Goal: Task Accomplishment & Management: Use online tool/utility

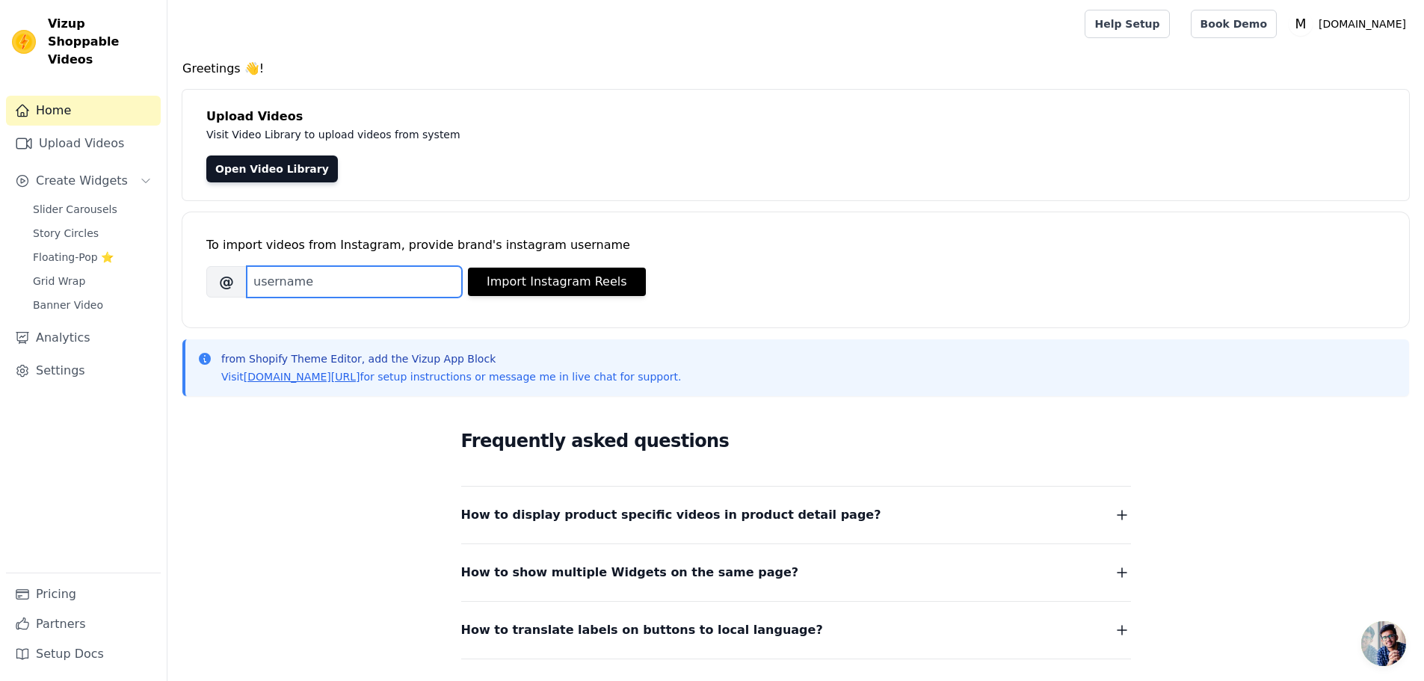
click at [304, 286] on input "Brand's Instagram Username" at bounding box center [354, 281] width 215 height 31
type input "meowbaby.de"
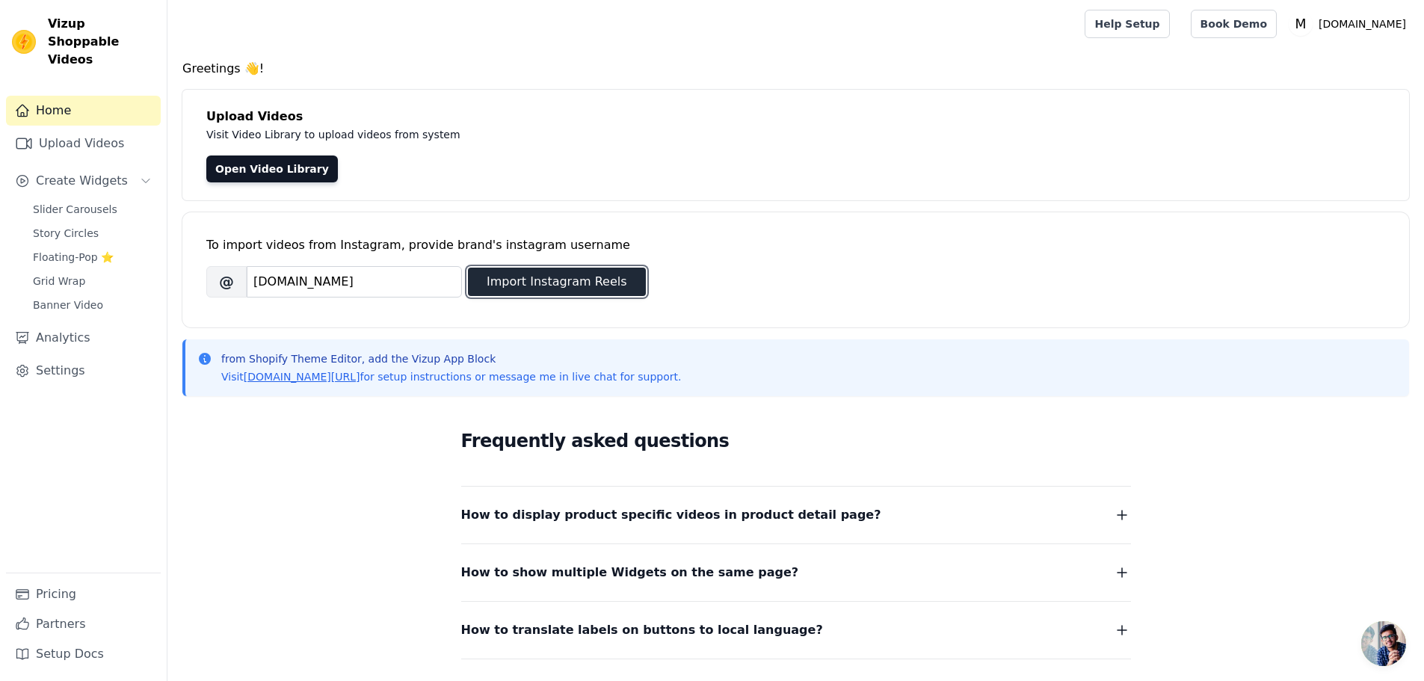
click at [543, 280] on button "Import Instagram Reels" at bounding box center [557, 282] width 178 height 28
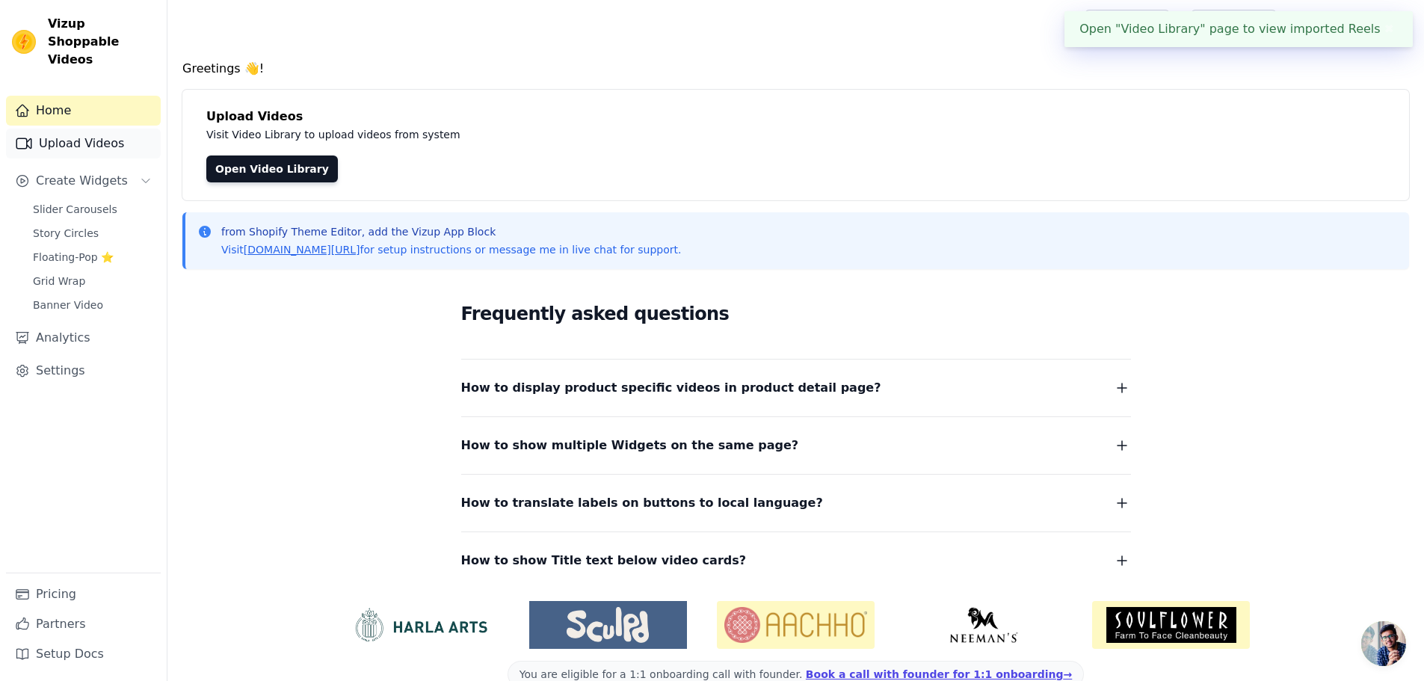
click at [76, 131] on link "Upload Videos" at bounding box center [83, 144] width 155 height 30
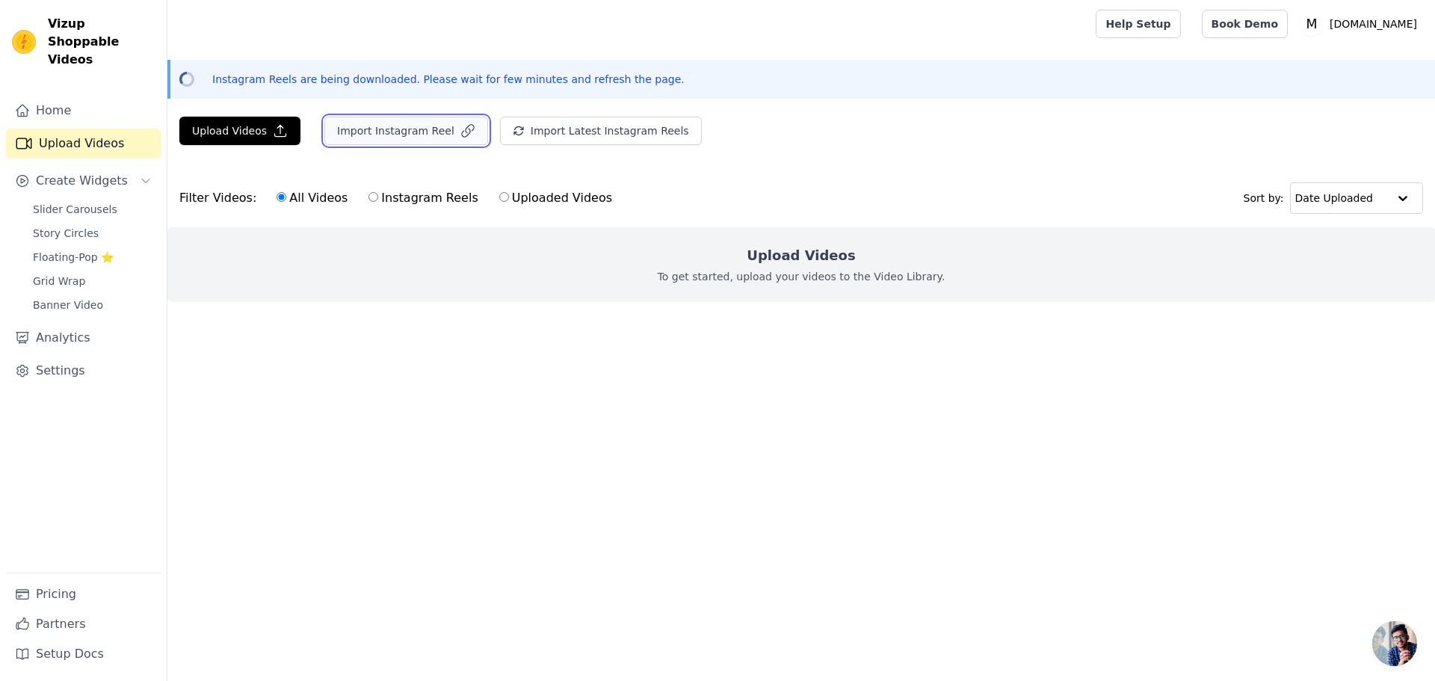
click at [413, 135] on button "Import Instagram Reel" at bounding box center [406, 131] width 164 height 28
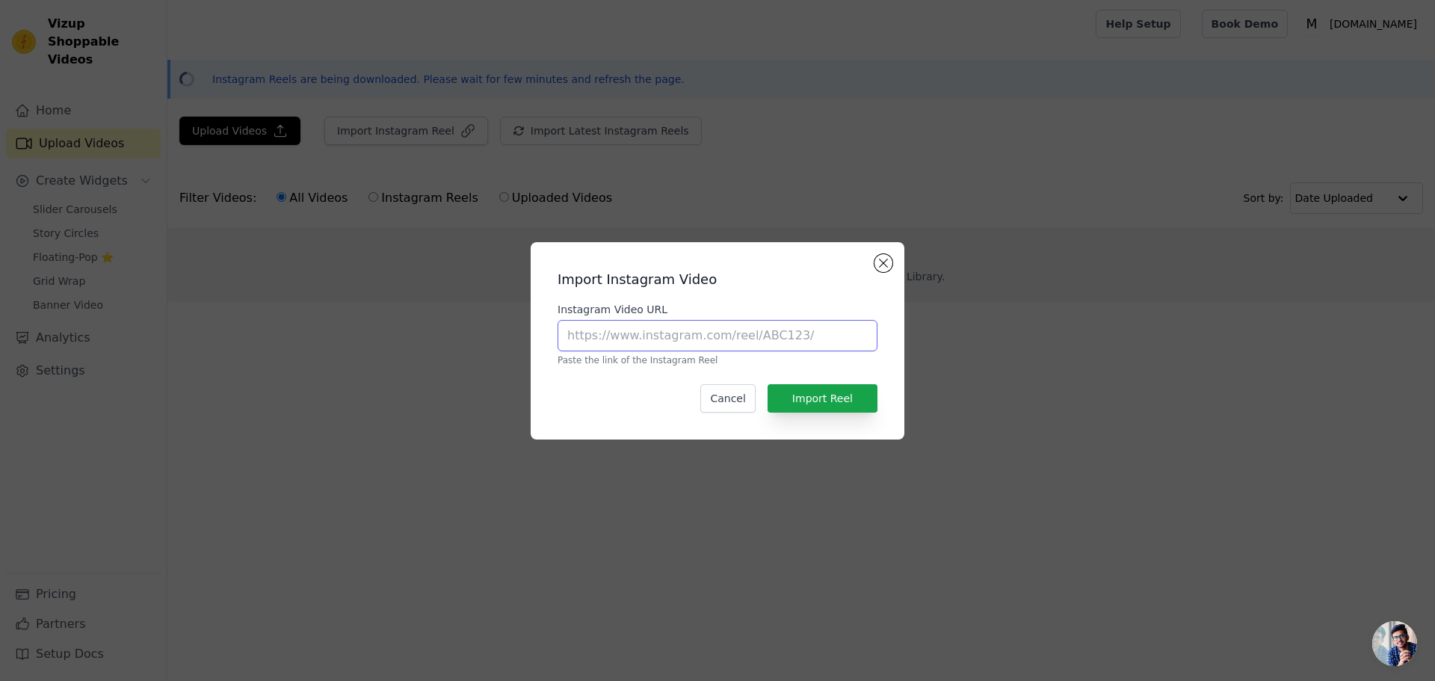
click at [640, 322] on input "Instagram Video URL" at bounding box center [718, 335] width 320 height 31
paste input "[URL][DOMAIN_NAME]"
type input "[URL][DOMAIN_NAME]"
click at [793, 395] on button "Import Reel" at bounding box center [823, 398] width 110 height 28
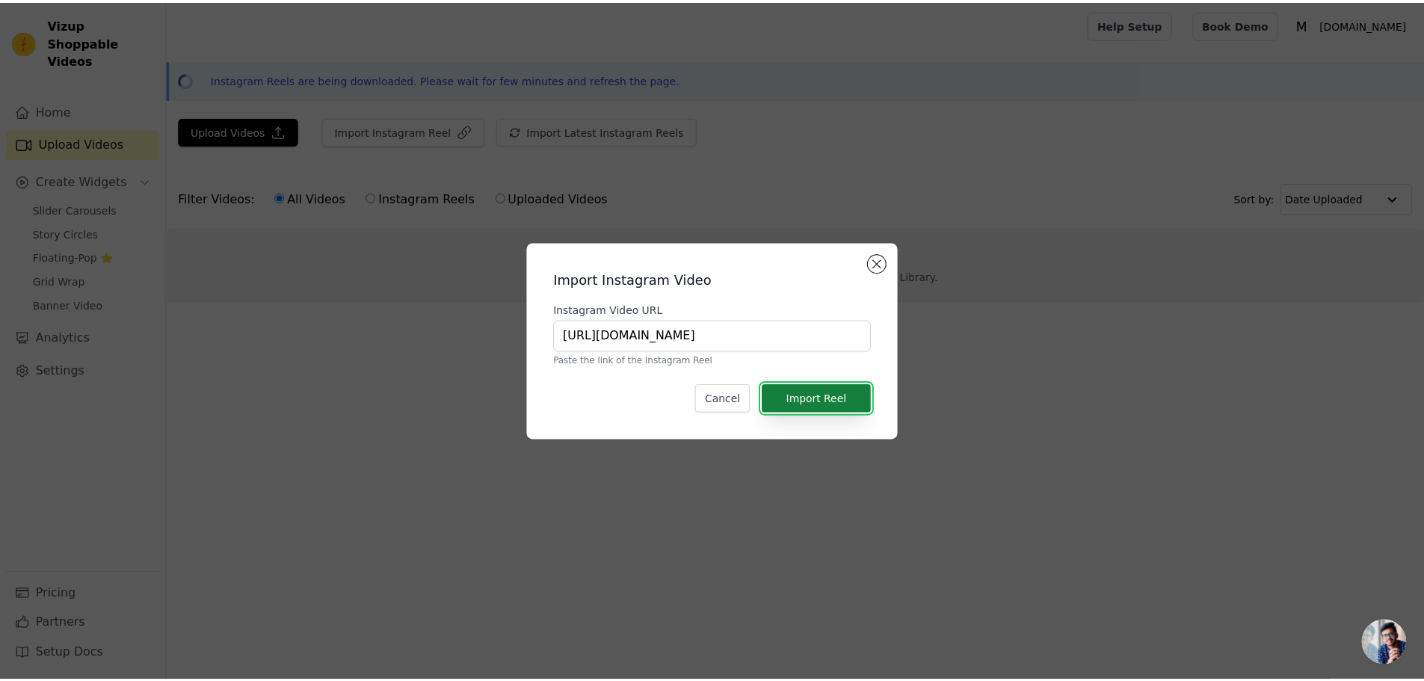
scroll to position [0, 0]
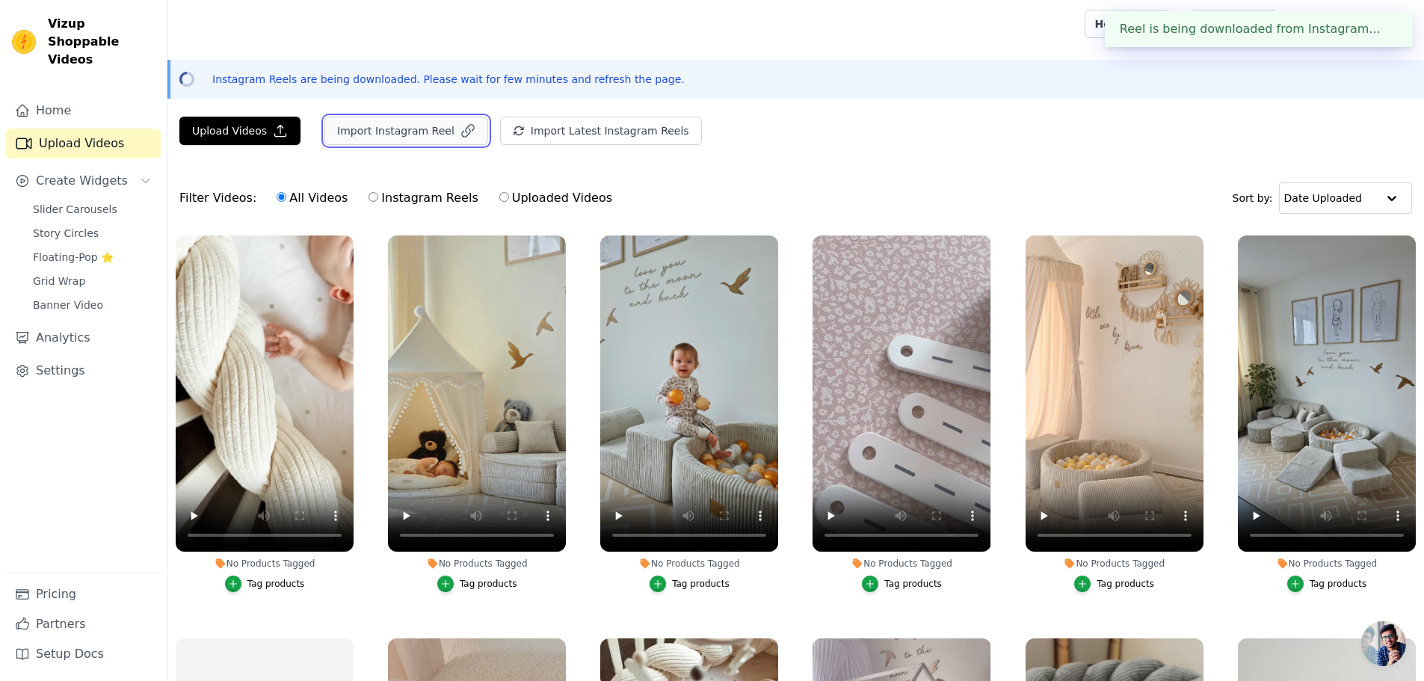
click at [392, 132] on button "Import Instagram Reel" at bounding box center [406, 131] width 164 height 28
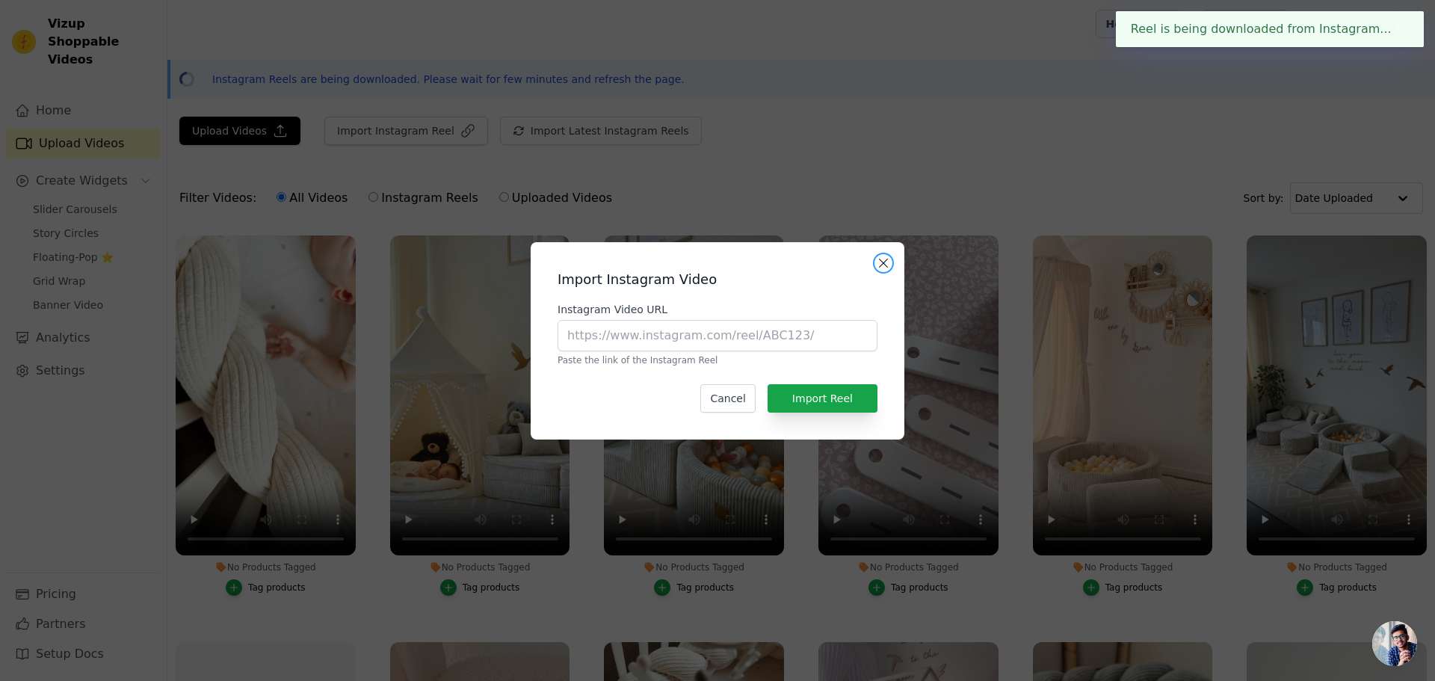
drag, startPoint x: 882, startPoint y: 260, endPoint x: 801, endPoint y: 190, distance: 107.0
click at [882, 259] on button "Close modal" at bounding box center [884, 263] width 18 height 18
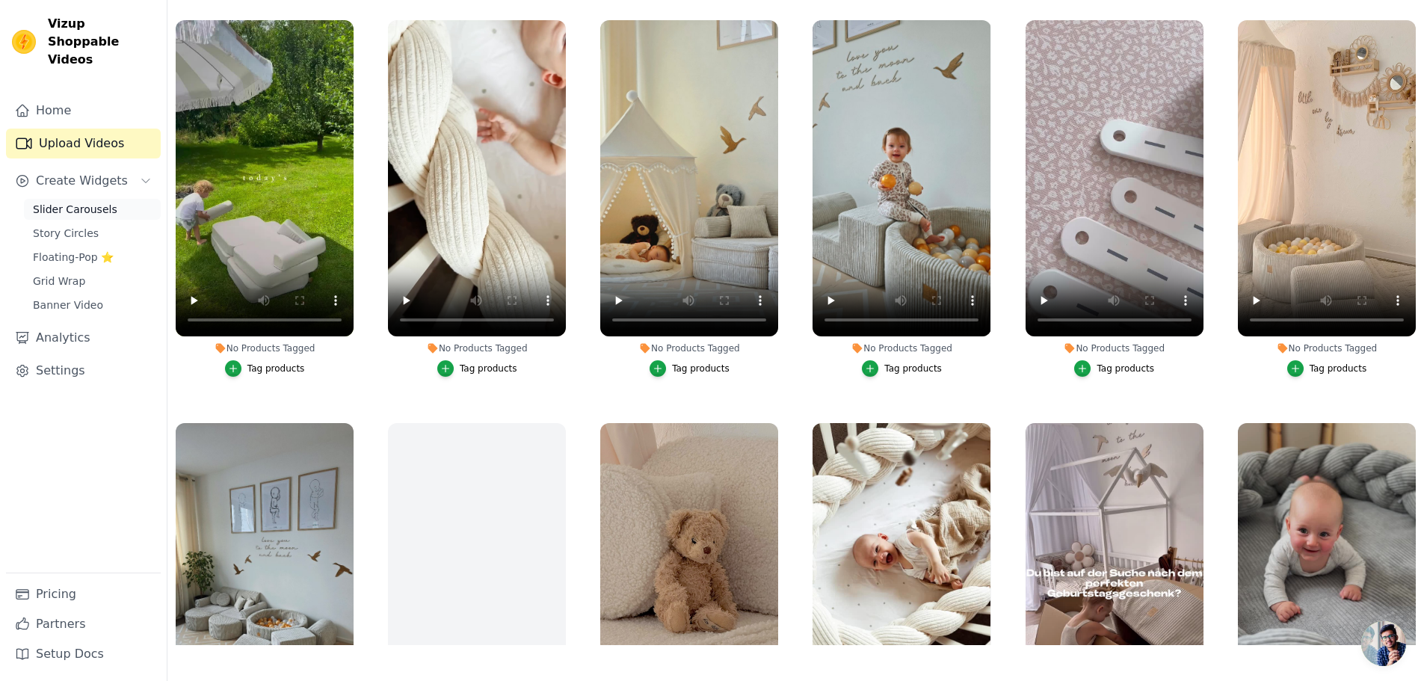
click at [90, 202] on span "Slider Carousels" at bounding box center [75, 209] width 84 height 15
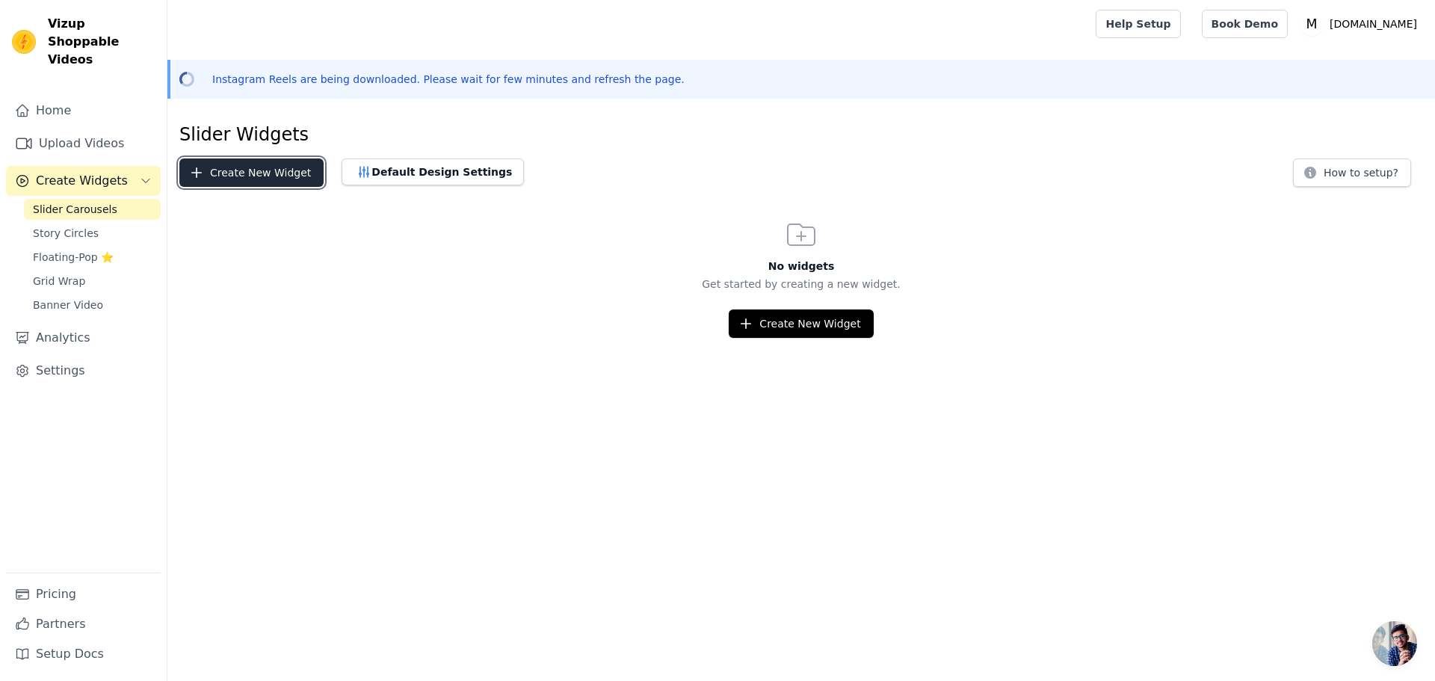
click at [238, 176] on button "Create New Widget" at bounding box center [251, 172] width 144 height 28
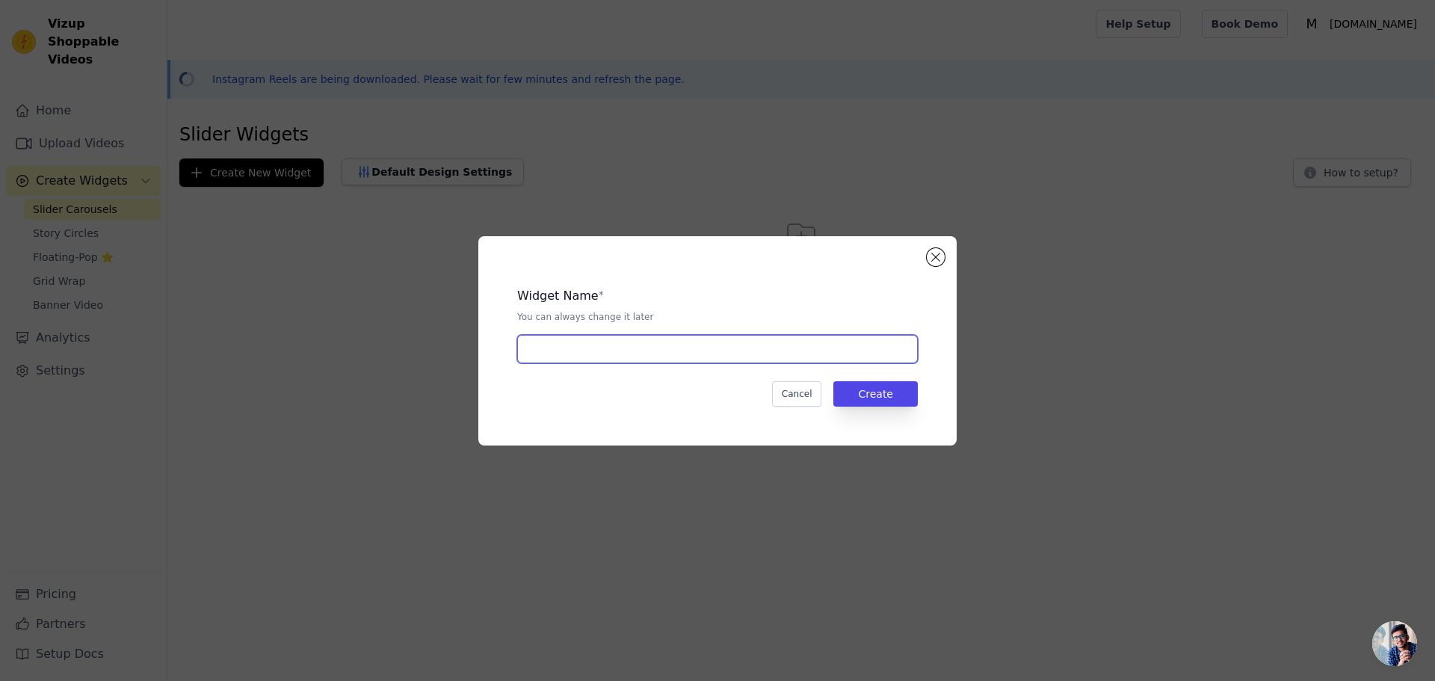
click at [652, 349] on input "text" at bounding box center [717, 349] width 401 height 28
type input "Startseite"
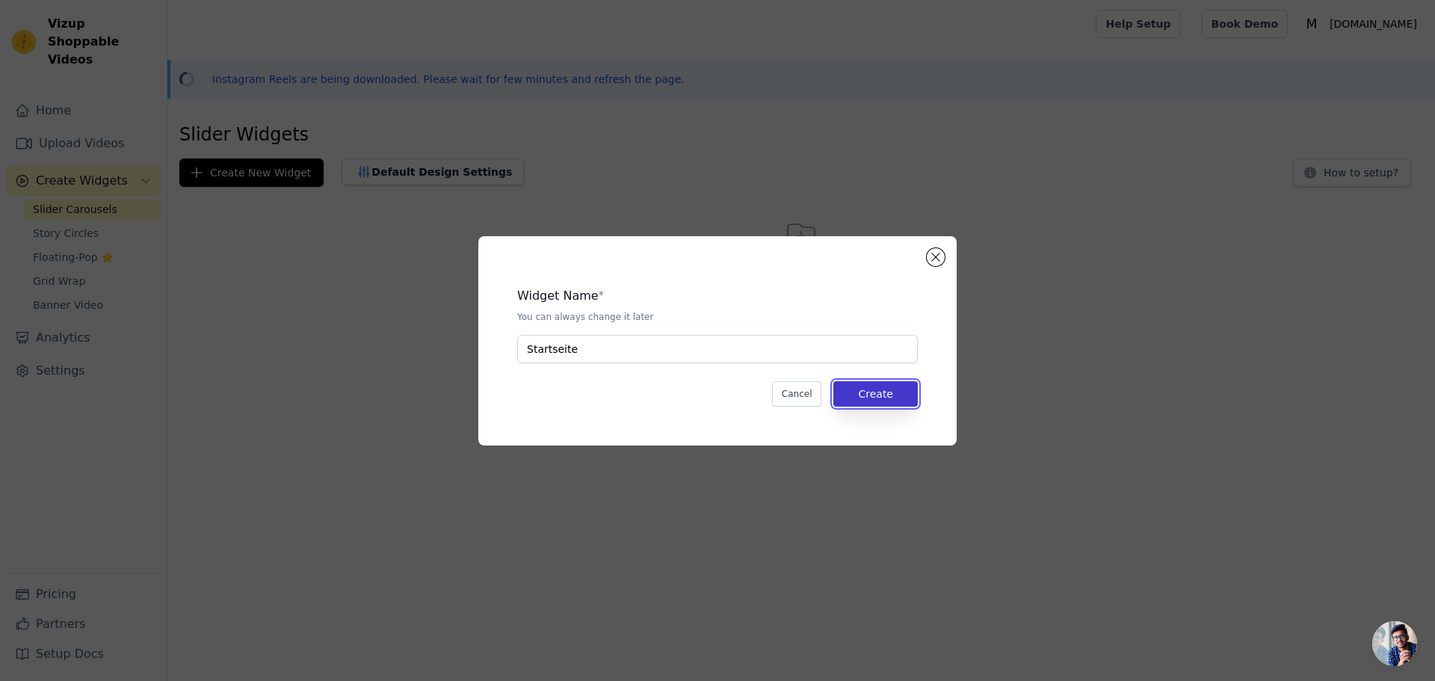
click at [851, 390] on button "Create" at bounding box center [875, 393] width 84 height 25
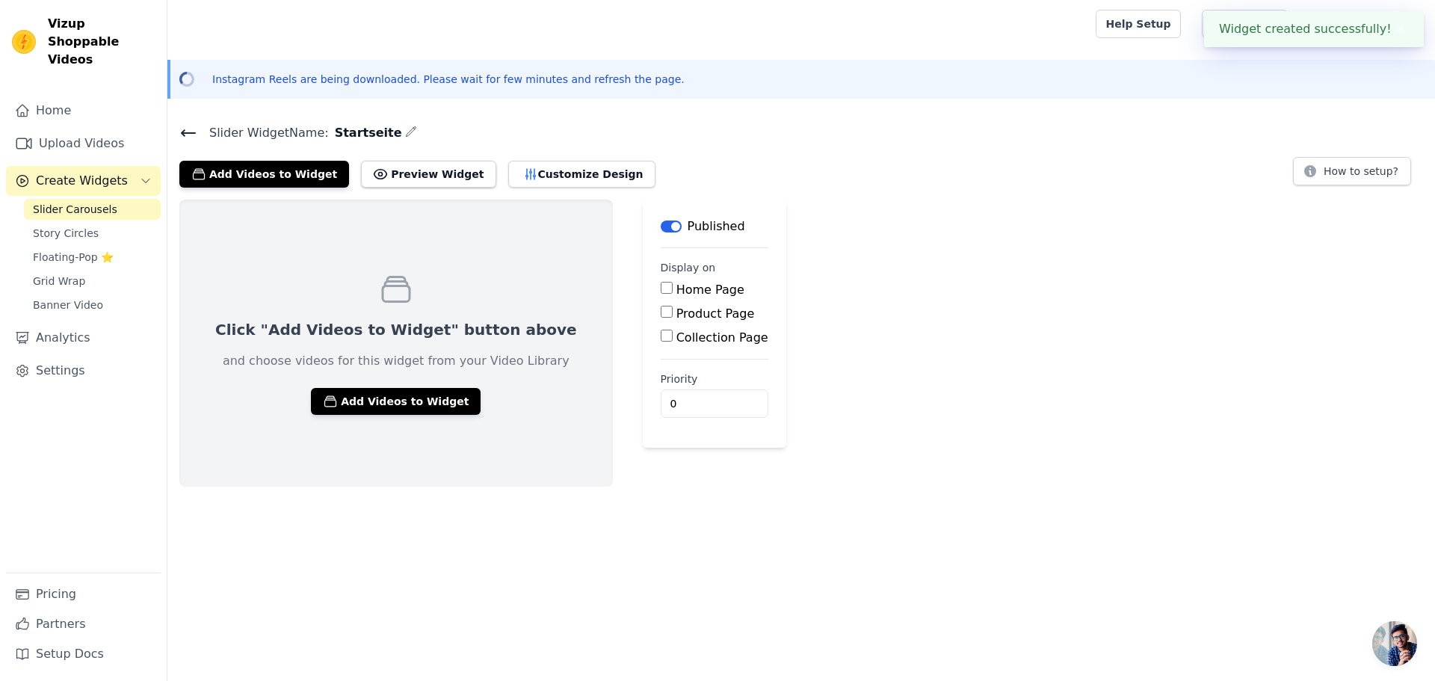
click at [677, 290] on label "Home Page" at bounding box center [711, 290] width 68 height 14
click at [661, 290] on input "Home Page" at bounding box center [667, 288] width 12 height 12
checkbox input "true"
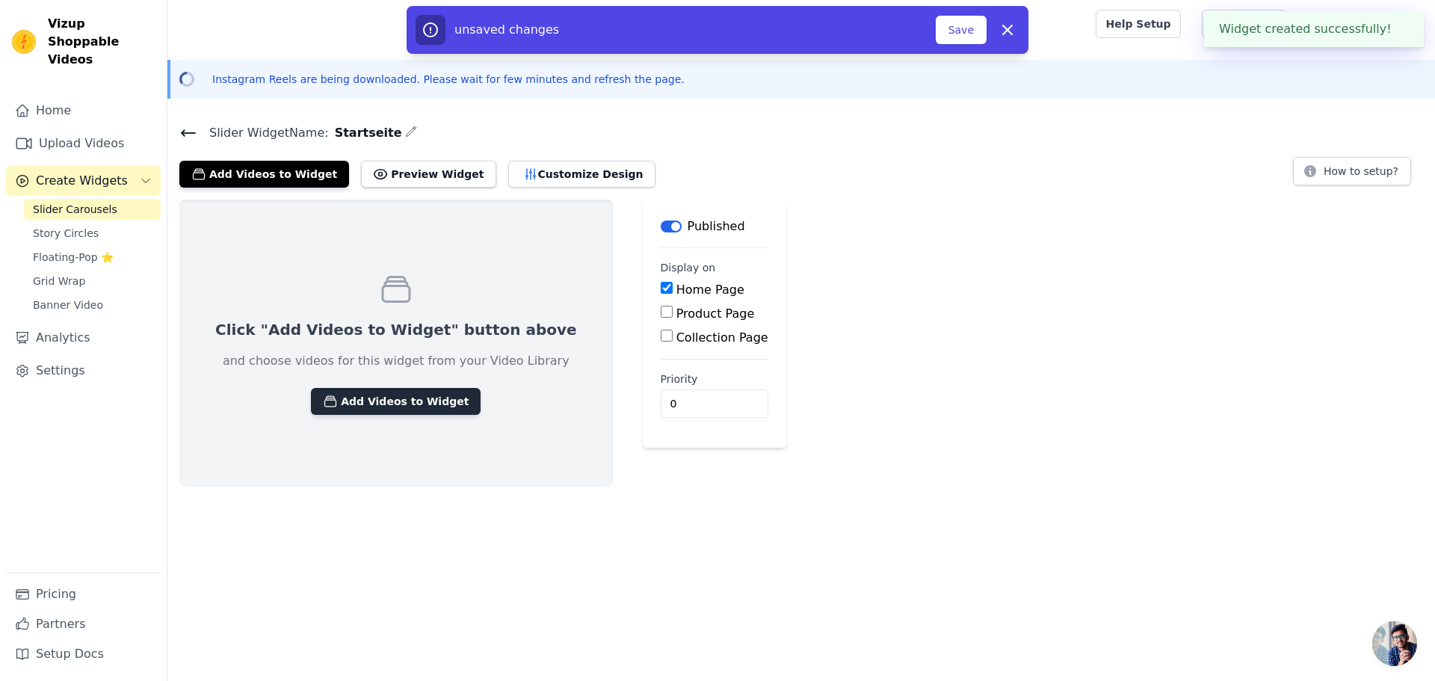
click at [398, 396] on button "Add Videos to Widget" at bounding box center [396, 401] width 170 height 27
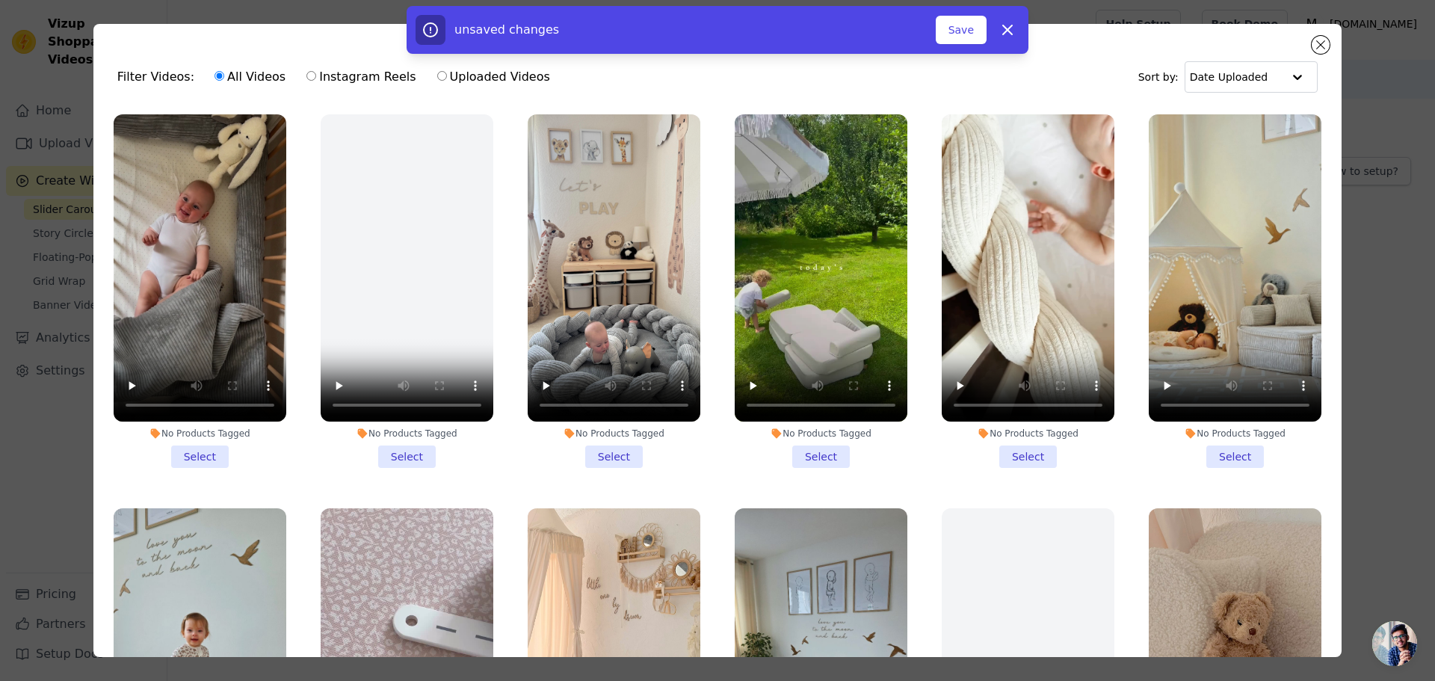
click at [606, 449] on li "No Products Tagged Select" at bounding box center [614, 291] width 173 height 354
click at [0, 0] on input "No Products Tagged Select" at bounding box center [0, 0] width 0 height 0
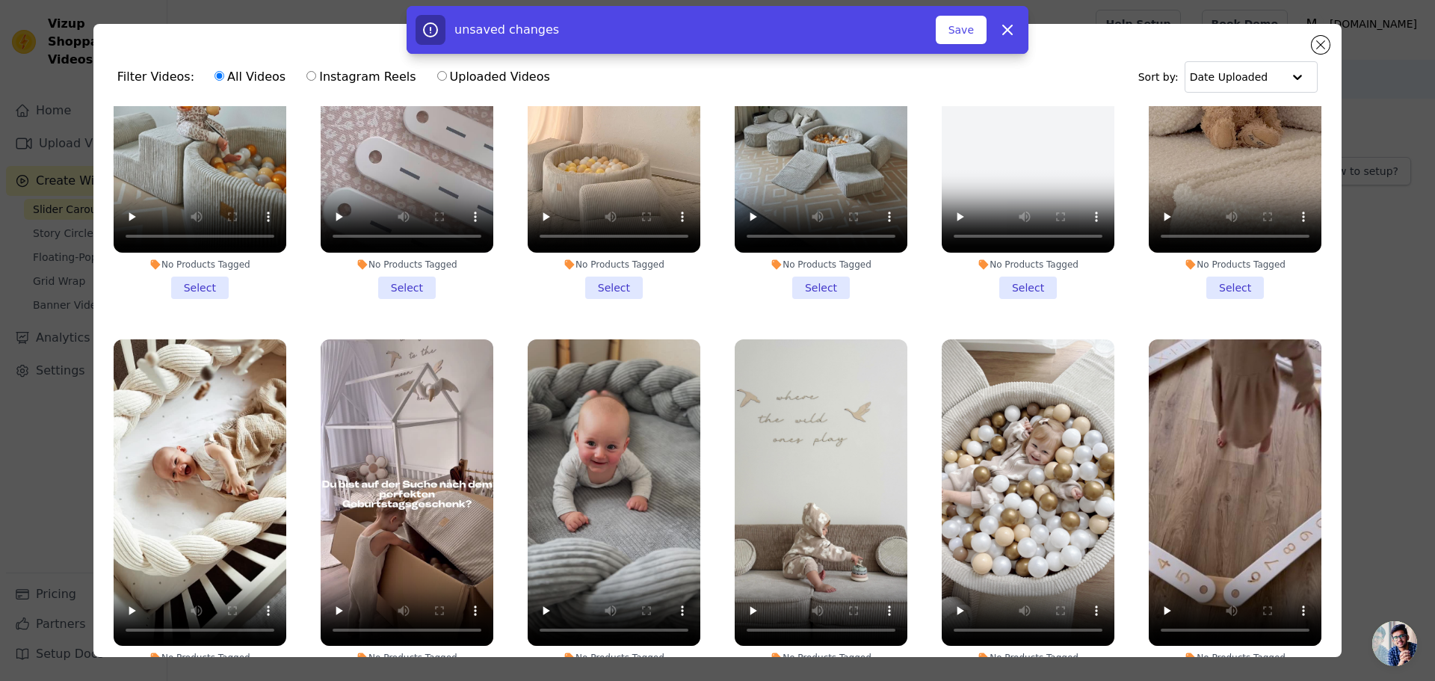
scroll to position [130, 0]
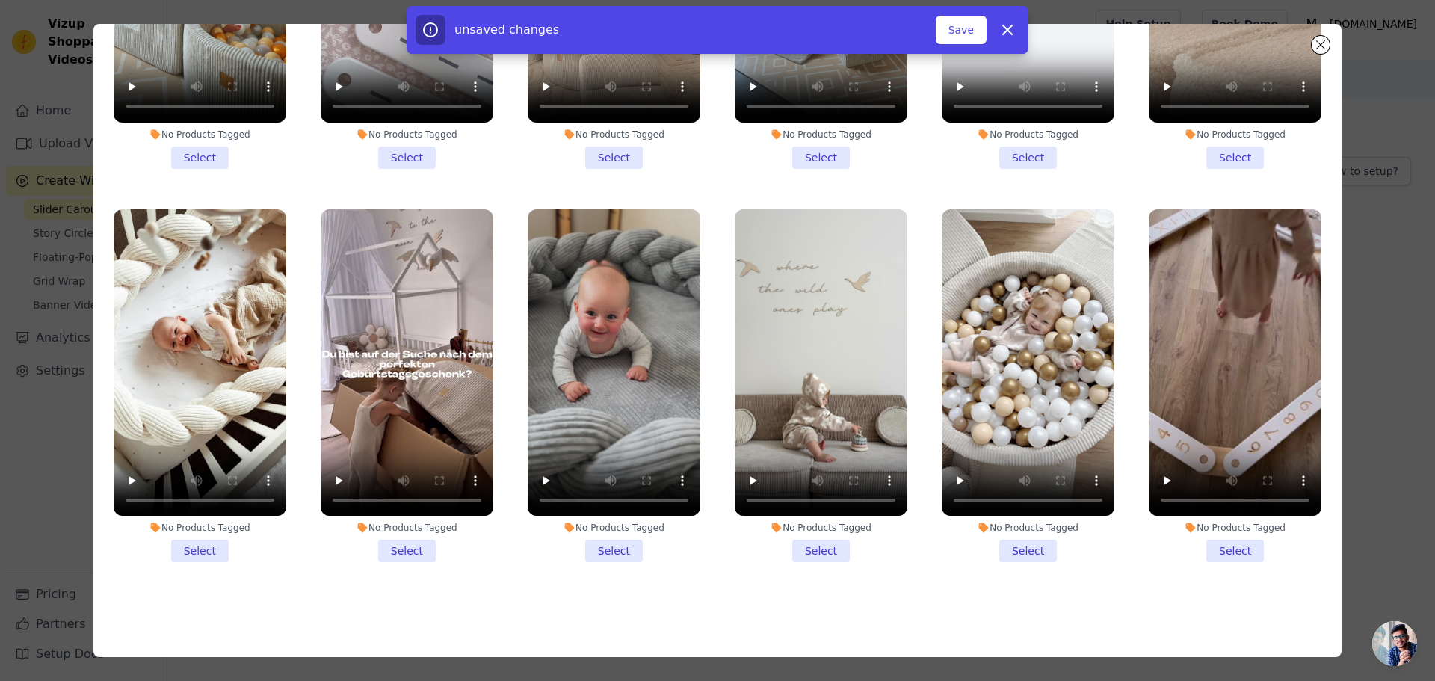
click at [203, 529] on li "No Products Tagged Select" at bounding box center [200, 386] width 173 height 354
click at [0, 0] on input "No Products Tagged Select" at bounding box center [0, 0] width 0 height 0
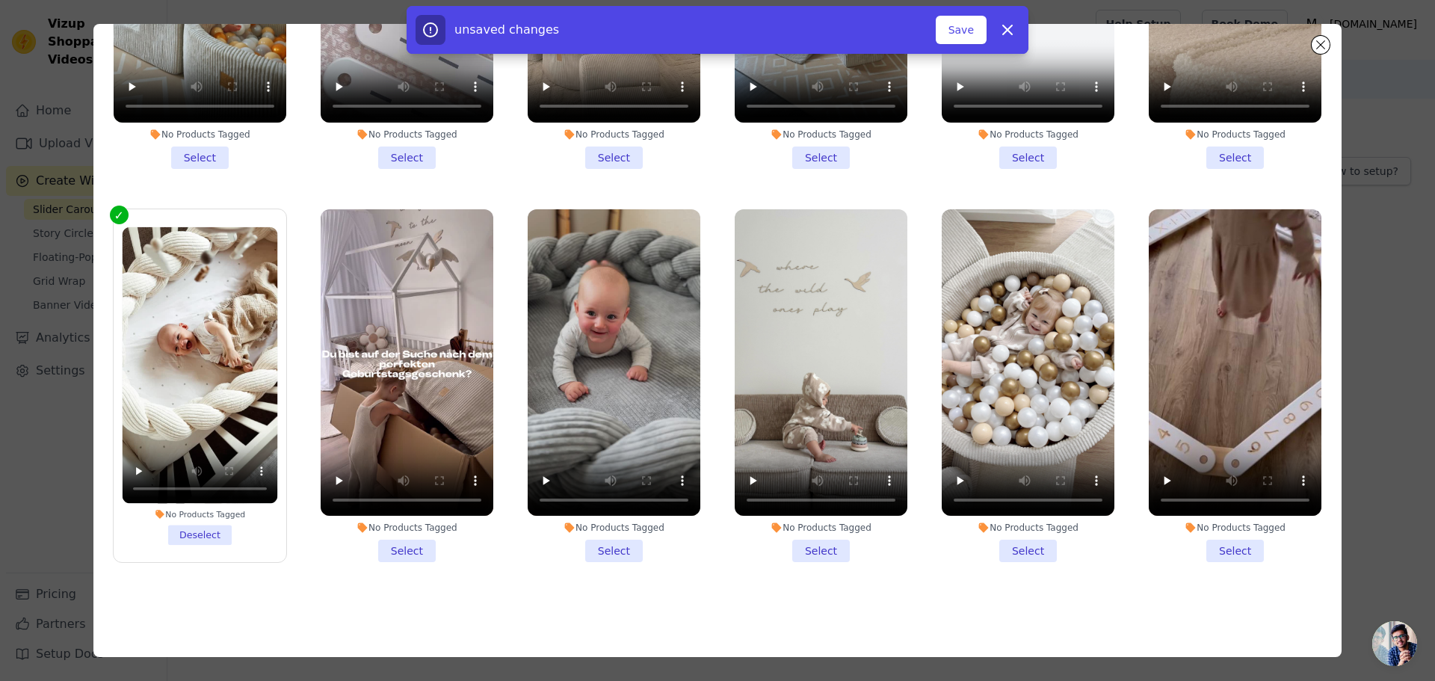
click at [1016, 531] on li "No Products Tagged Select" at bounding box center [1028, 386] width 173 height 354
click at [0, 0] on input "No Products Tagged Select" at bounding box center [0, 0] width 0 height 0
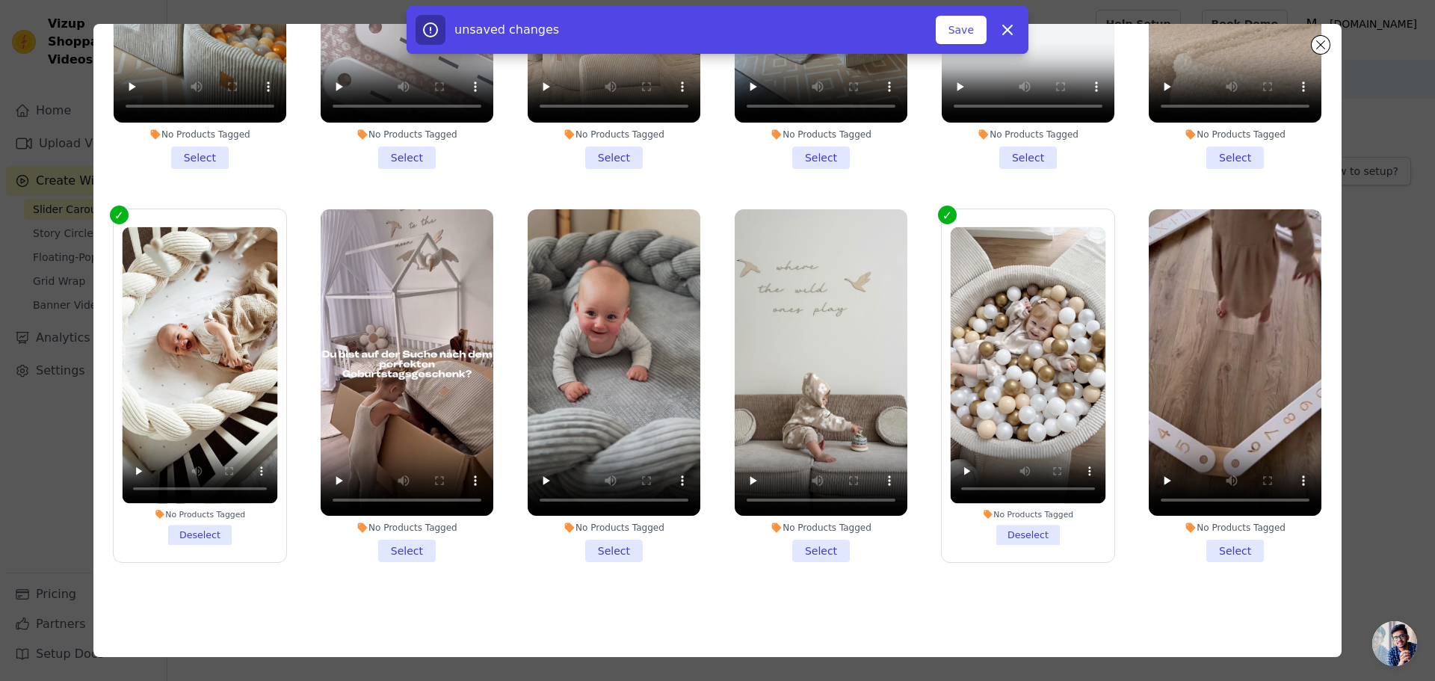
click at [820, 533] on li "No Products Tagged Select" at bounding box center [821, 386] width 173 height 354
click at [0, 0] on input "No Products Tagged Select" at bounding box center [0, 0] width 0 height 0
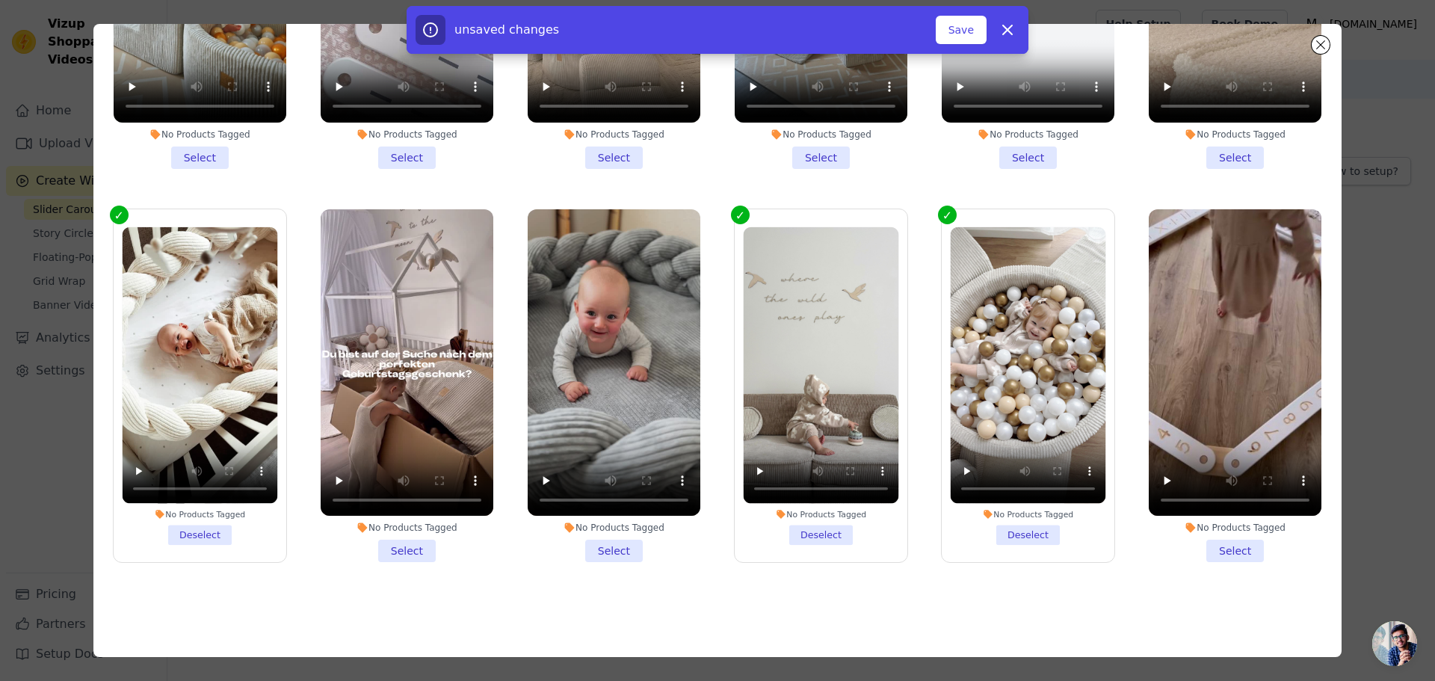
drag, startPoint x: 409, startPoint y: 534, endPoint x: 427, endPoint y: 532, distance: 18.0
click at [408, 534] on li "No Products Tagged Select" at bounding box center [407, 386] width 173 height 354
click at [0, 0] on input "No Products Tagged Select" at bounding box center [0, 0] width 0 height 0
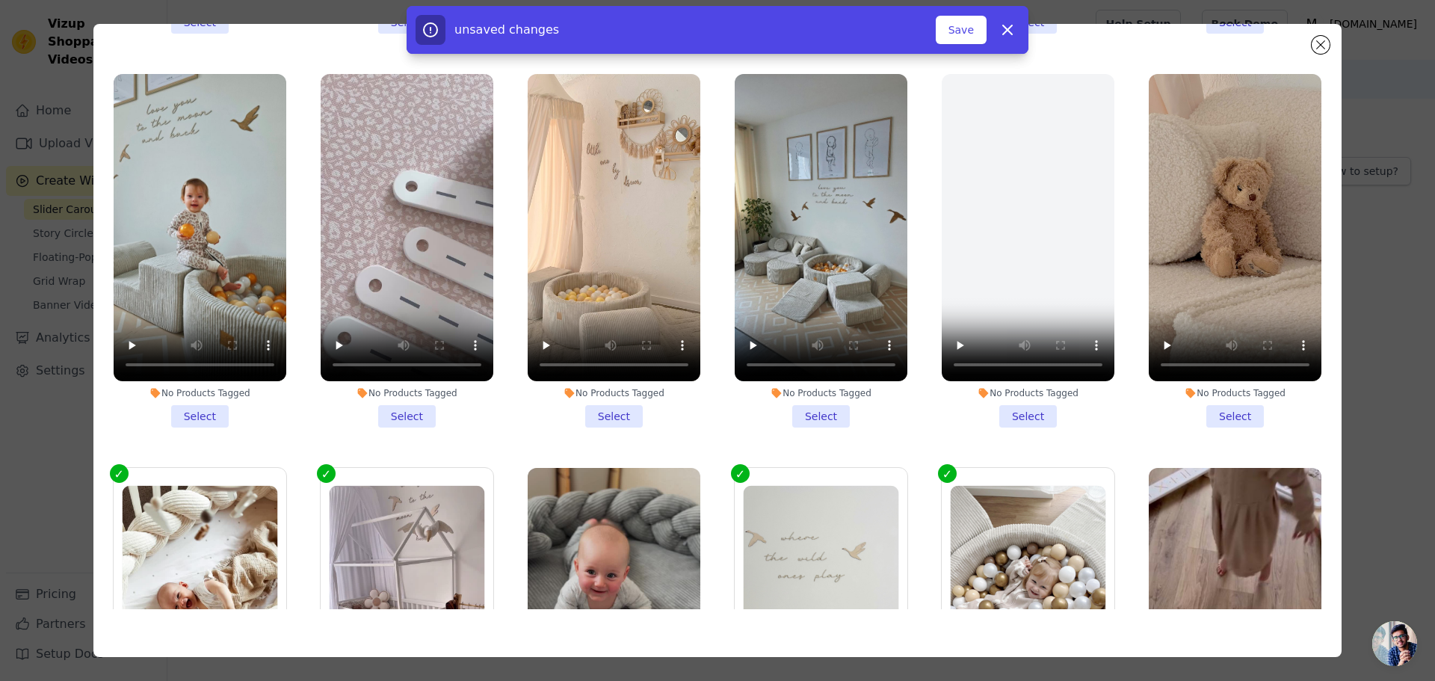
scroll to position [264, 0]
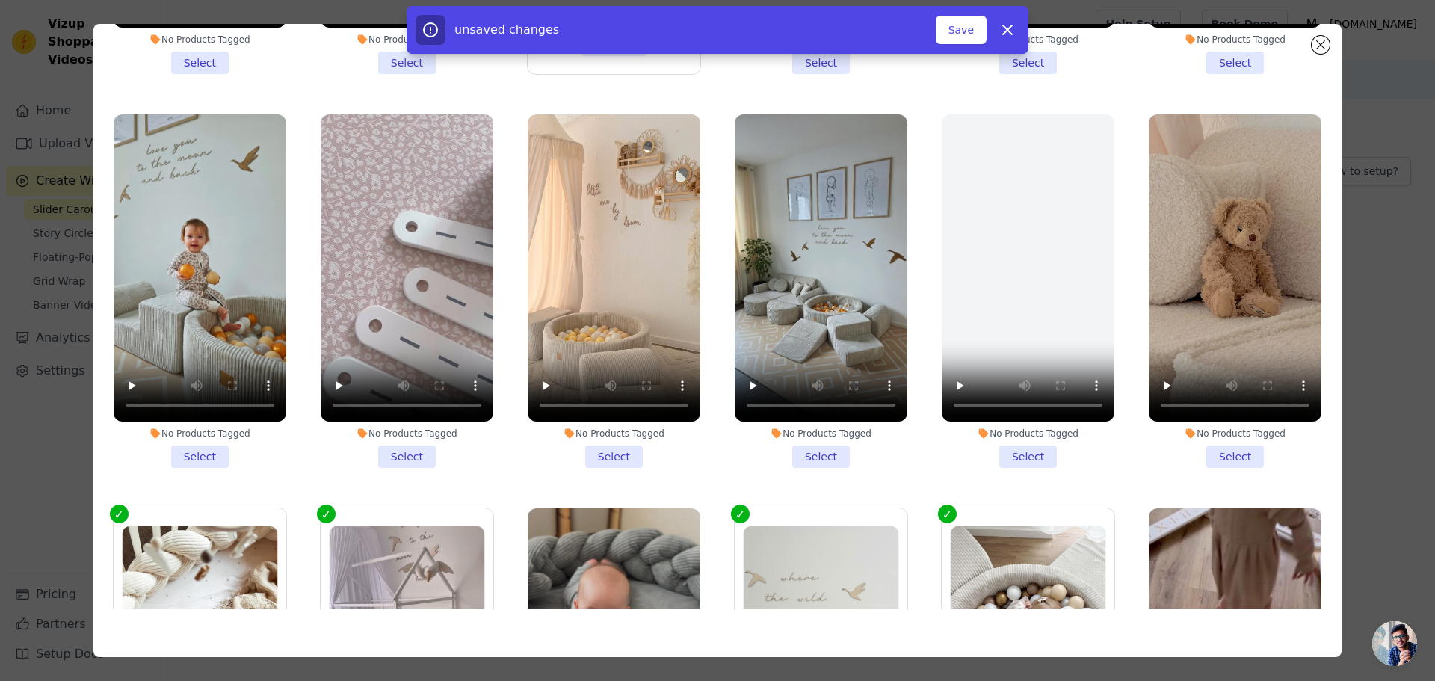
click at [813, 454] on li "No Products Tagged Select" at bounding box center [821, 291] width 173 height 354
click at [0, 0] on input "No Products Tagged Select" at bounding box center [0, 0] width 0 height 0
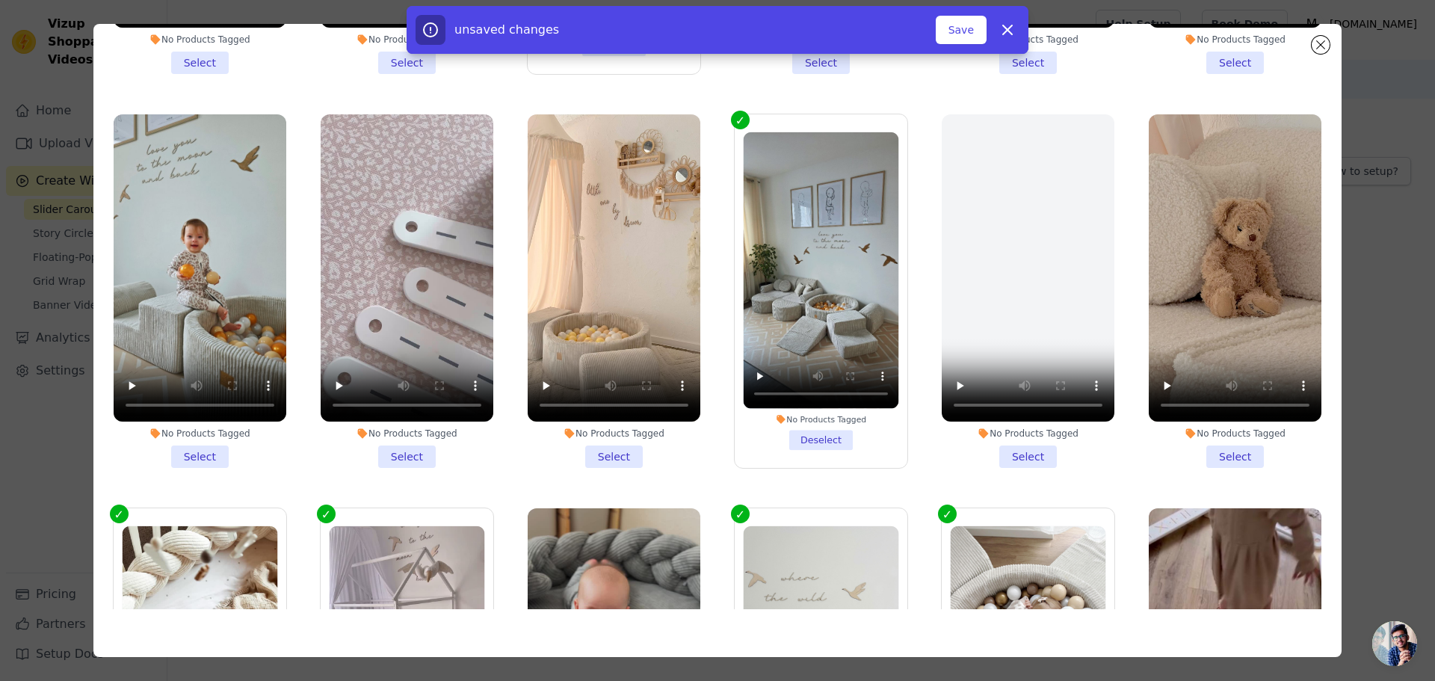
click at [1204, 443] on li "No Products Tagged Select" at bounding box center [1235, 291] width 173 height 354
click at [0, 0] on input "No Products Tagged Select" at bounding box center [0, 0] width 0 height 0
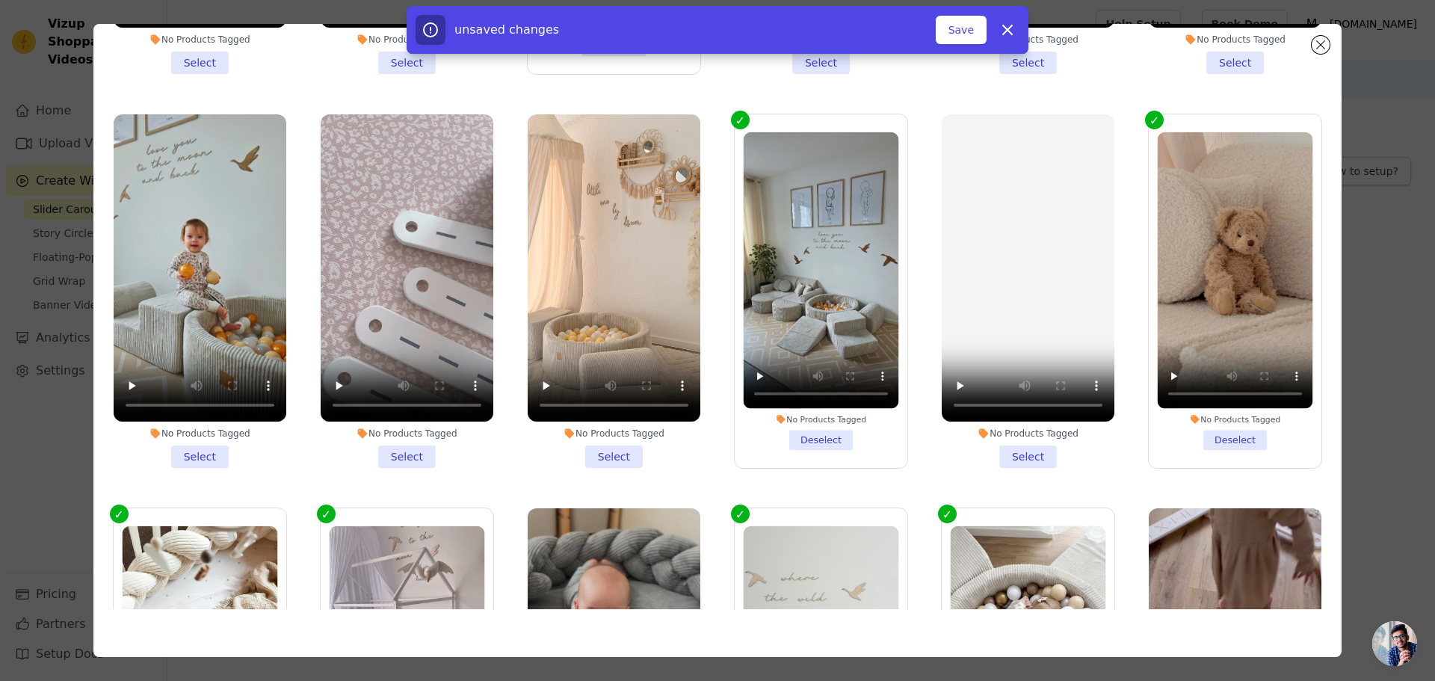
click at [605, 445] on li "No Products Tagged Select" at bounding box center [614, 291] width 173 height 354
click at [0, 0] on input "No Products Tagged Select" at bounding box center [0, 0] width 0 height 0
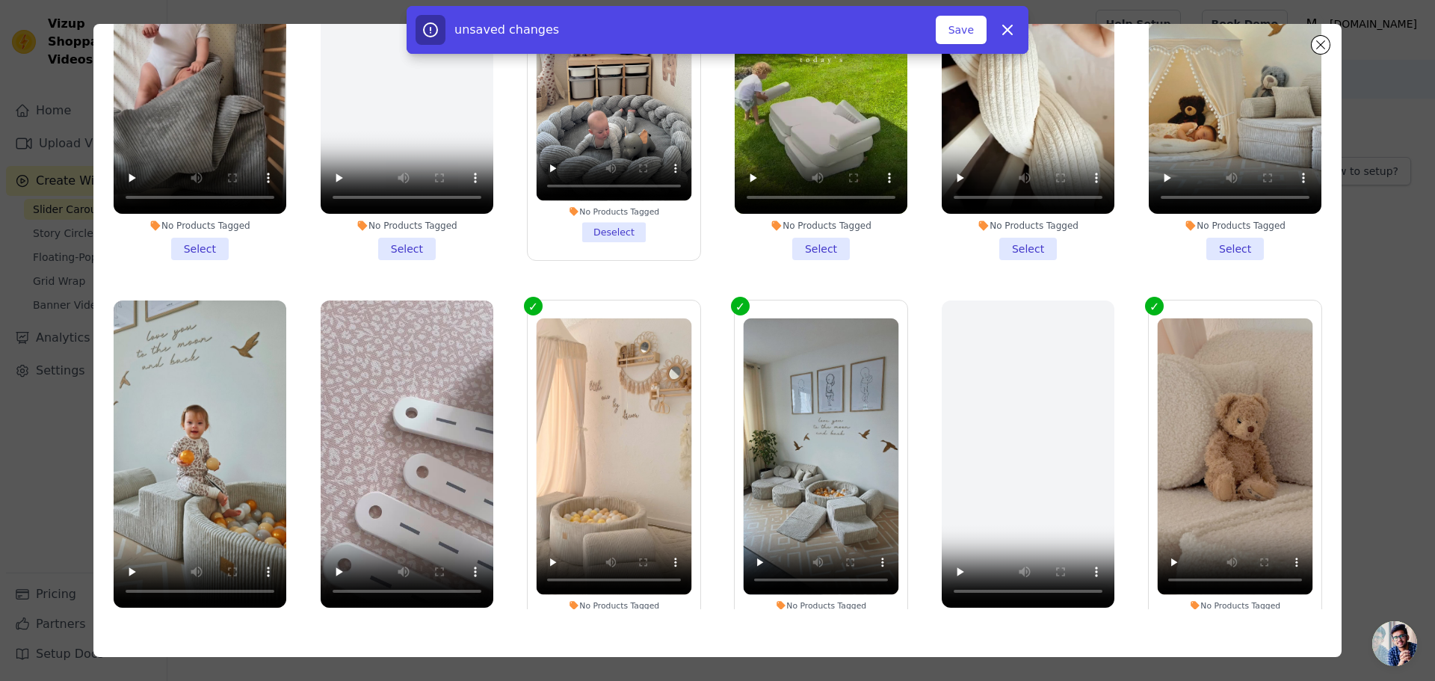
scroll to position [150, 0]
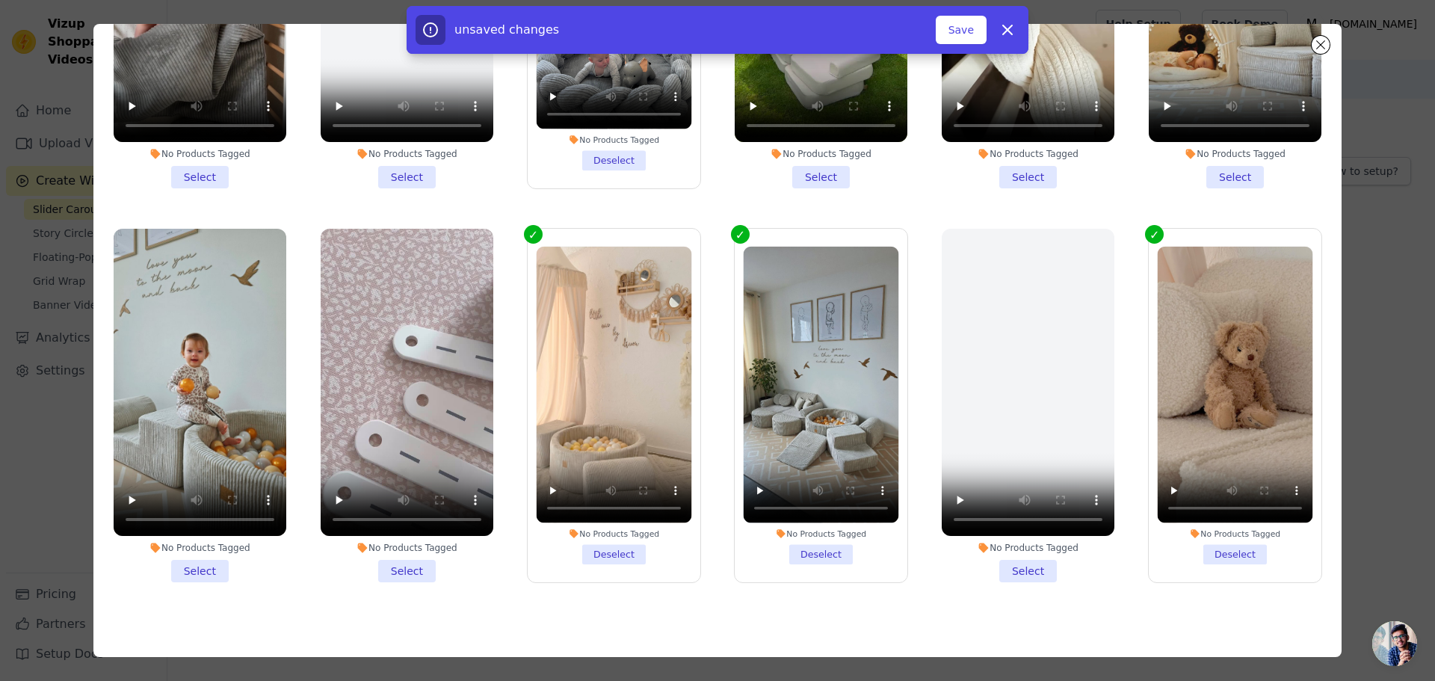
click at [224, 548] on li "No Products Tagged Select" at bounding box center [200, 406] width 173 height 354
click at [0, 0] on input "No Products Tagged Select" at bounding box center [0, 0] width 0 height 0
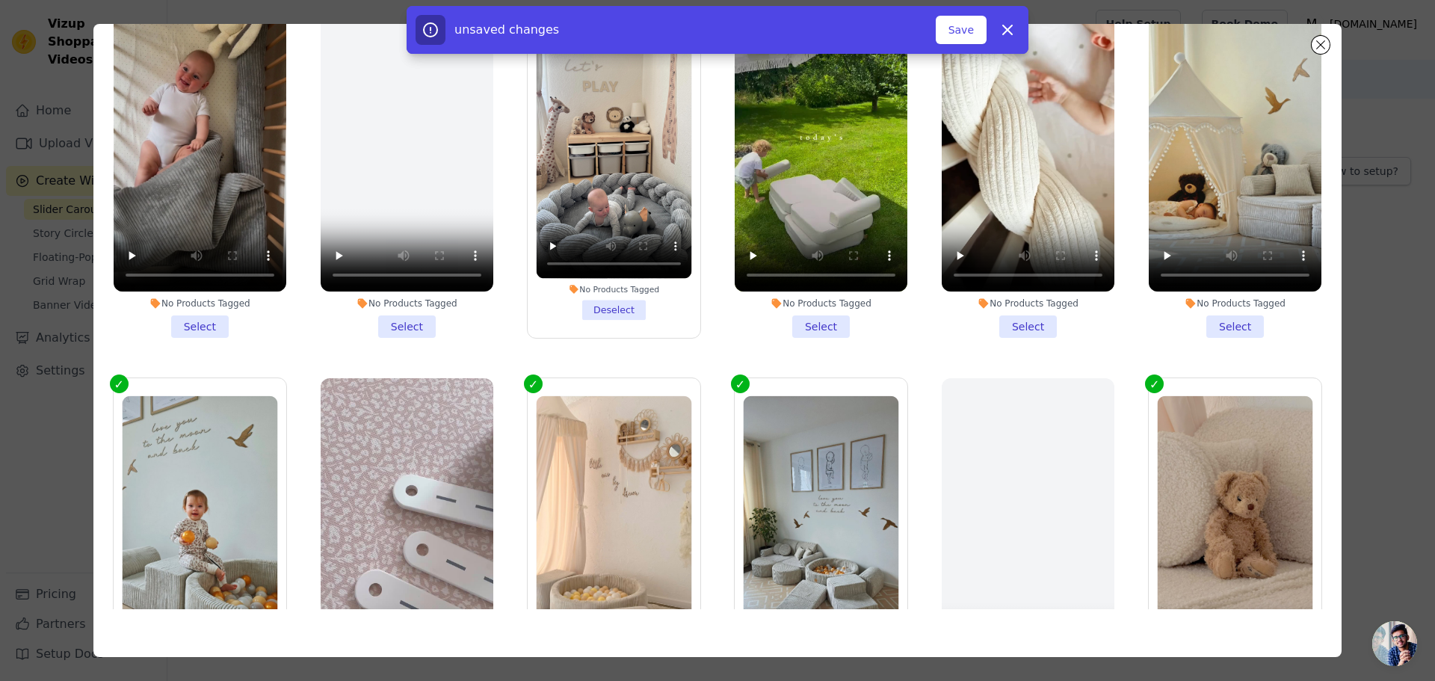
scroll to position [55, 0]
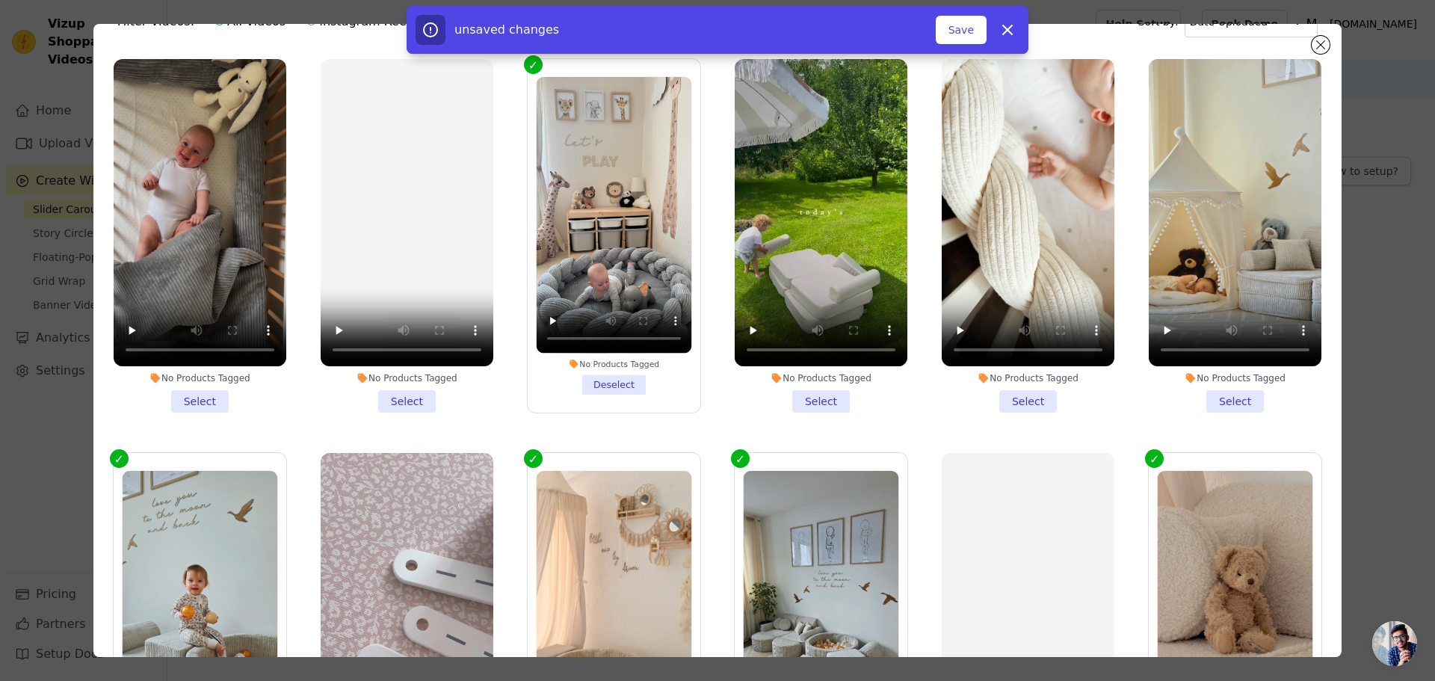
click at [1227, 396] on li "No Products Tagged Select" at bounding box center [1235, 236] width 173 height 354
click at [0, 0] on input "No Products Tagged Select" at bounding box center [0, 0] width 0 height 0
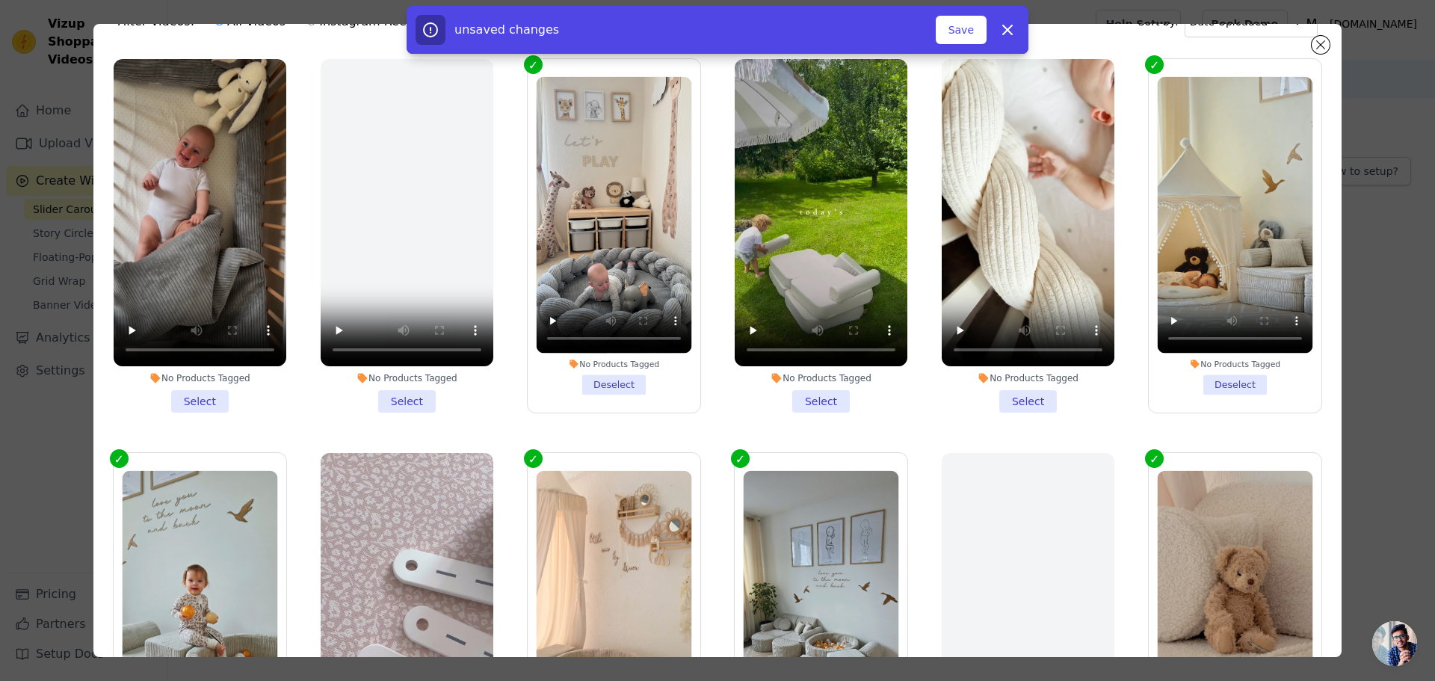
click at [1017, 393] on li "No Products Tagged Select" at bounding box center [1028, 236] width 173 height 354
click at [0, 0] on input "No Products Tagged Select" at bounding box center [0, 0] width 0 height 0
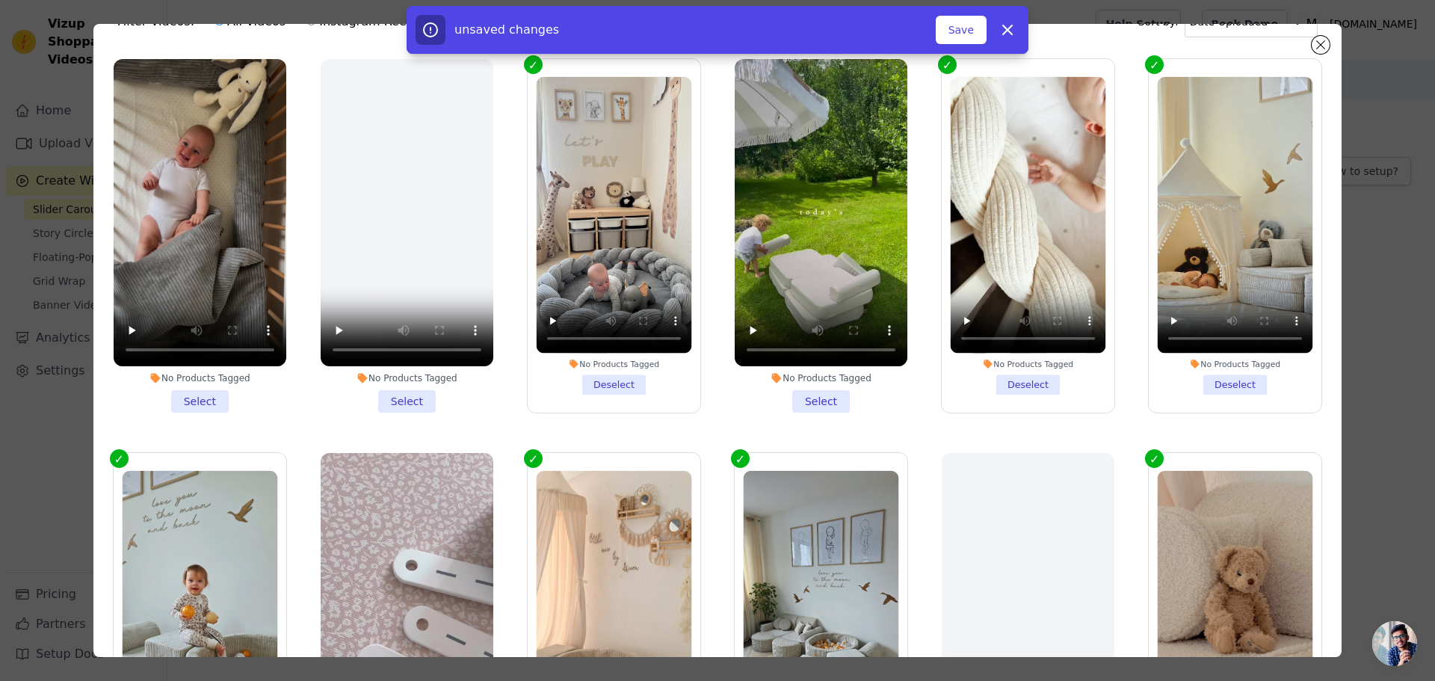
click at [213, 398] on li "No Products Tagged Select" at bounding box center [200, 236] width 173 height 354
click at [0, 0] on input "No Products Tagged Select" at bounding box center [0, 0] width 0 height 0
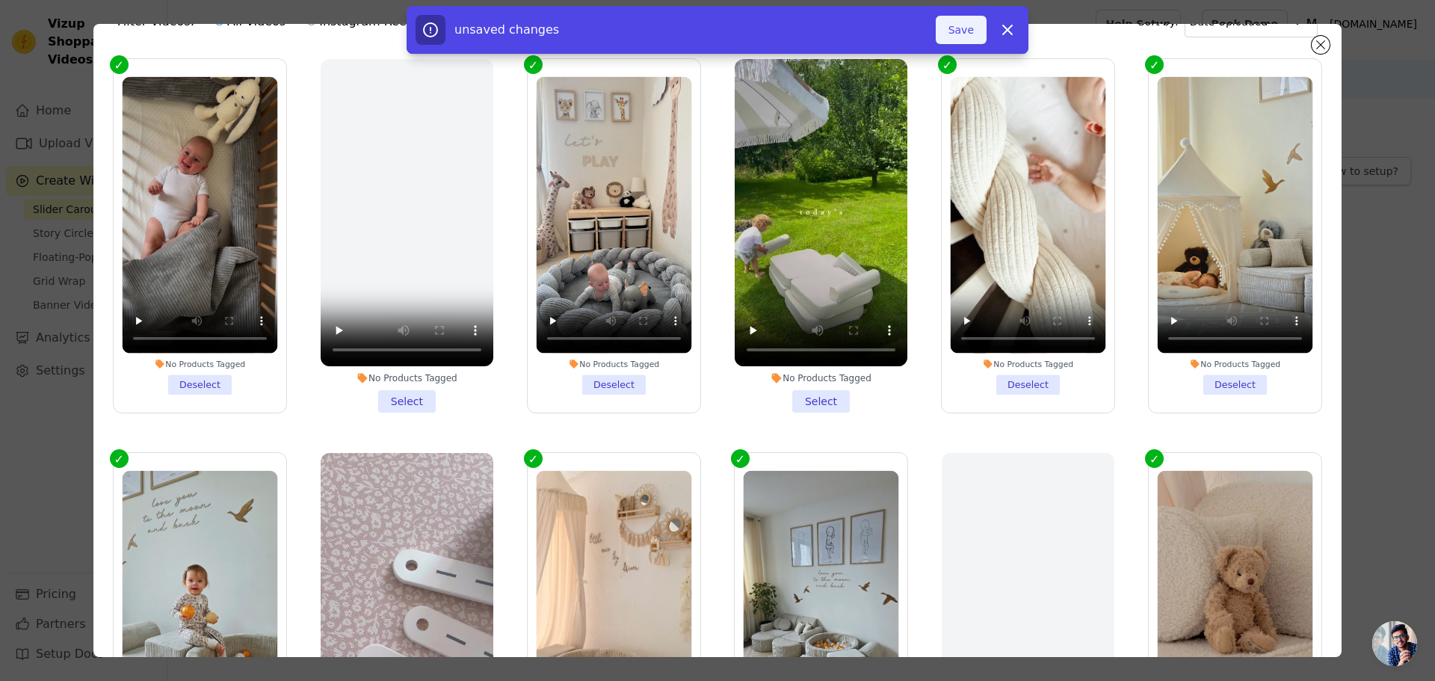
click at [965, 25] on button "Save" at bounding box center [961, 30] width 51 height 28
click at [930, 31] on button "Add To Widget" at bounding box center [937, 30] width 100 height 28
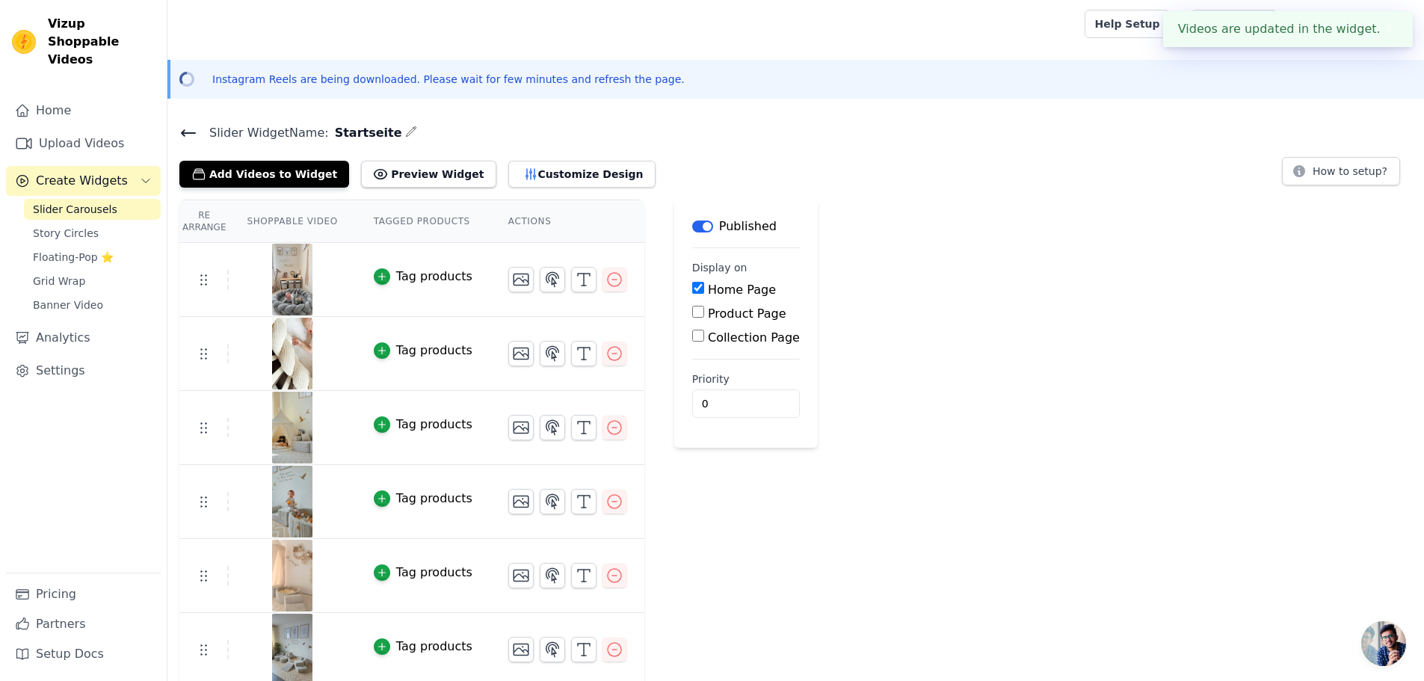
click at [396, 271] on div "Tag products" at bounding box center [434, 277] width 76 height 18
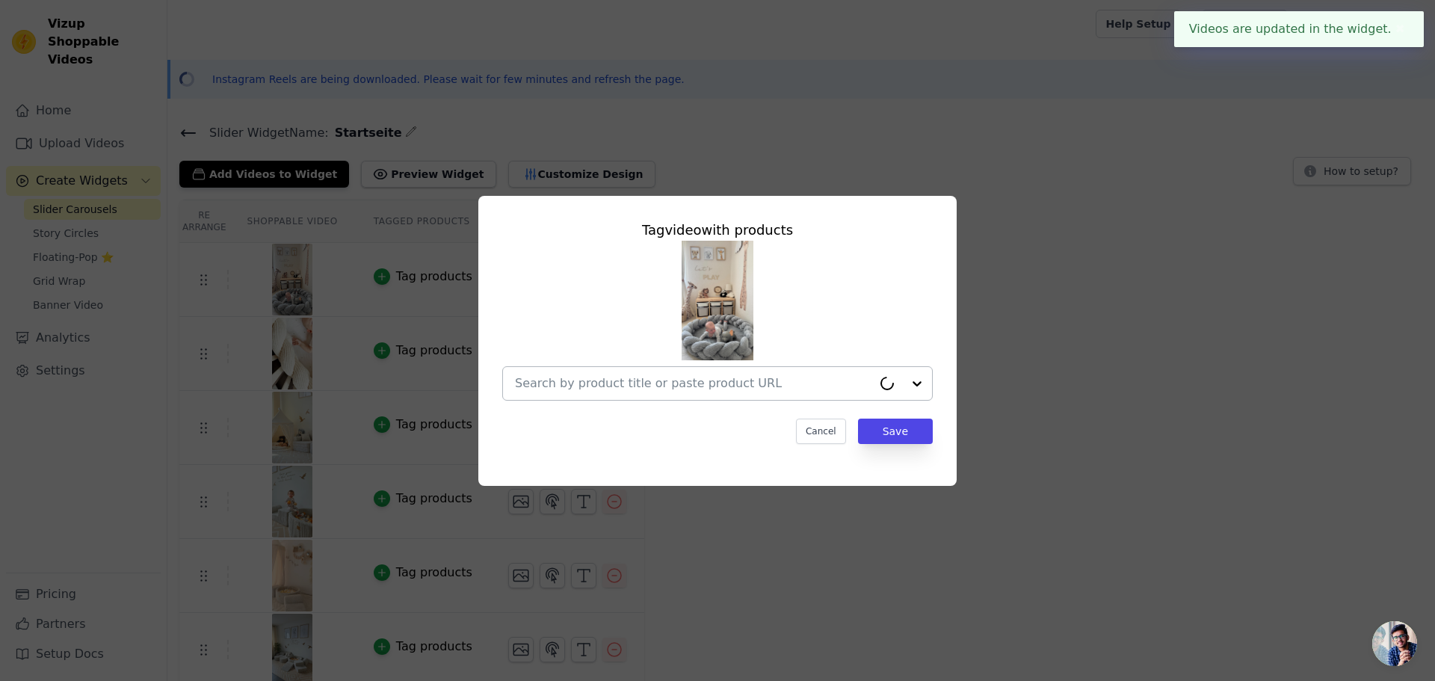
click at [639, 385] on input "text" at bounding box center [693, 384] width 357 height 18
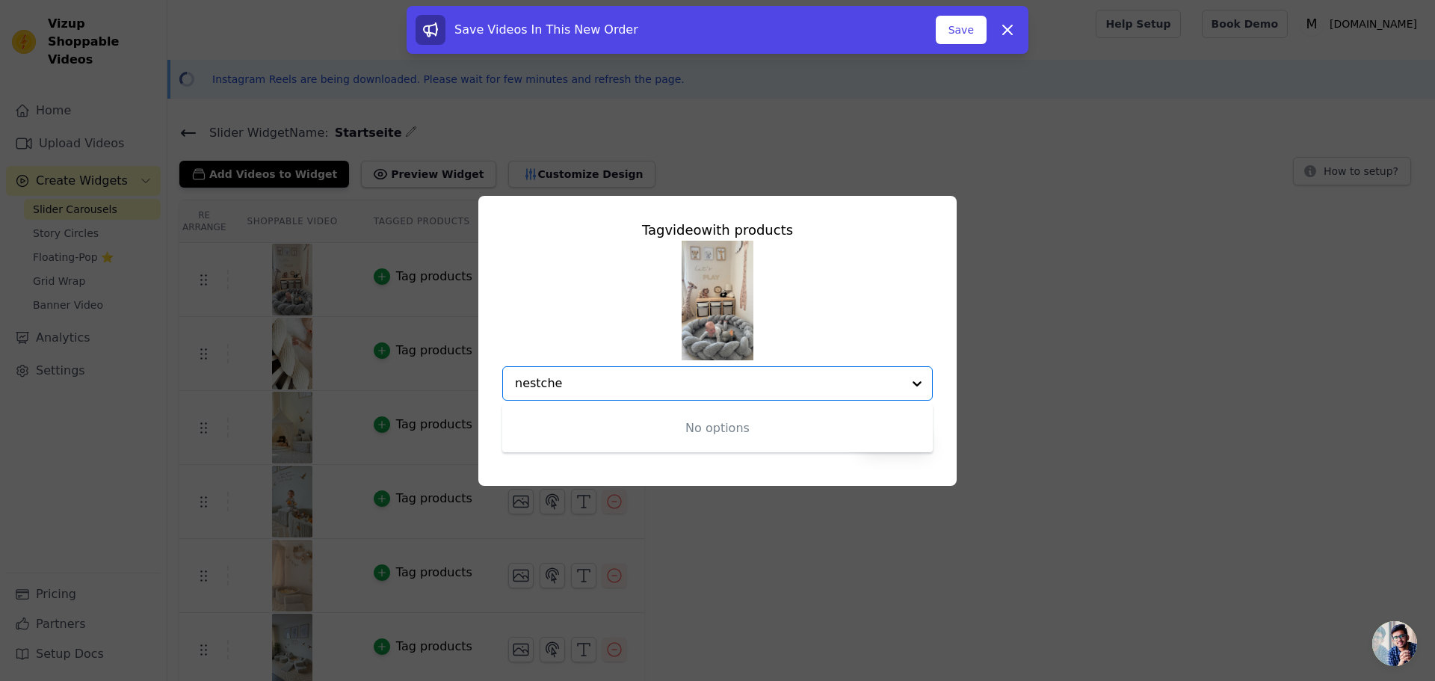
type input "nestche"
click at [629, 385] on input "nestche" at bounding box center [708, 384] width 387 height 18
click at [585, 376] on input "nestche" at bounding box center [708, 384] width 387 height 18
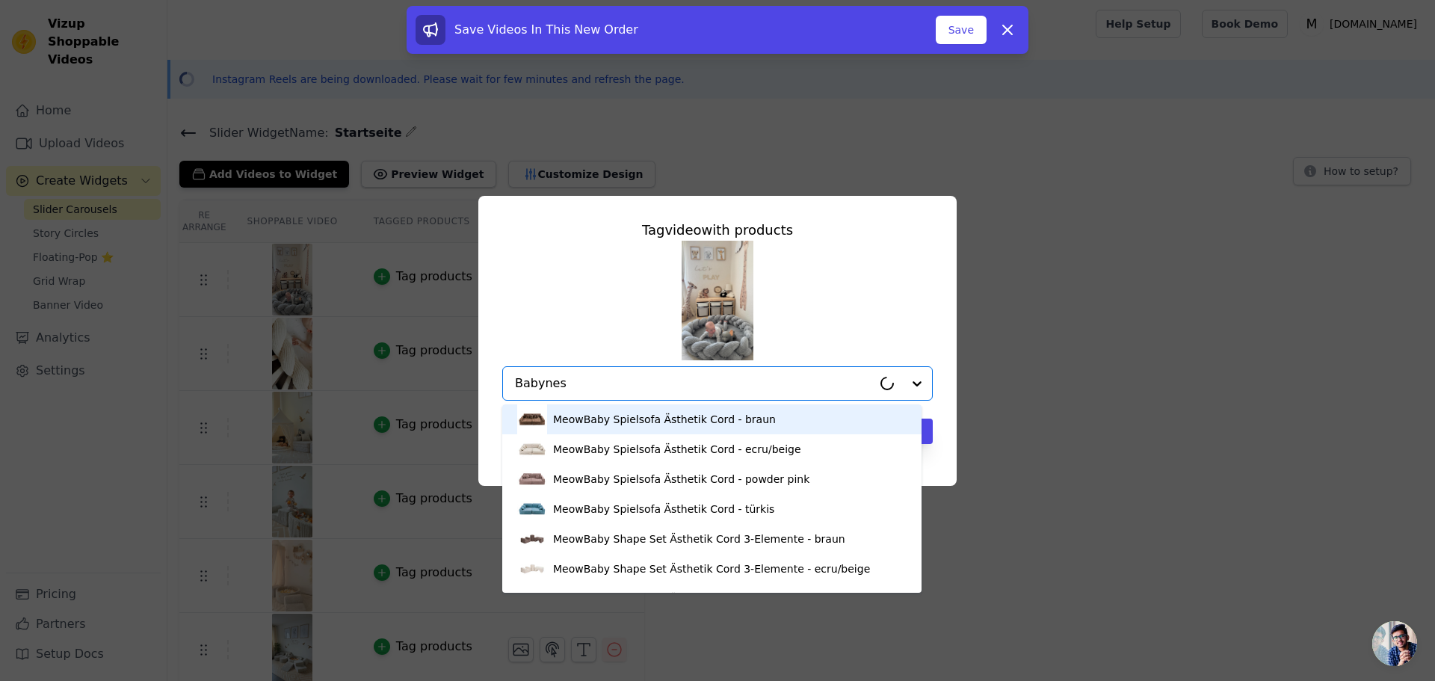
type input "Babynest"
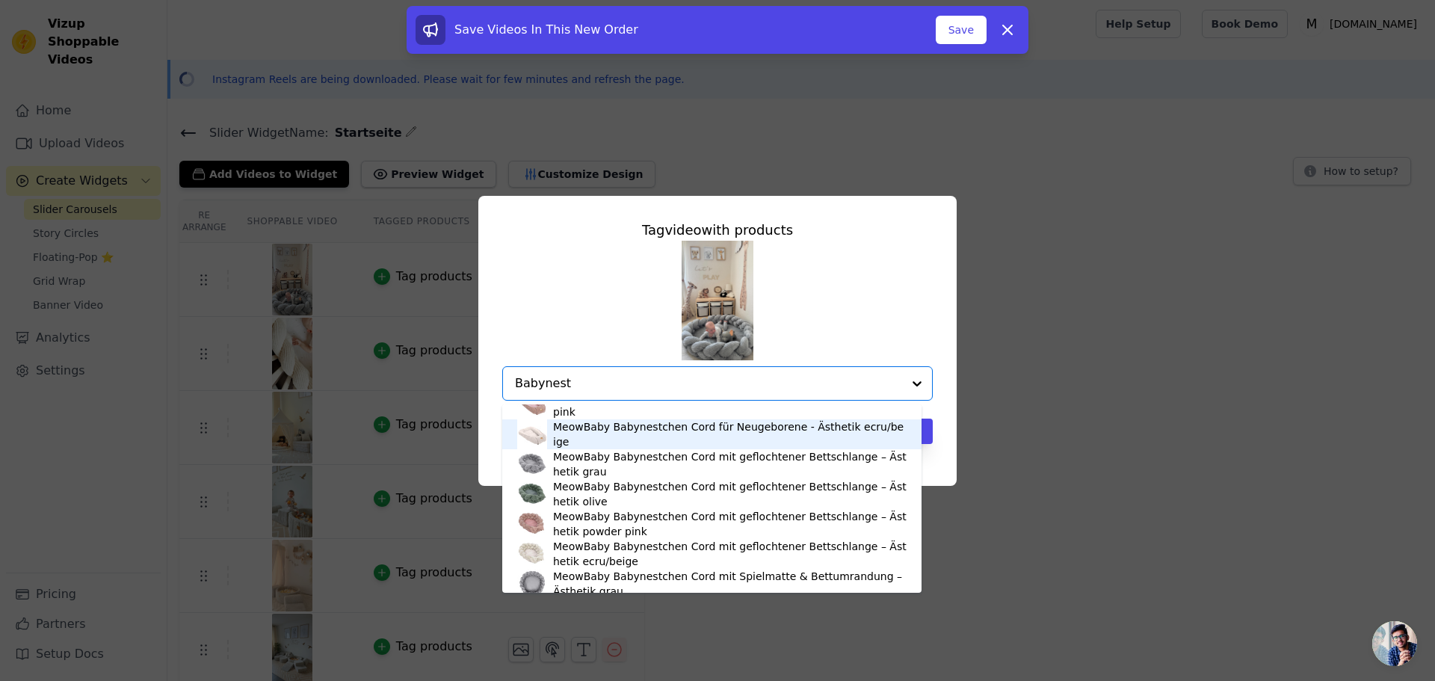
scroll to position [150, 0]
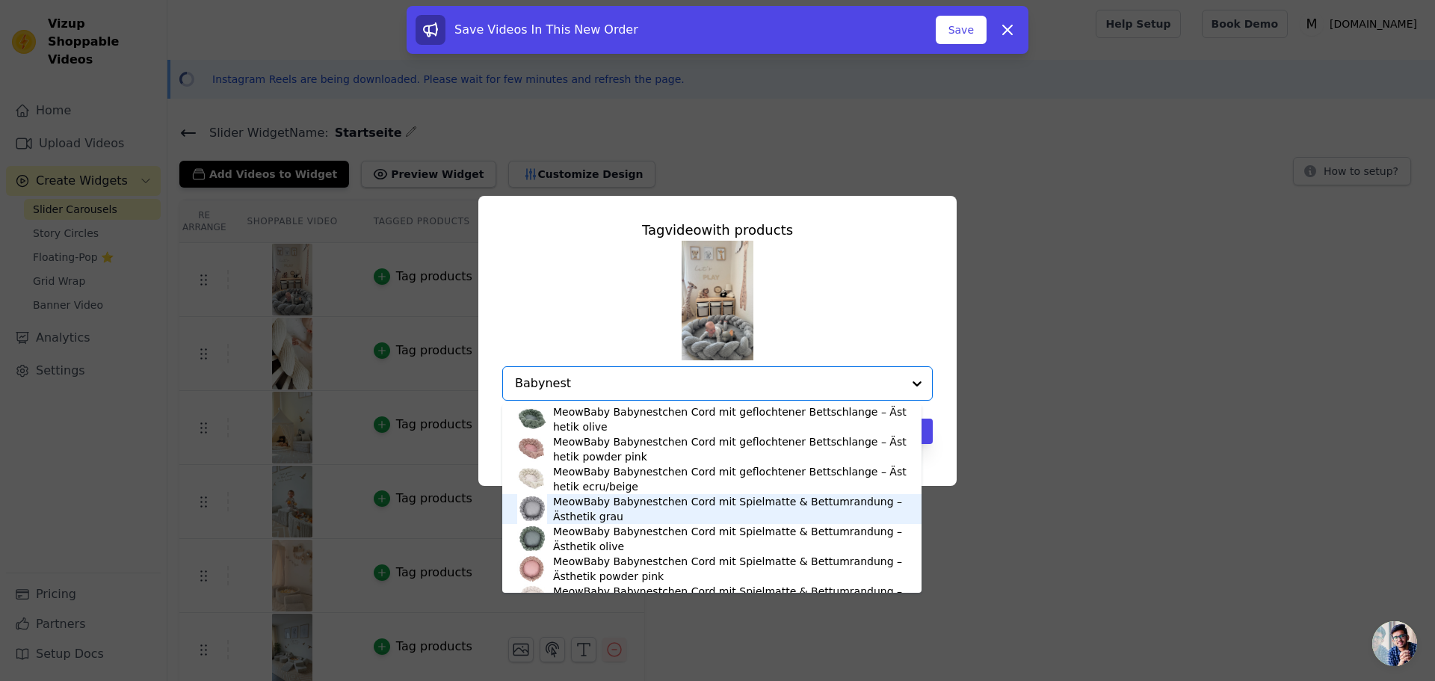
click at [628, 505] on div "MeowBaby Babynestchen Cord mit Spielmatte & Bettumrandung – Ästhetik grau" at bounding box center [730, 509] width 354 height 30
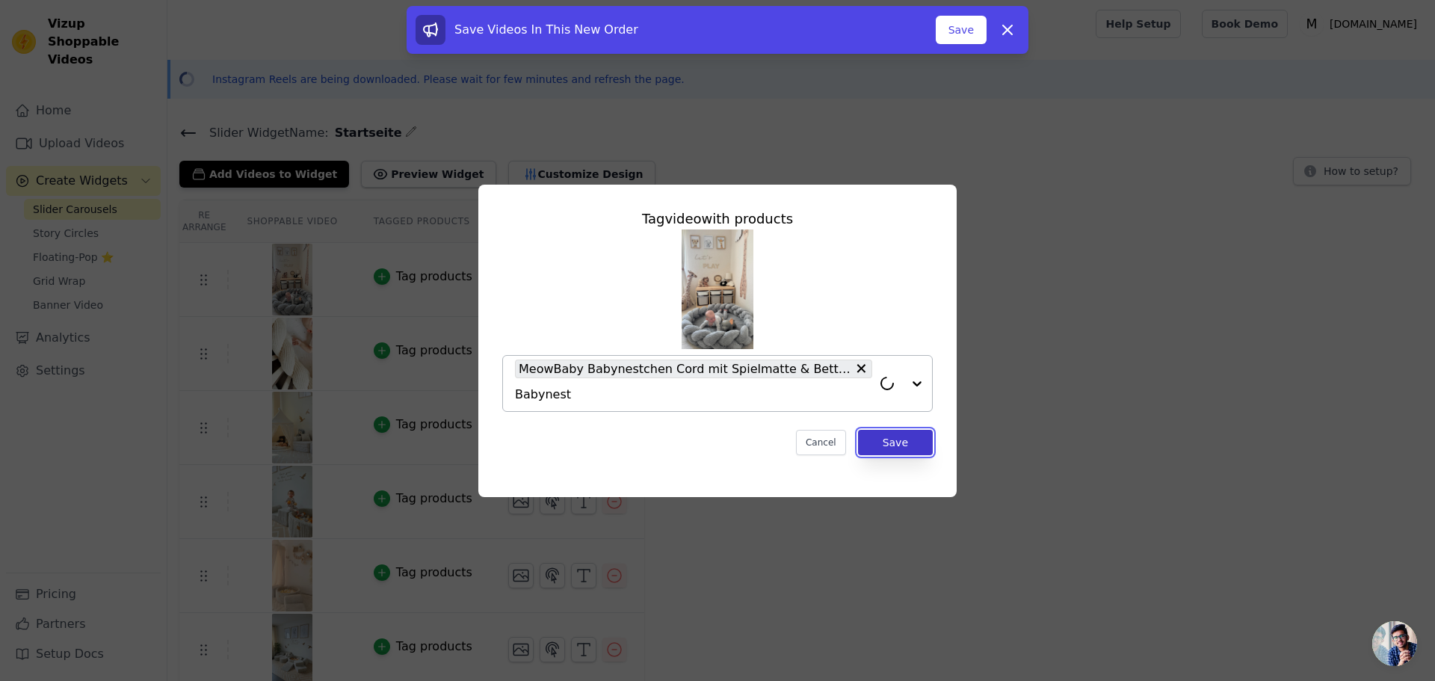
click at [913, 443] on button "Save" at bounding box center [895, 442] width 75 height 25
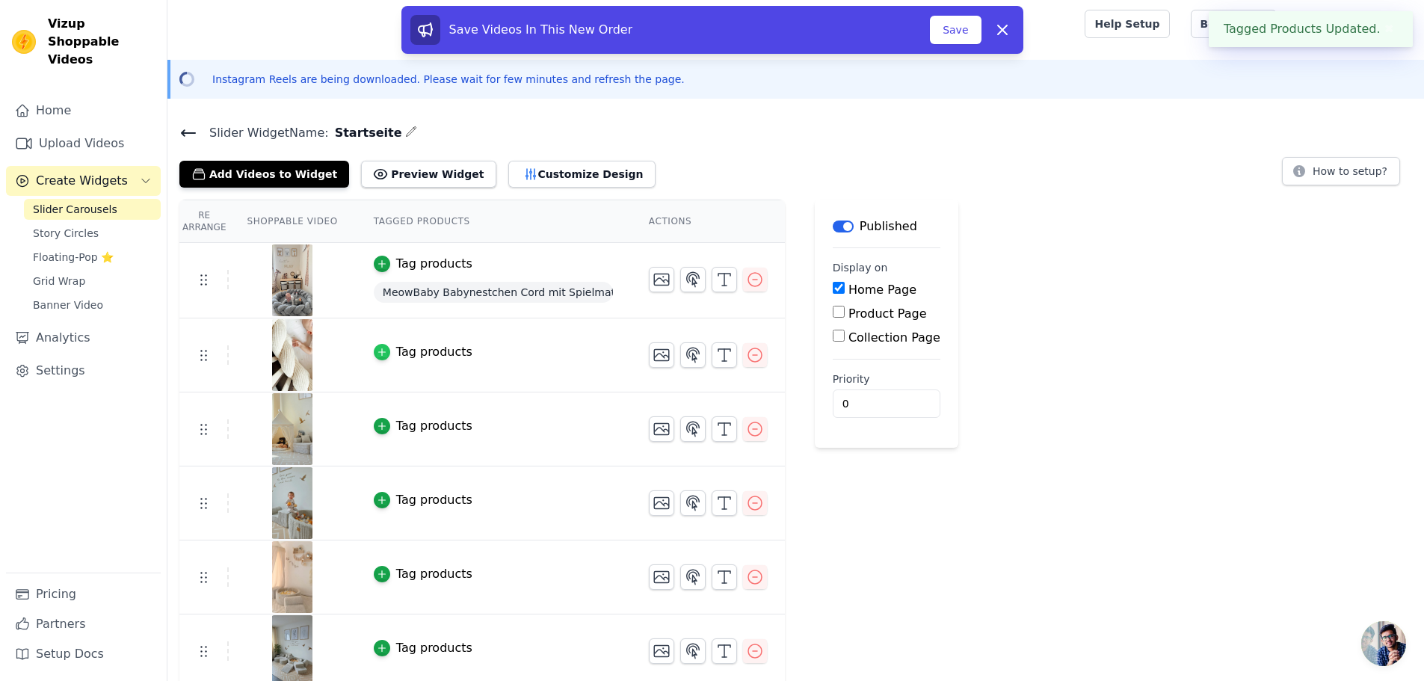
click at [377, 347] on icon "button" at bounding box center [382, 352] width 10 height 10
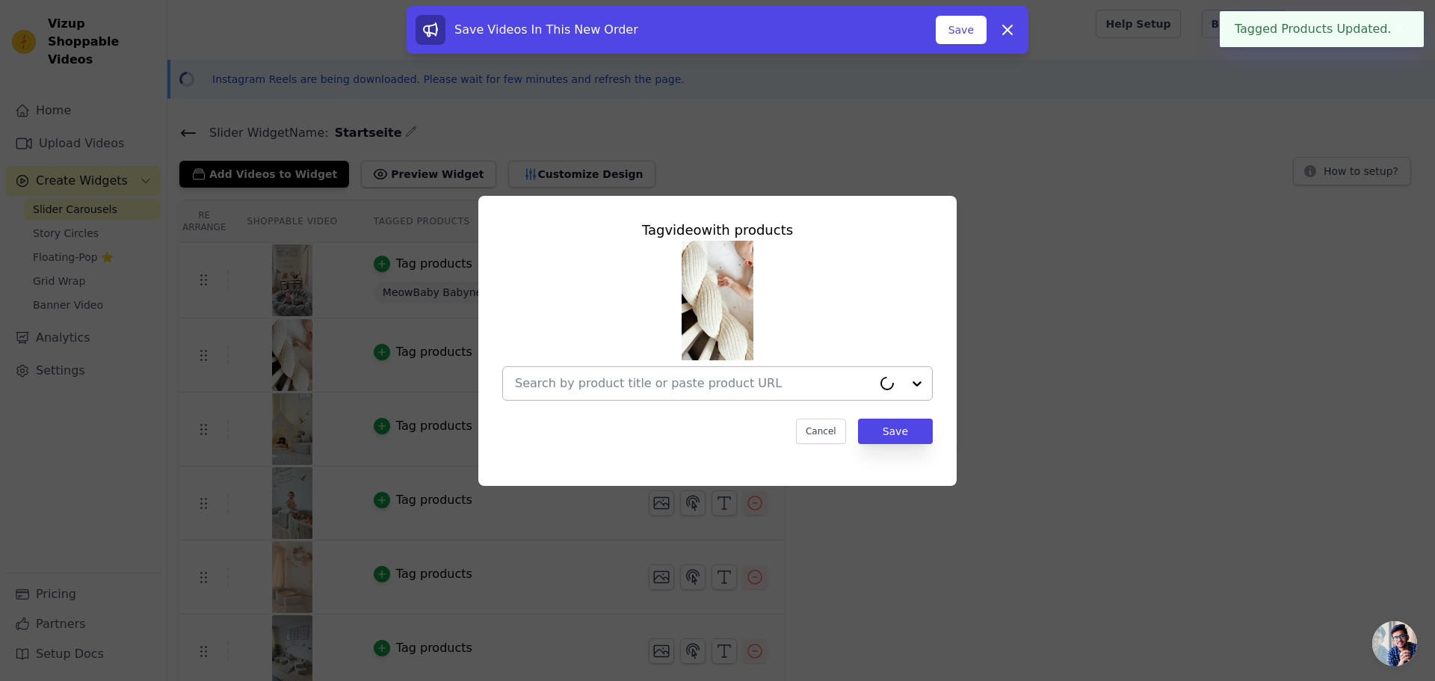
click at [643, 384] on input "text" at bounding box center [693, 384] width 357 height 18
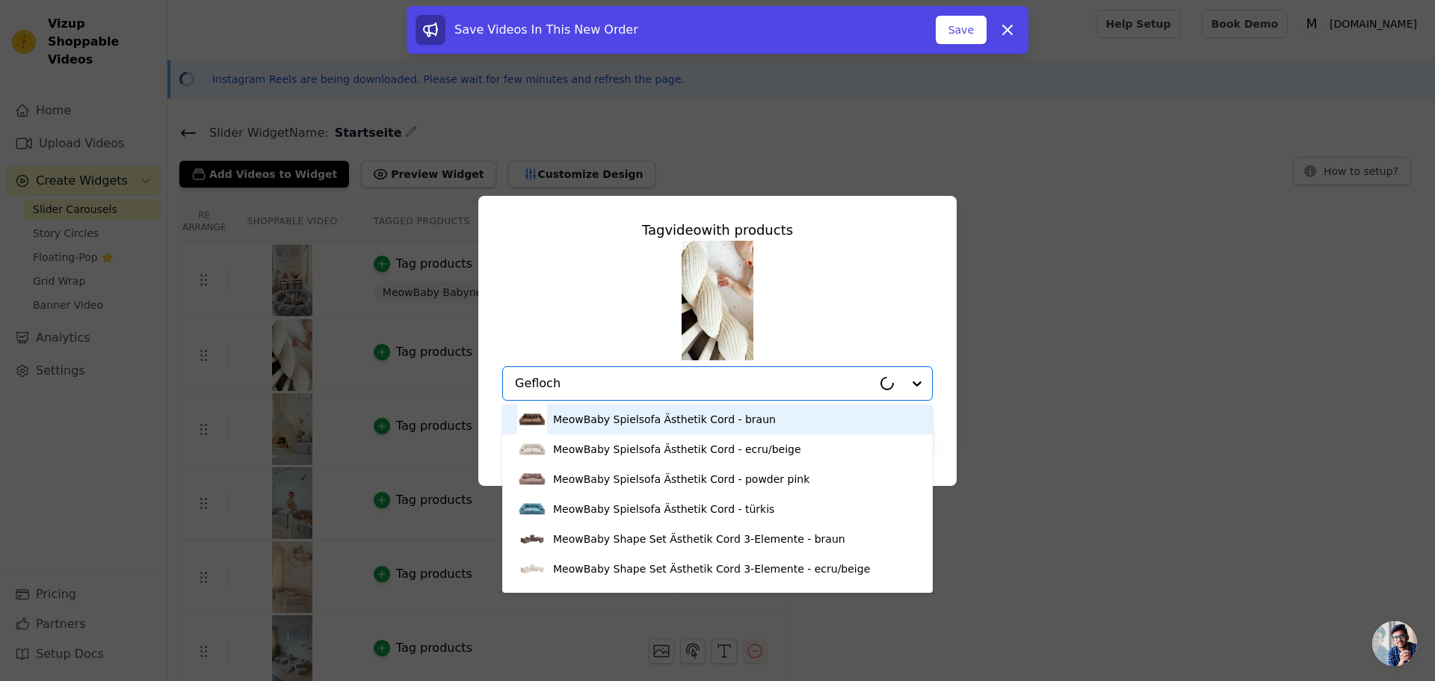
type input "Geflocht"
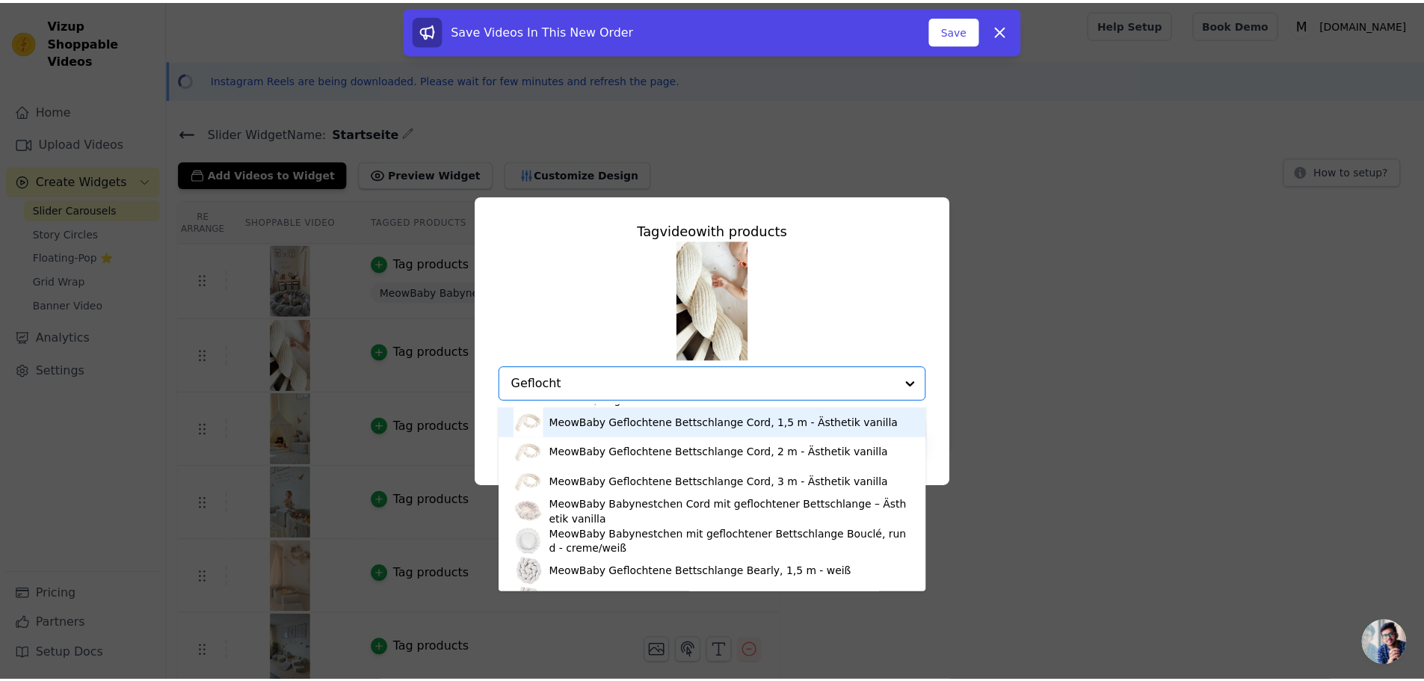
scroll to position [449, 0]
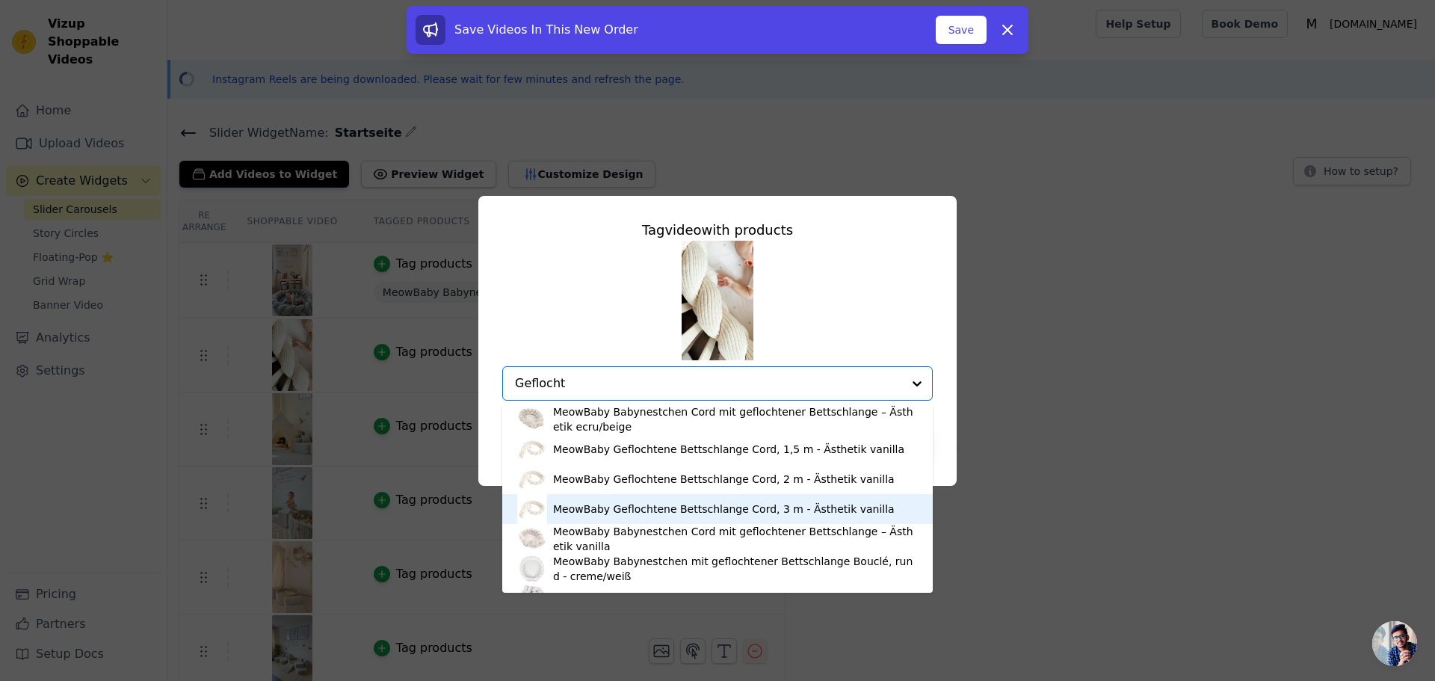
click at [716, 508] on div "MeowBaby Geflochtene Bettschlange Cord, 3 m - Ästhetik vanilla" at bounding box center [724, 509] width 342 height 15
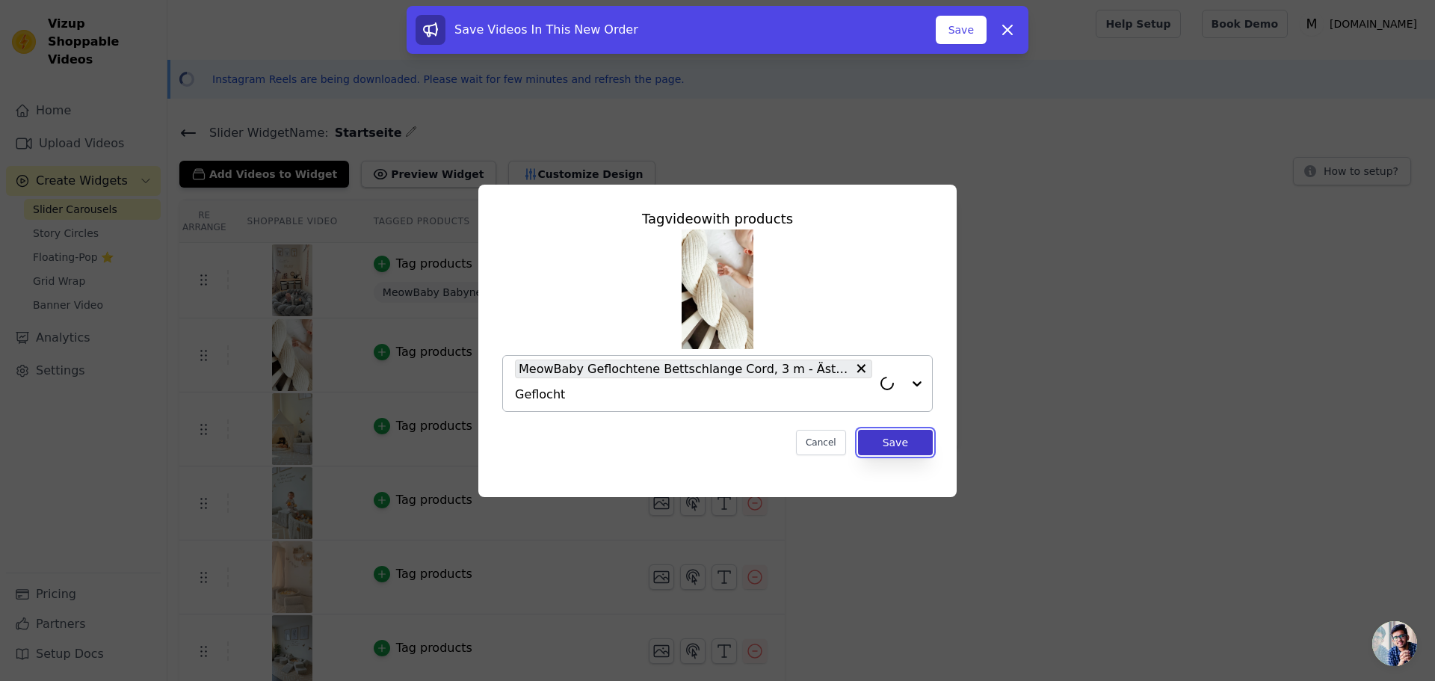
click at [886, 439] on button "Save" at bounding box center [895, 442] width 75 height 25
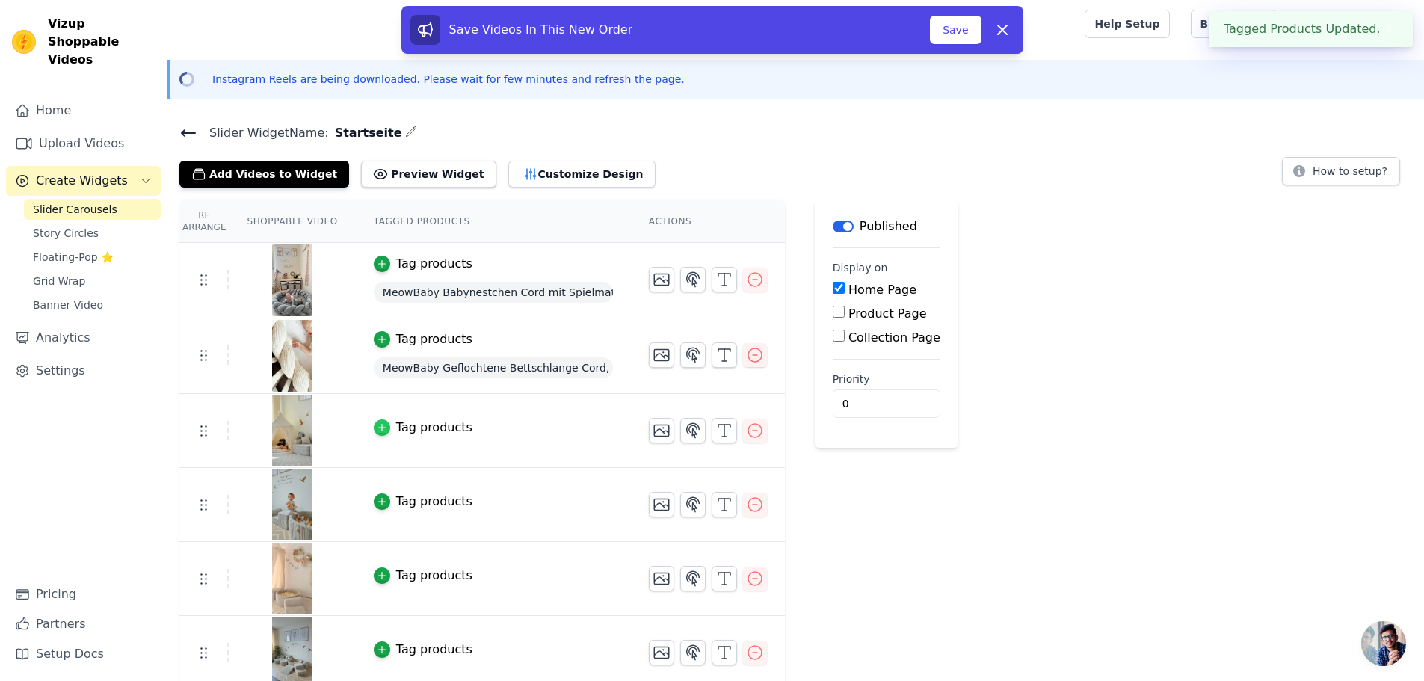
click at [377, 424] on icon "button" at bounding box center [382, 427] width 10 height 10
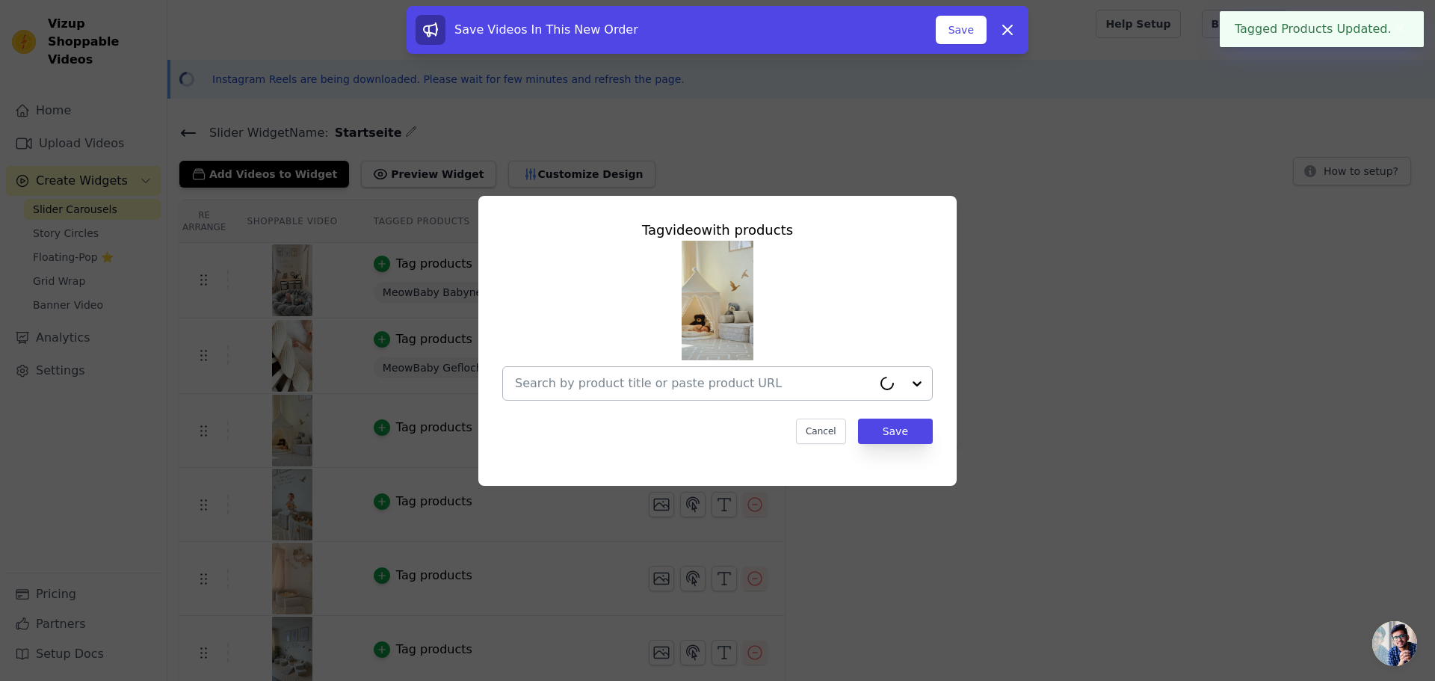
click at [617, 385] on input "text" at bounding box center [693, 384] width 357 height 18
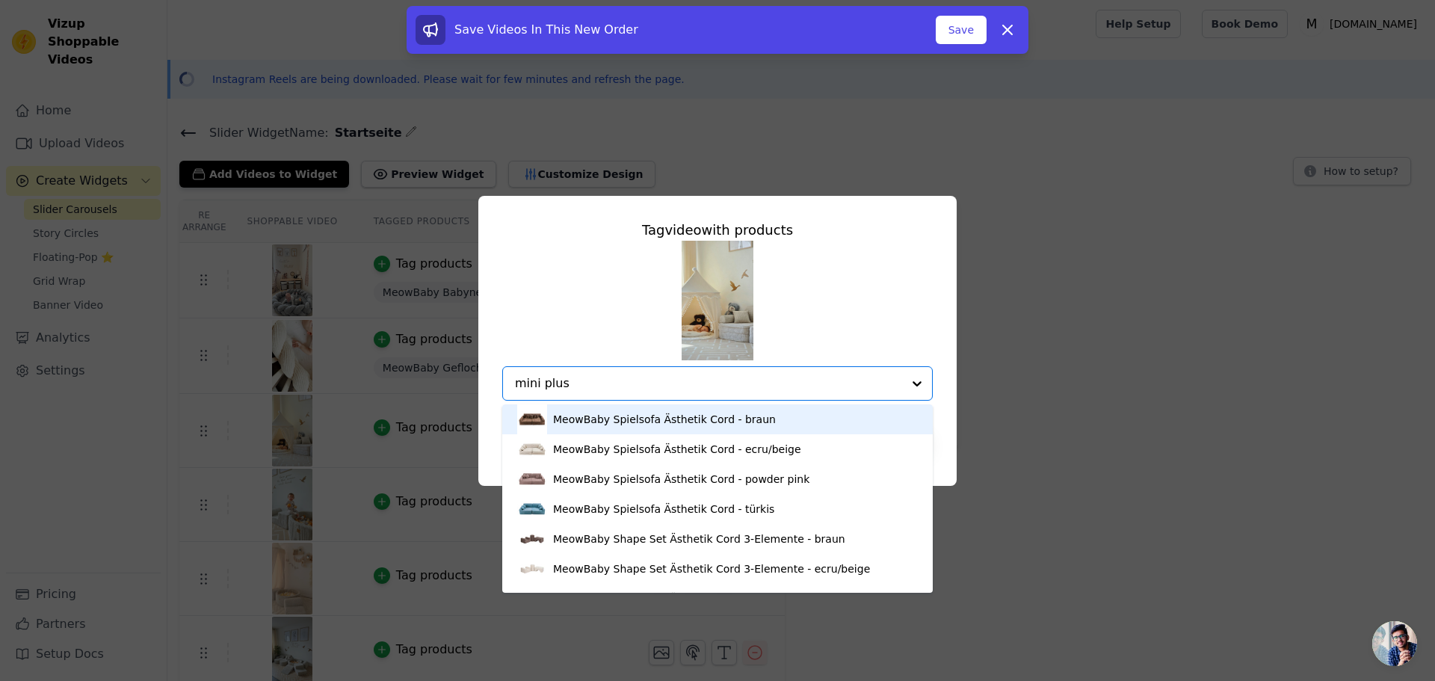
type input "mini plus"
click at [722, 423] on div "MeowBaby Spielsofa Mini Plus Ästhetik Cord - ecru/beige" at bounding box center [702, 419] width 298 height 15
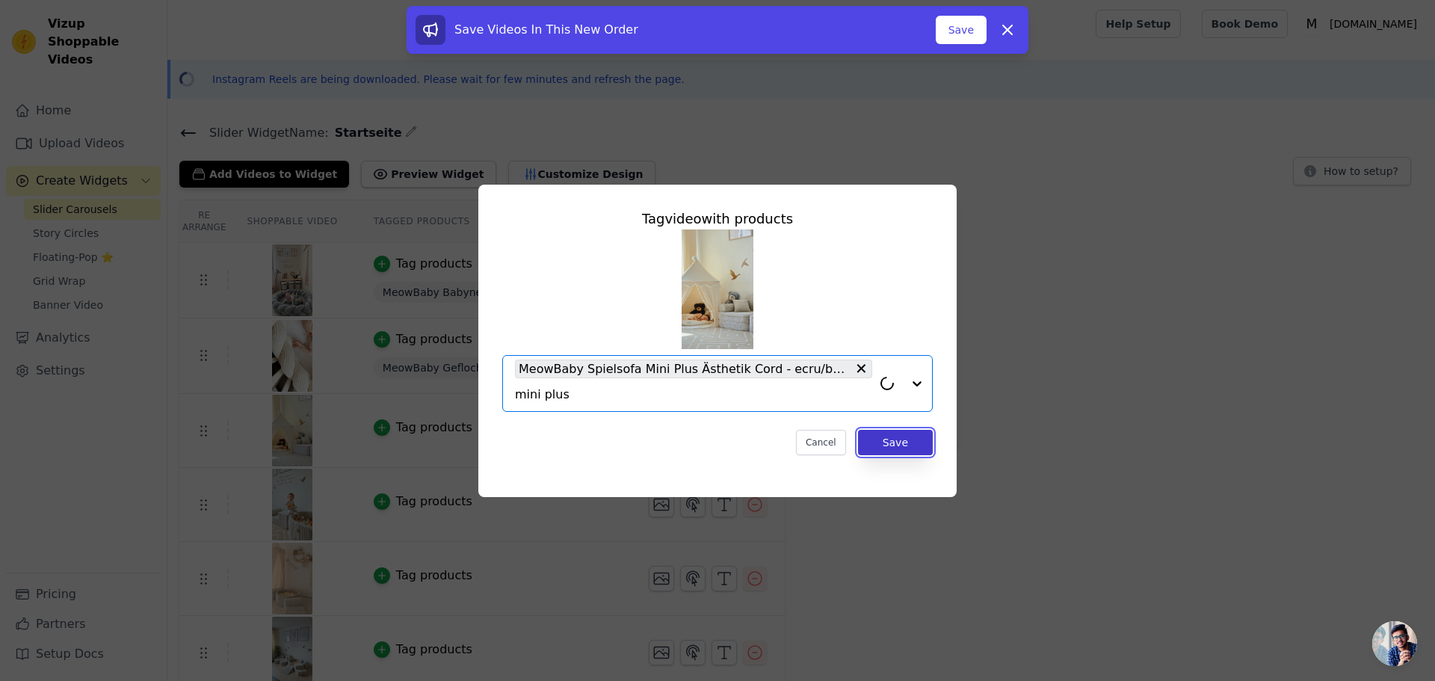
click at [907, 444] on button "Save" at bounding box center [895, 442] width 75 height 25
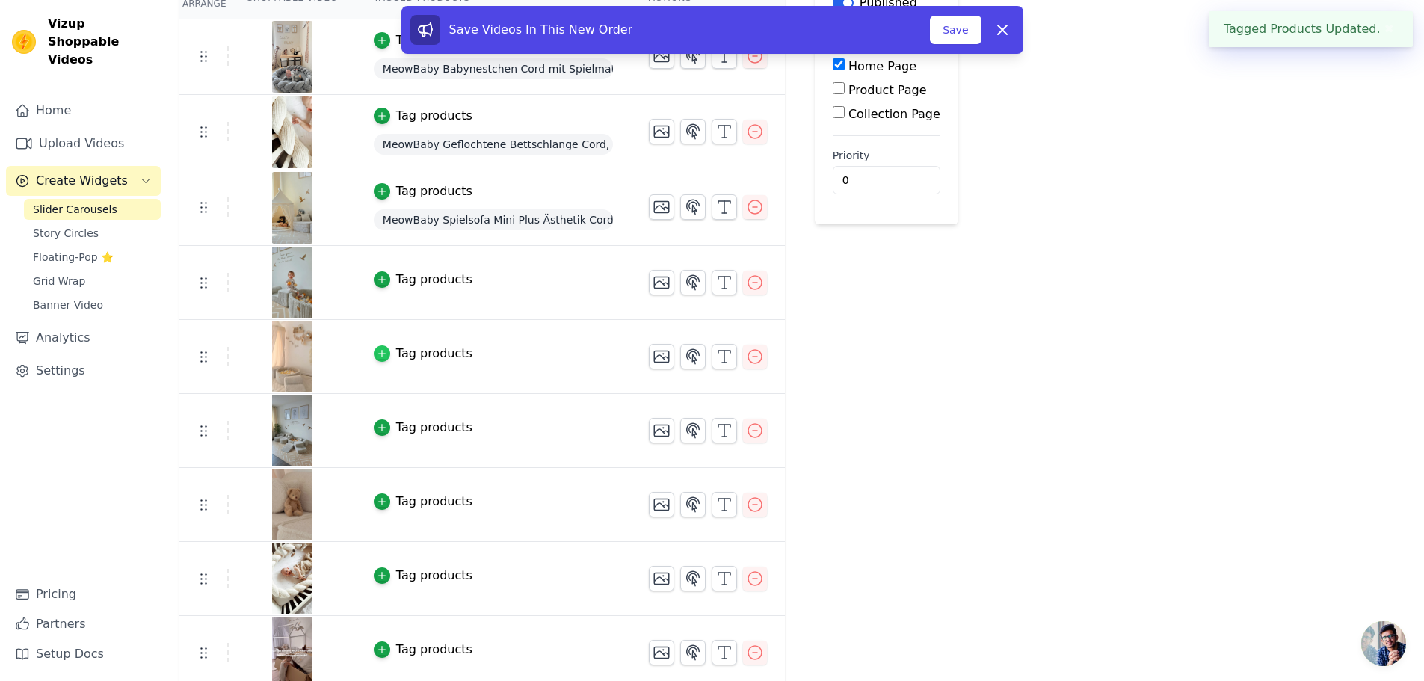
scroll to position [224, 0]
click at [377, 280] on icon "button" at bounding box center [382, 279] width 10 height 10
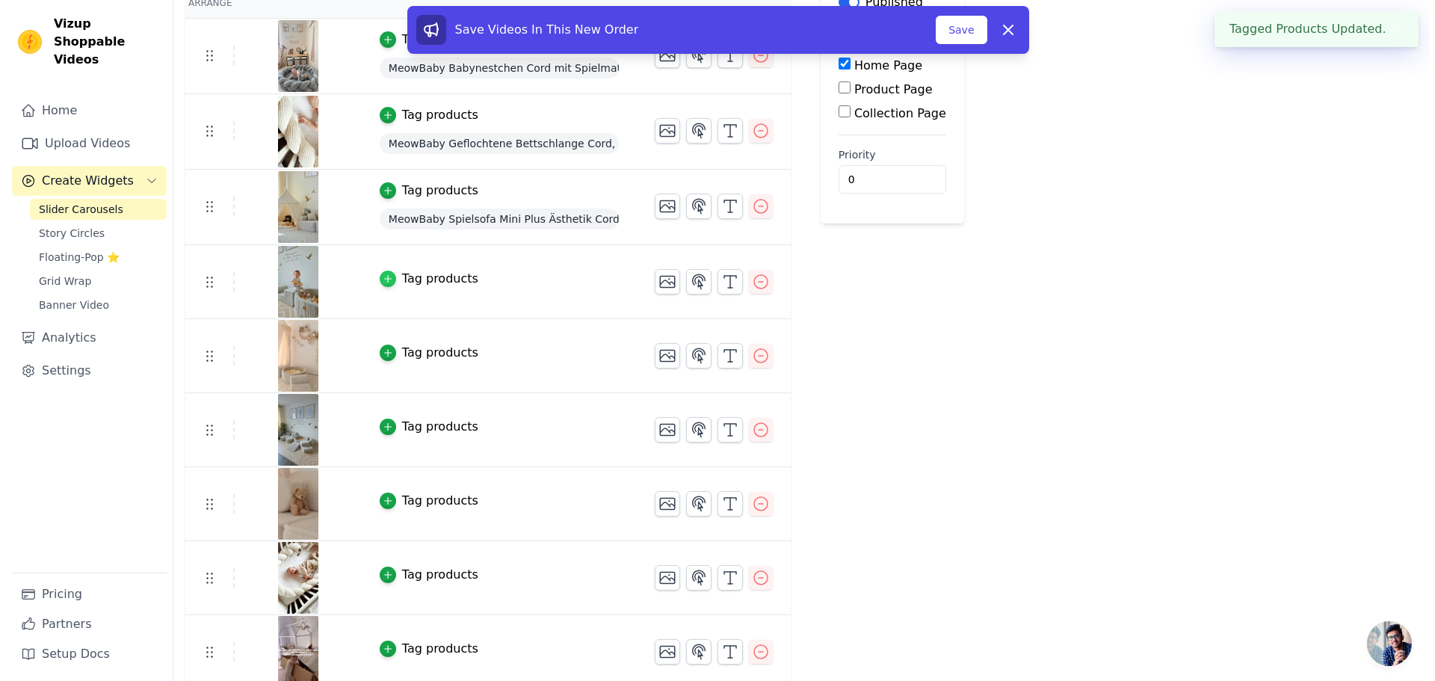
scroll to position [0, 0]
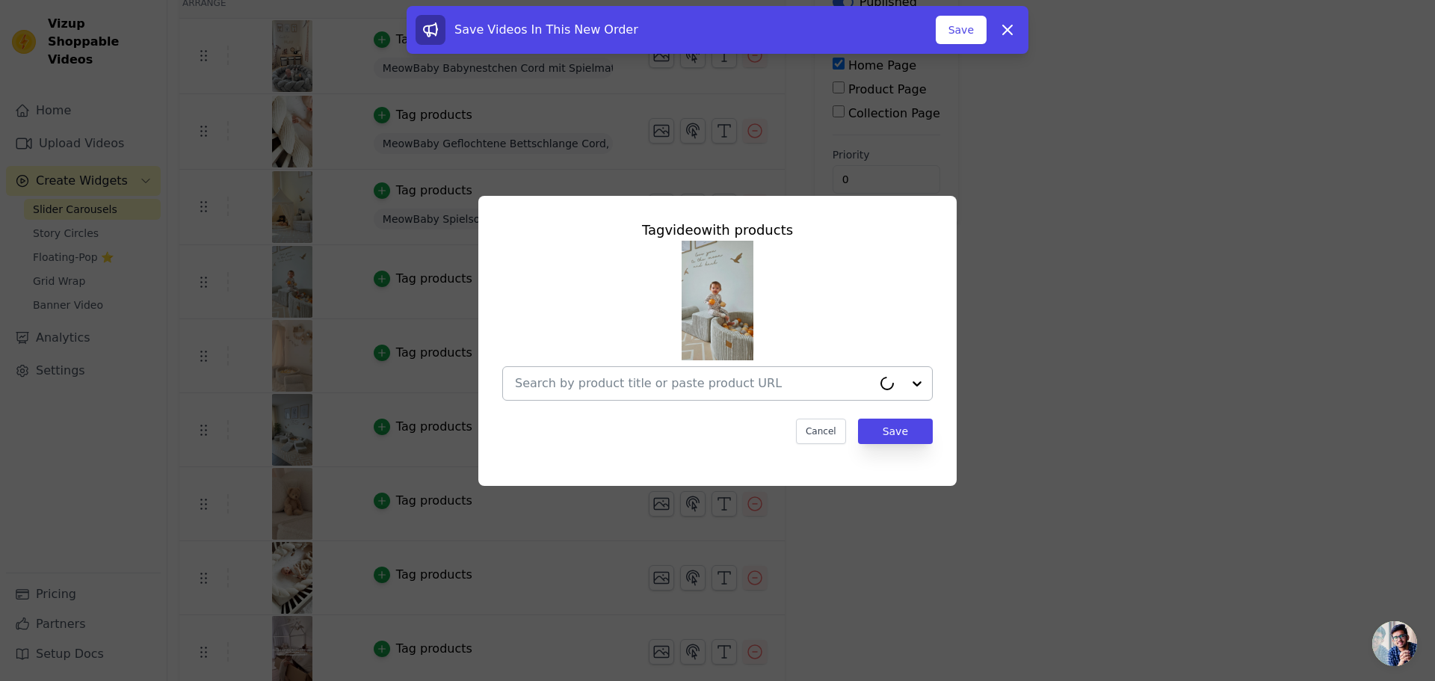
drag, startPoint x: 664, startPoint y: 390, endPoint x: 665, endPoint y: 383, distance: 7.5
click at [664, 389] on input "text" at bounding box center [693, 384] width 357 height 18
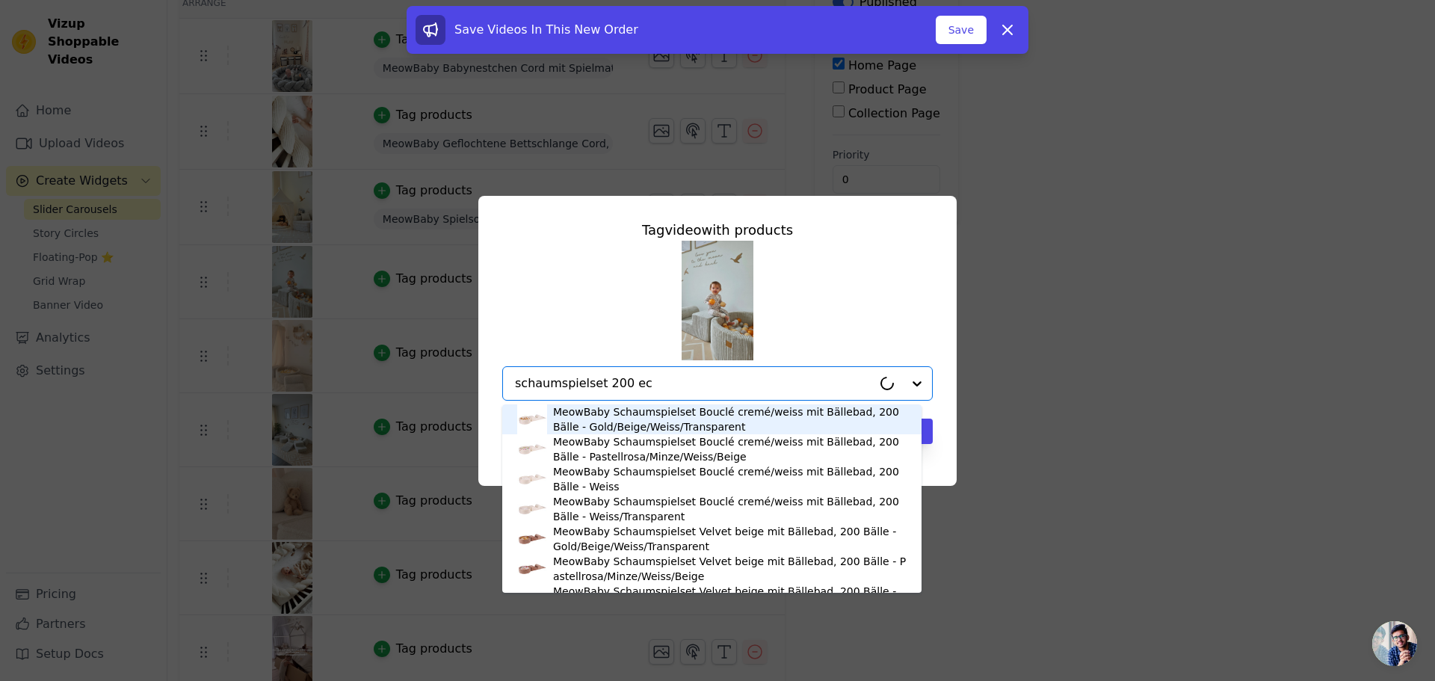
type input "schaumspielset 200 ecr"
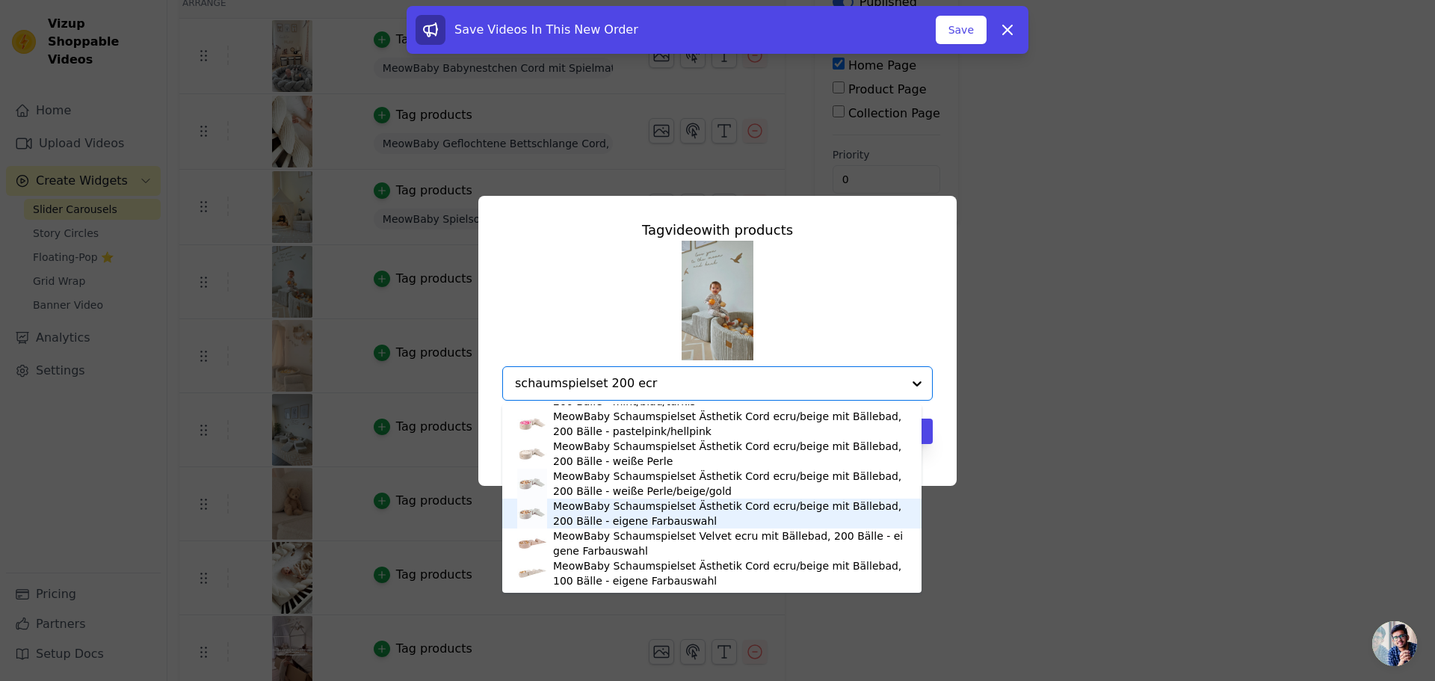
click at [706, 518] on div "MeowBaby Schaumspielset Ästhetik Cord ecru/beige mit Bällebad, 200 Bälle - eige…" at bounding box center [730, 514] width 354 height 30
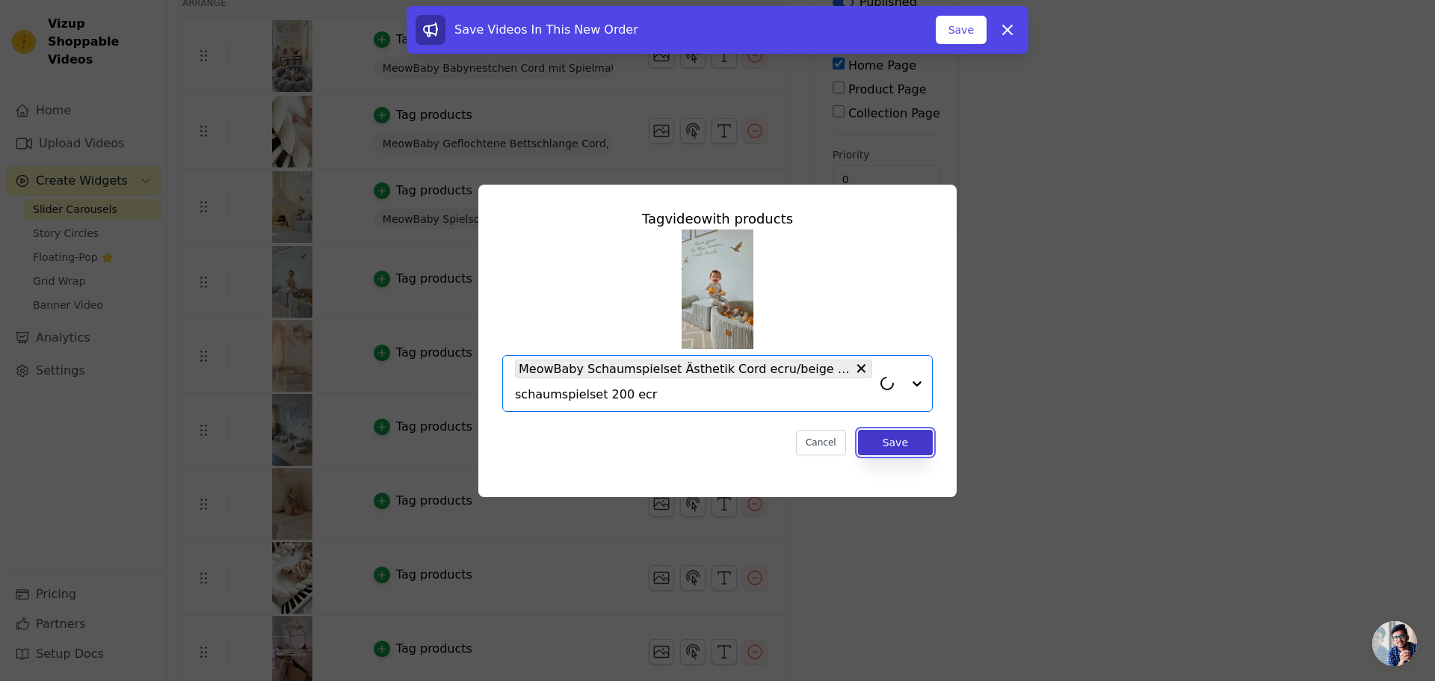
click at [894, 443] on button "Save" at bounding box center [895, 442] width 75 height 25
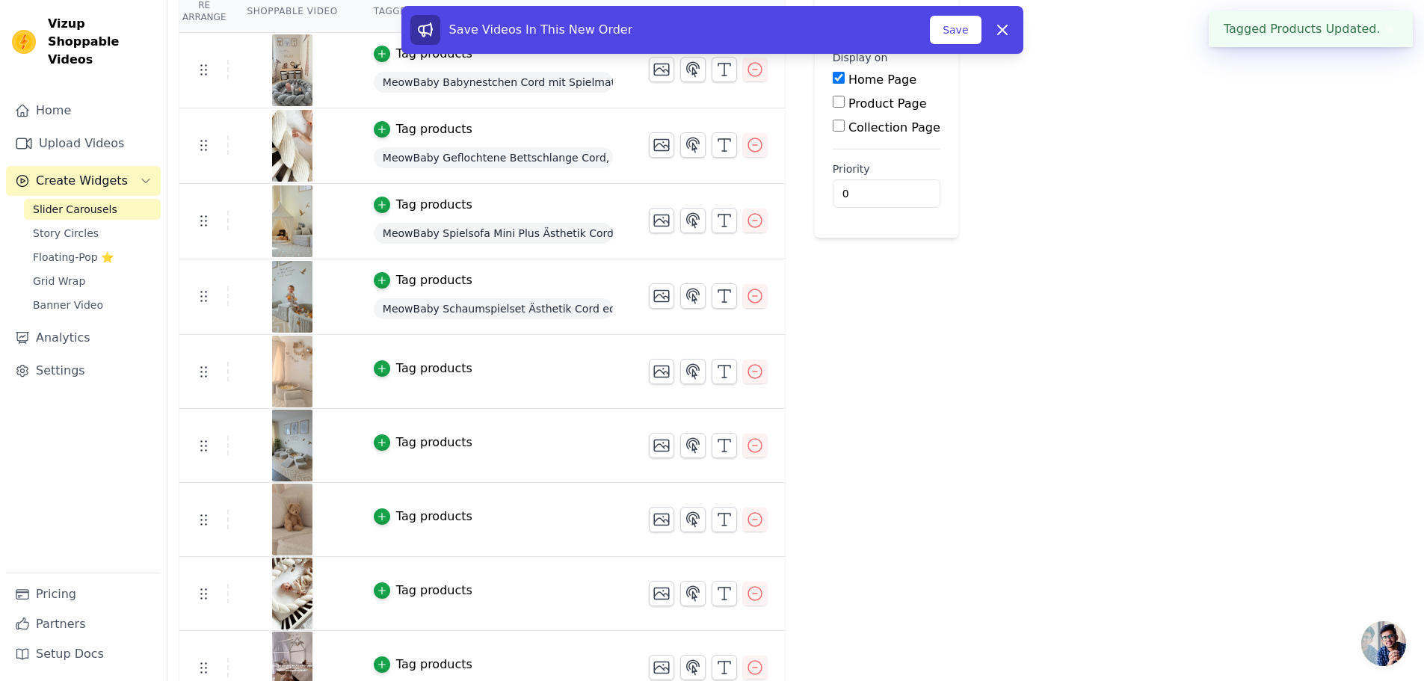
scroll to position [224, 0]
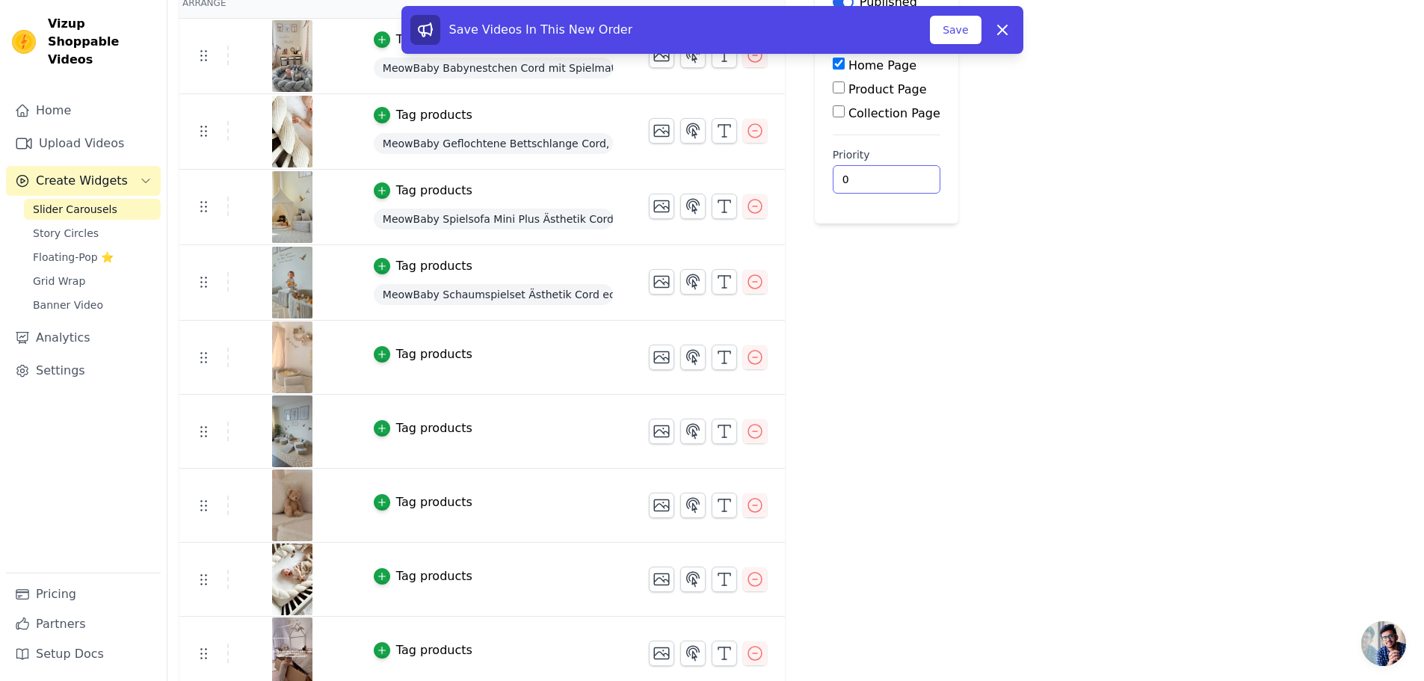
drag, startPoint x: 448, startPoint y: 296, endPoint x: 1054, endPoint y: 361, distance: 609.7
click at [1054, 361] on div "Re Arrange Shoppable Video Tagged Products Actions Tag products MeowBaby Babyne…" at bounding box center [795, 443] width 1257 height 937
click at [427, 350] on div "Tag products" at bounding box center [434, 354] width 76 height 18
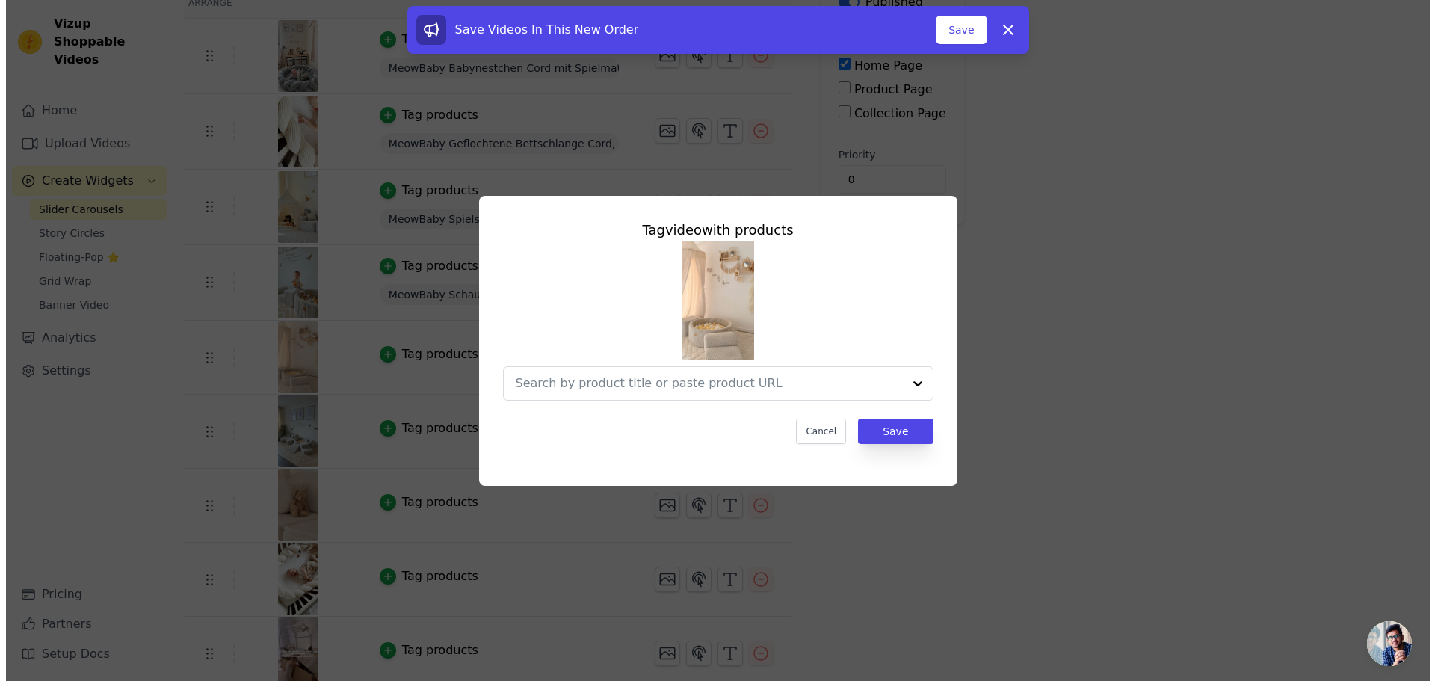
scroll to position [0, 0]
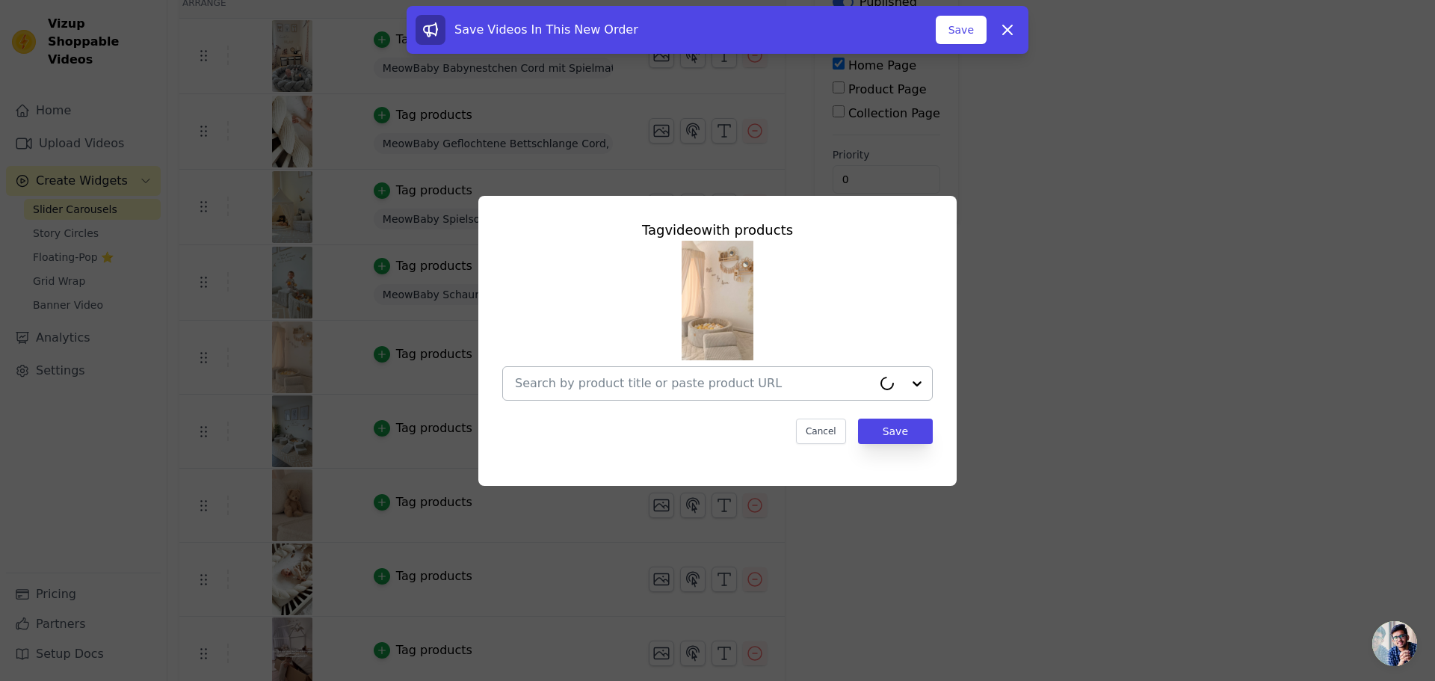
click at [655, 380] on input "text" at bounding box center [693, 384] width 357 height 18
type input "Schaumspielset 200 ecru"
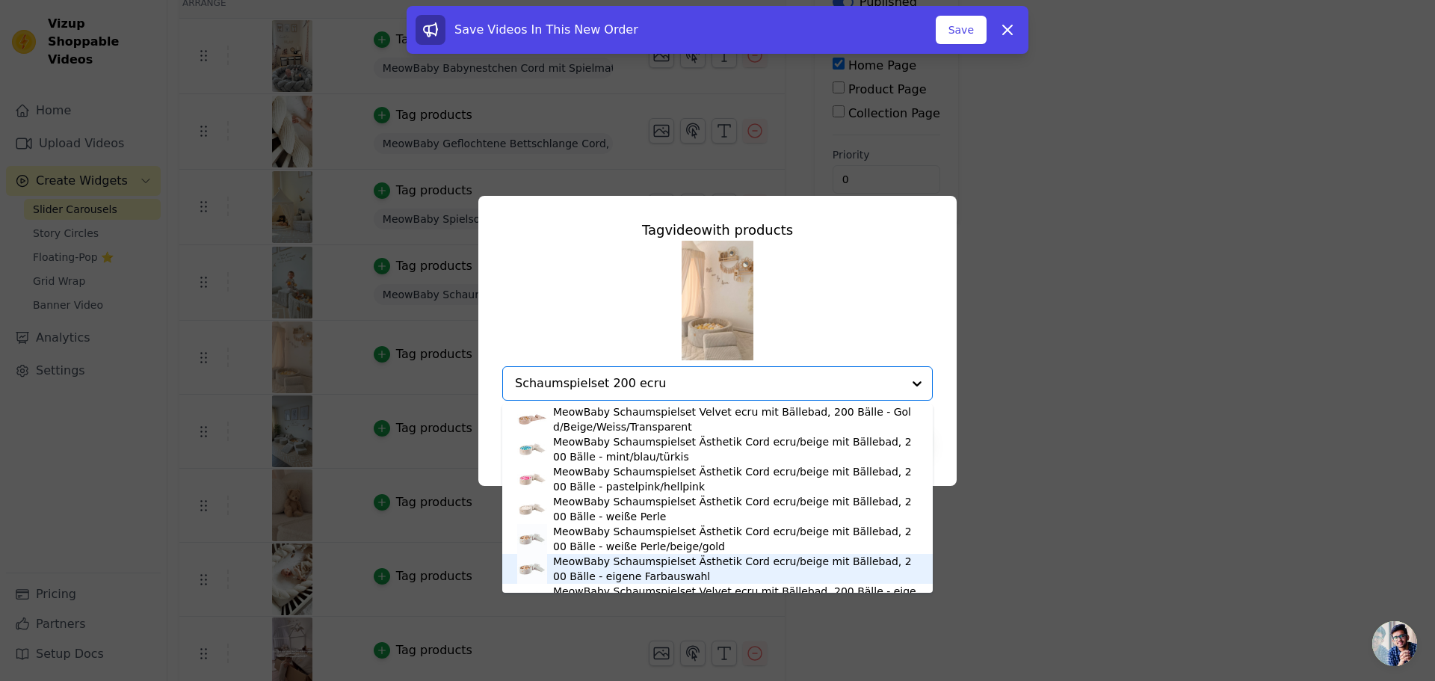
click at [658, 565] on div "MeowBaby Schaumspielset Ästhetik Cord ecru/beige mit Bällebad, 200 Bälle - eige…" at bounding box center [735, 569] width 365 height 30
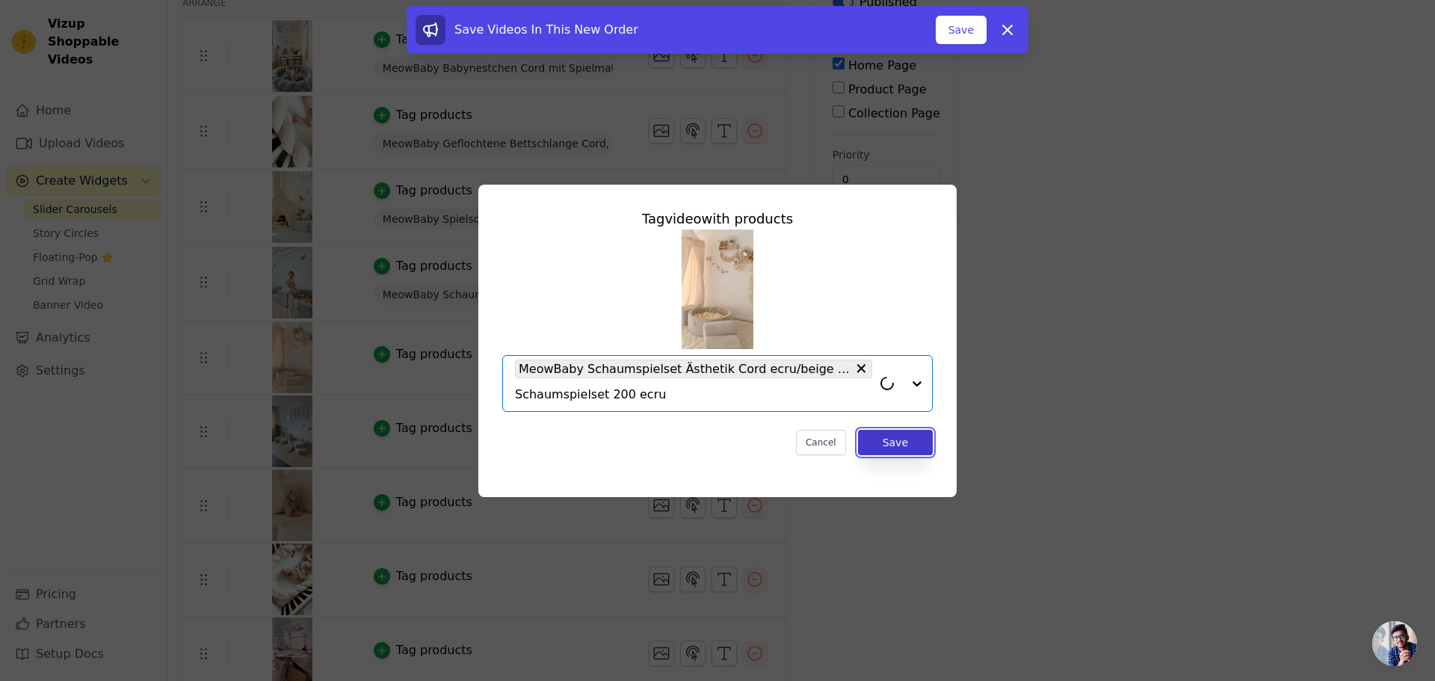
click at [911, 443] on button "Save" at bounding box center [895, 442] width 75 height 25
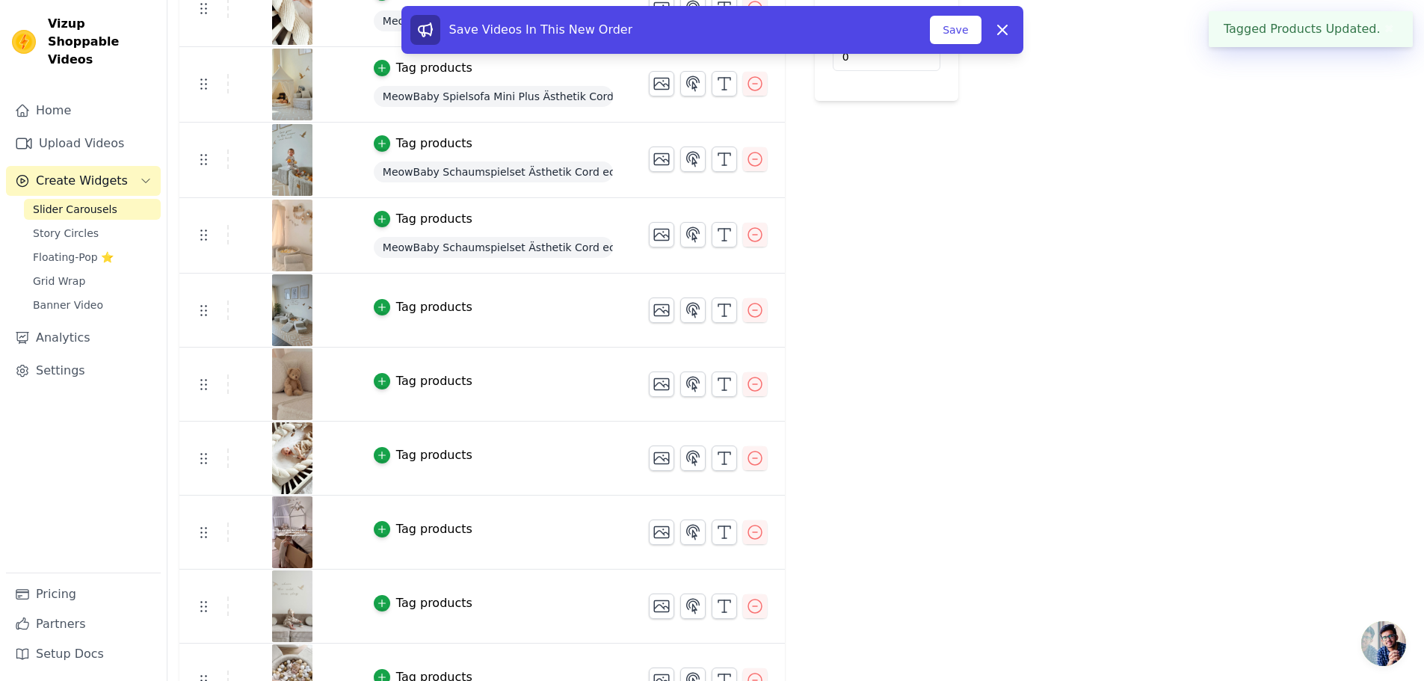
scroll to position [374, 0]
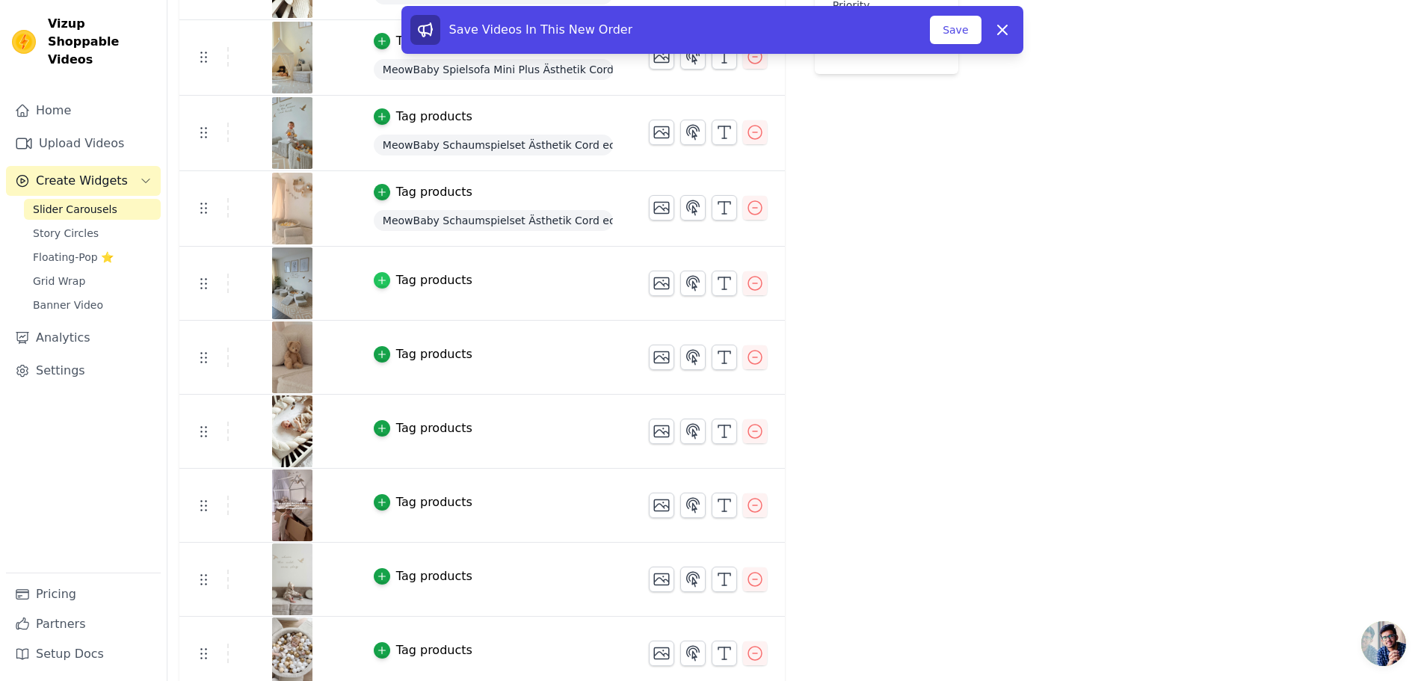
click at [377, 278] on icon "button" at bounding box center [382, 280] width 10 height 10
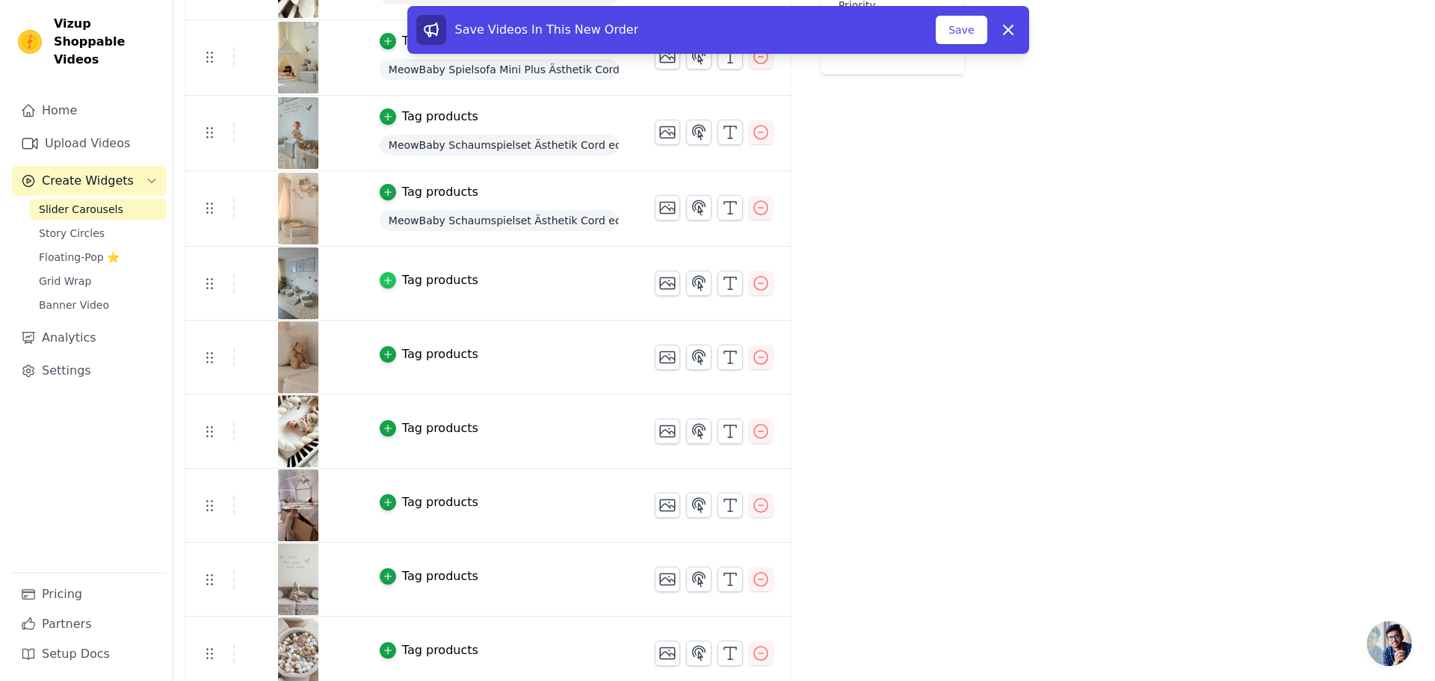
scroll to position [0, 0]
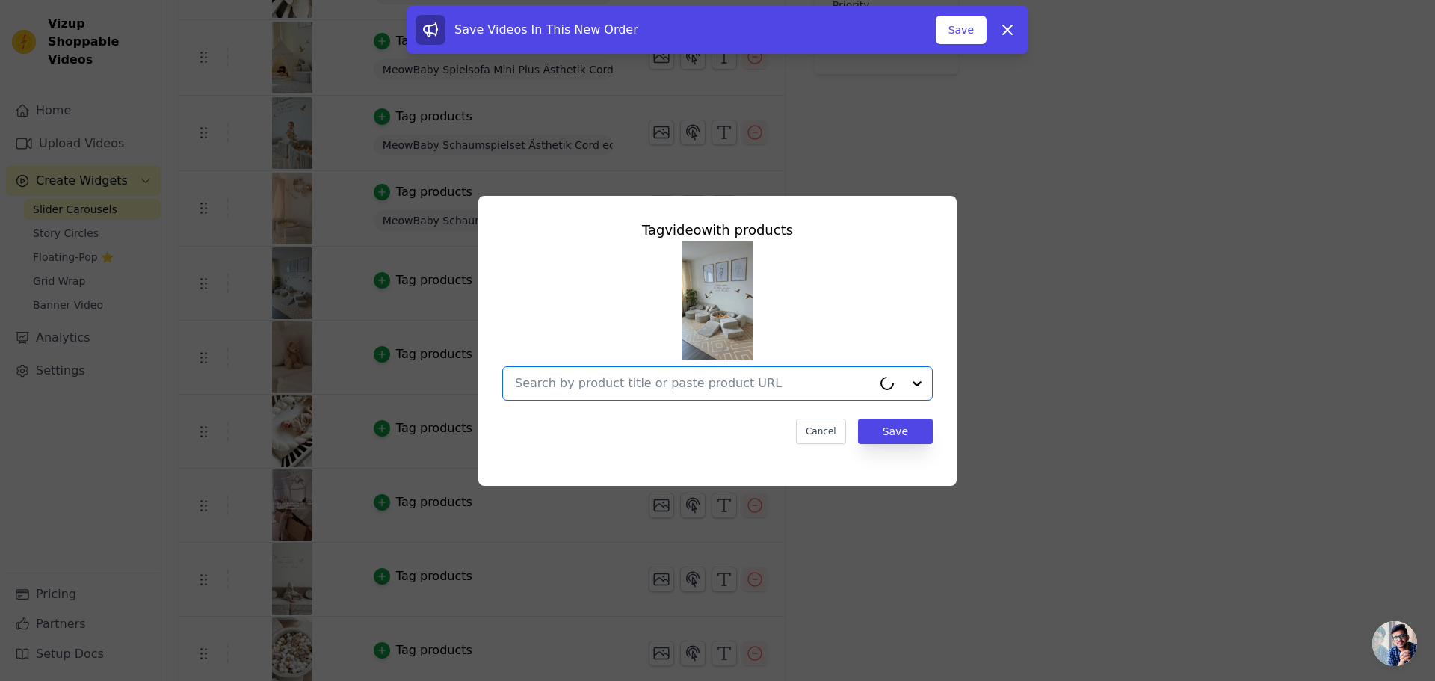
click at [618, 389] on input "text" at bounding box center [693, 384] width 357 height 18
paste input "Schaumspielset 200 ecru"
type input "Schaumspielset 200 ecru"
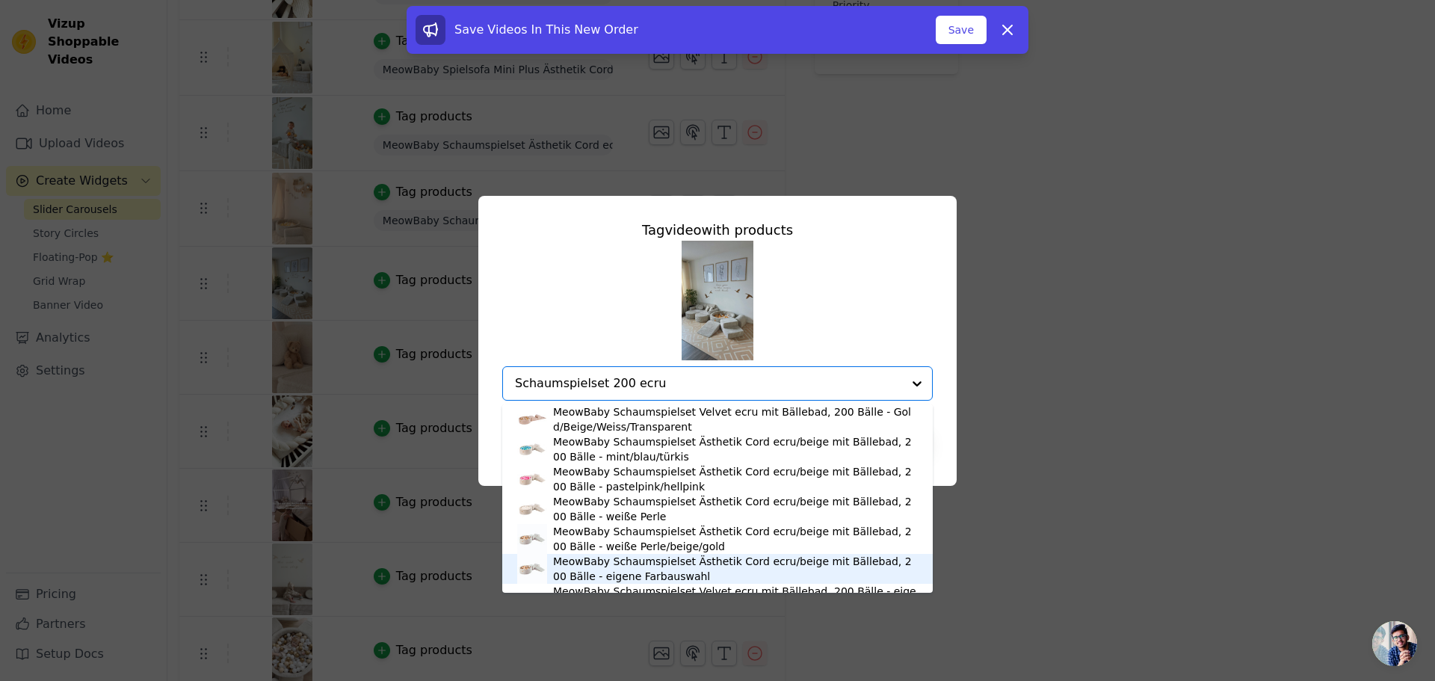
click at [660, 573] on div "MeowBaby Schaumspielset Ästhetik Cord ecru/beige mit Bällebad, 200 Bälle - eige…" at bounding box center [735, 569] width 365 height 30
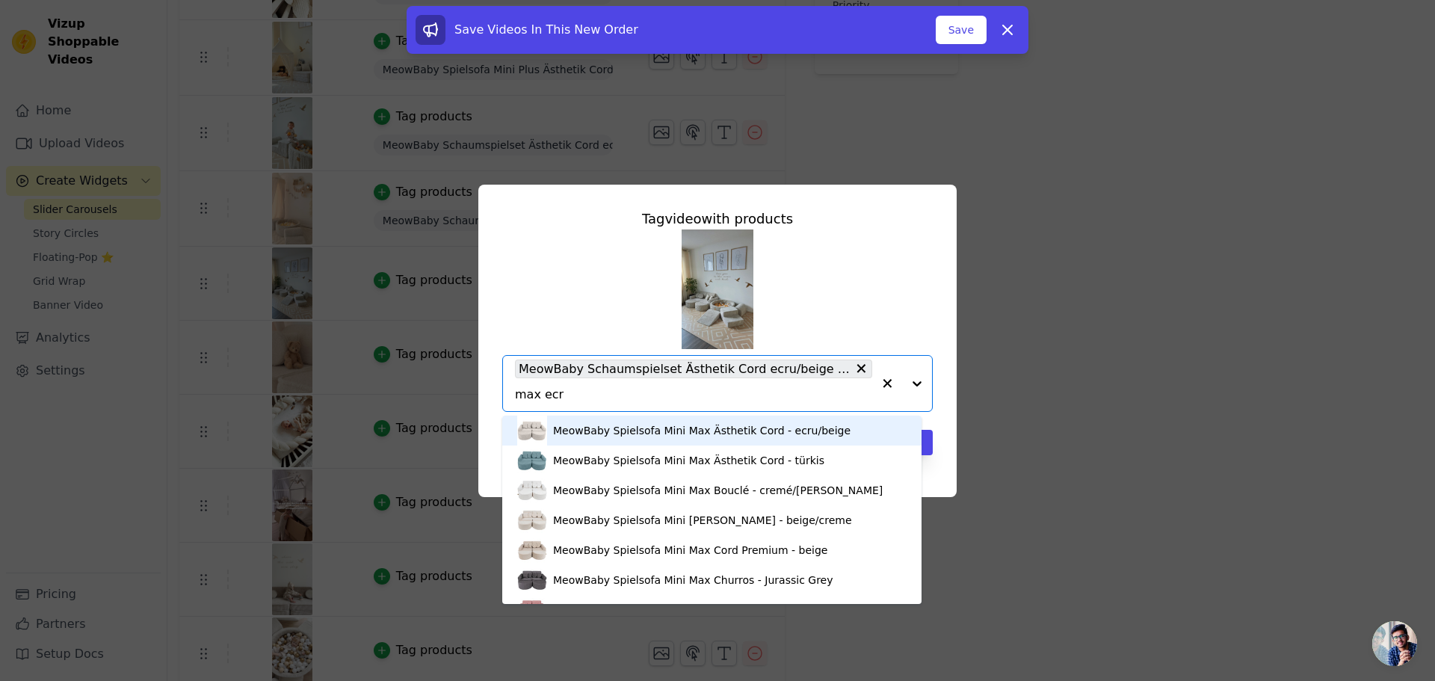
type input "[PERSON_NAME]"
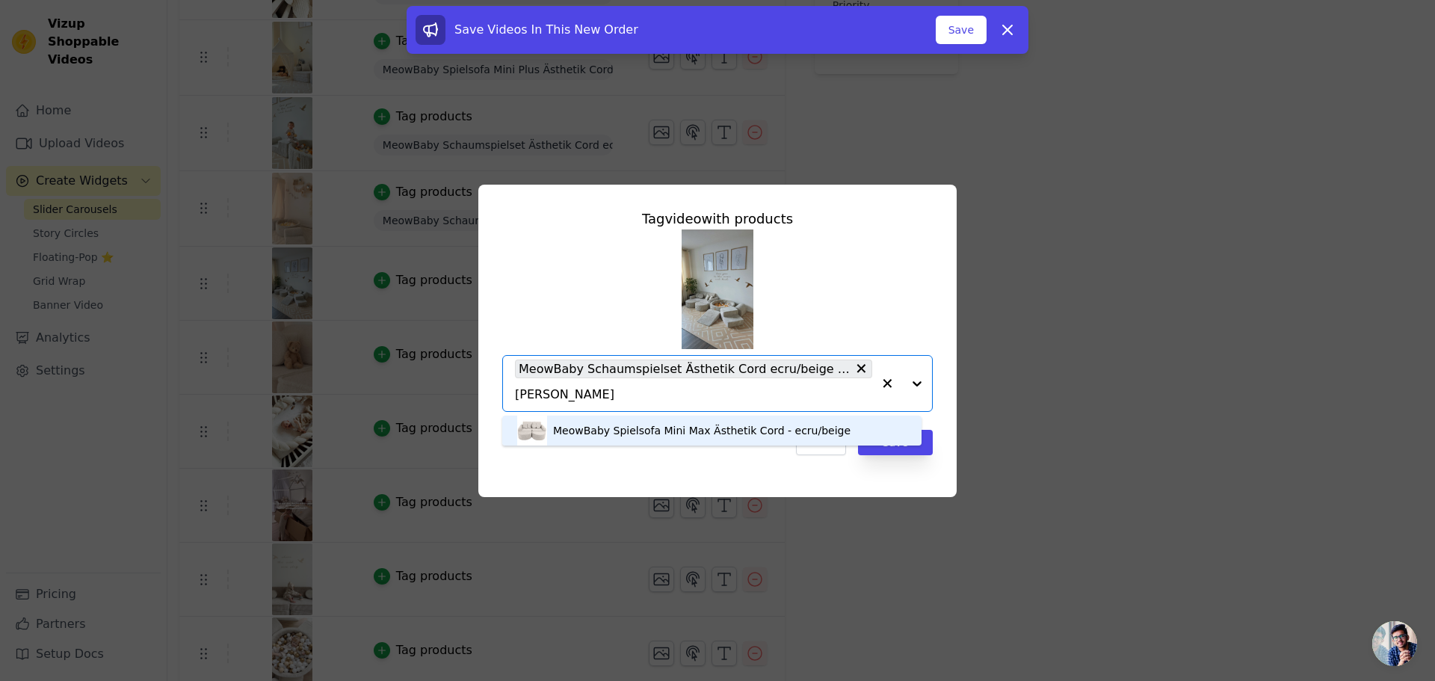
click at [691, 423] on div "MeowBaby Spielsofa Mini Max Ästhetik Cord - ecru/beige" at bounding box center [702, 430] width 298 height 15
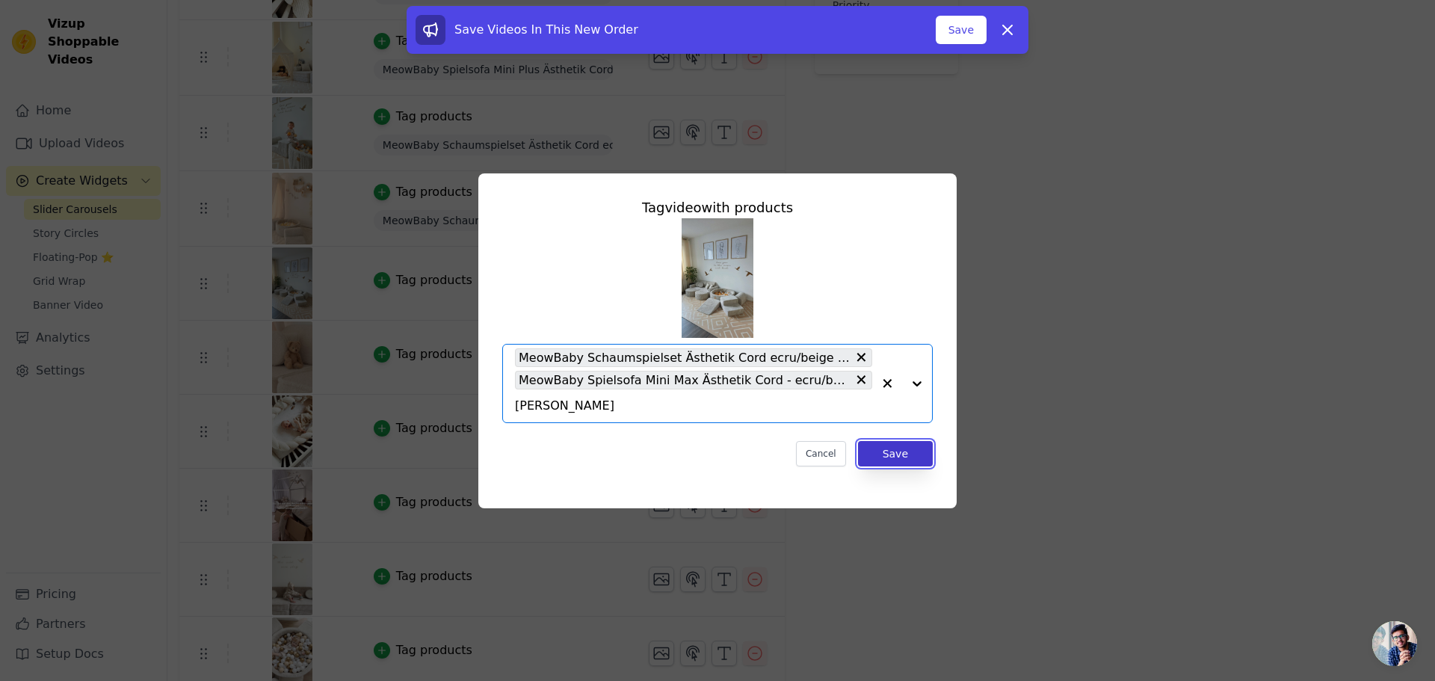
click at [891, 450] on button "Save" at bounding box center [895, 453] width 75 height 25
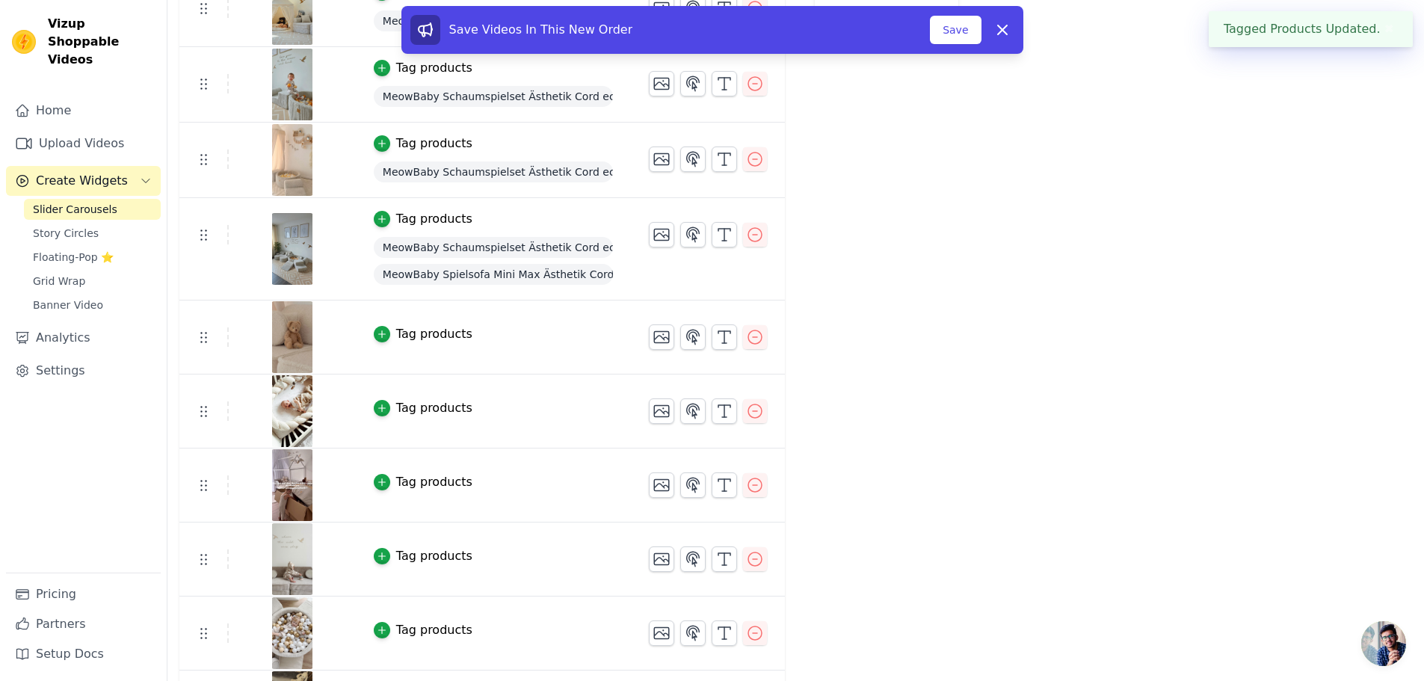
scroll to position [449, 0]
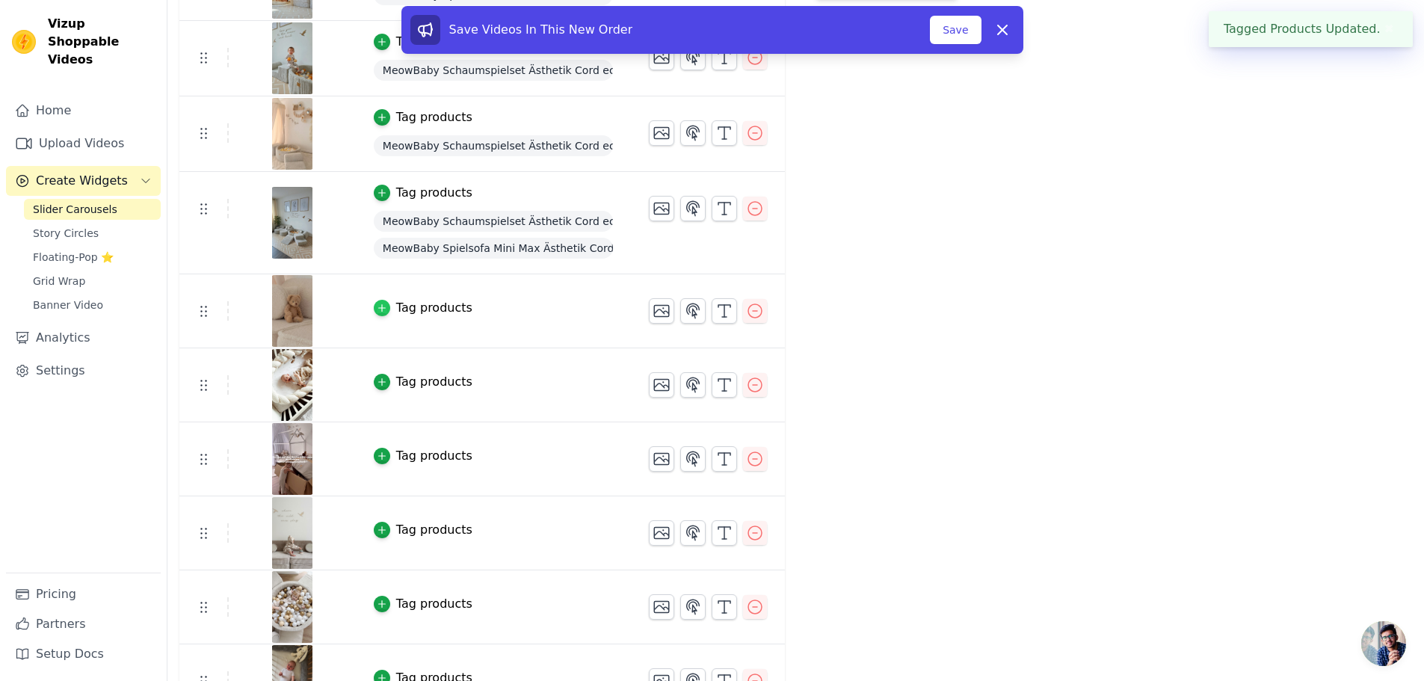
click at [377, 305] on icon "button" at bounding box center [382, 308] width 10 height 10
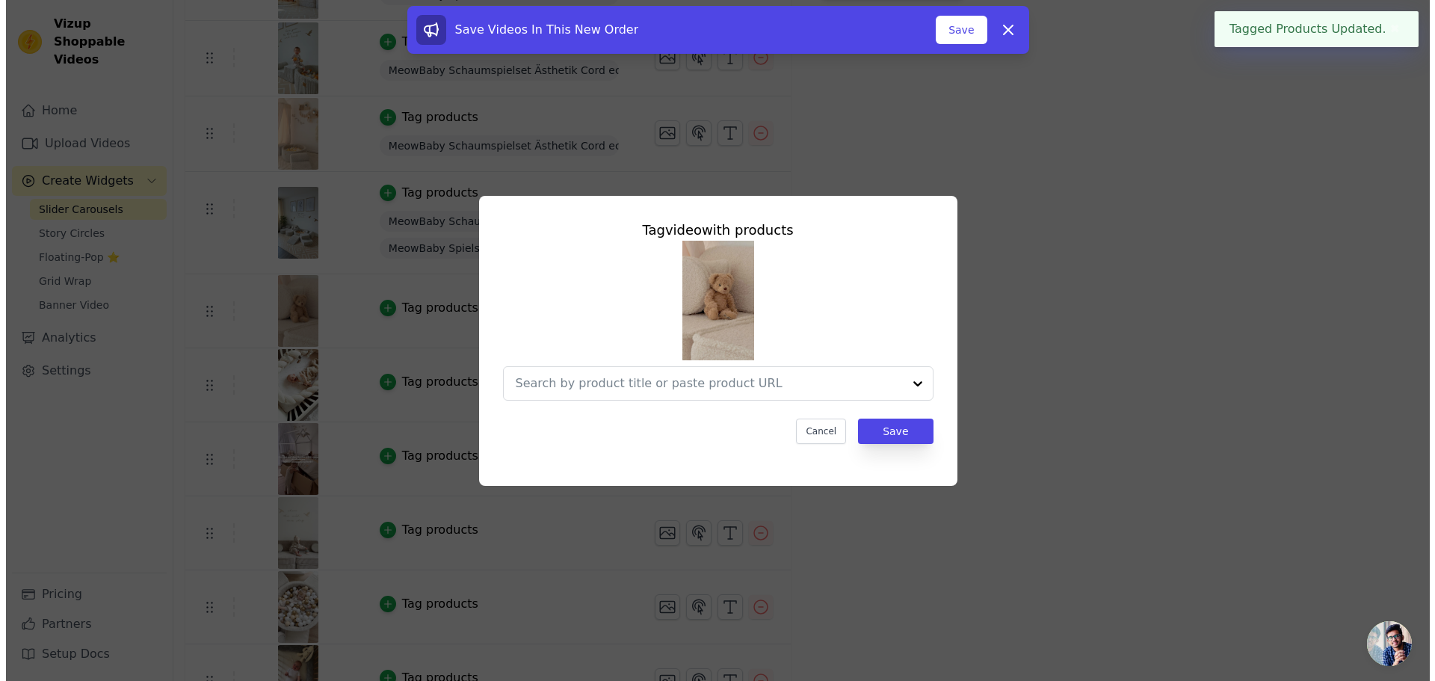
scroll to position [0, 0]
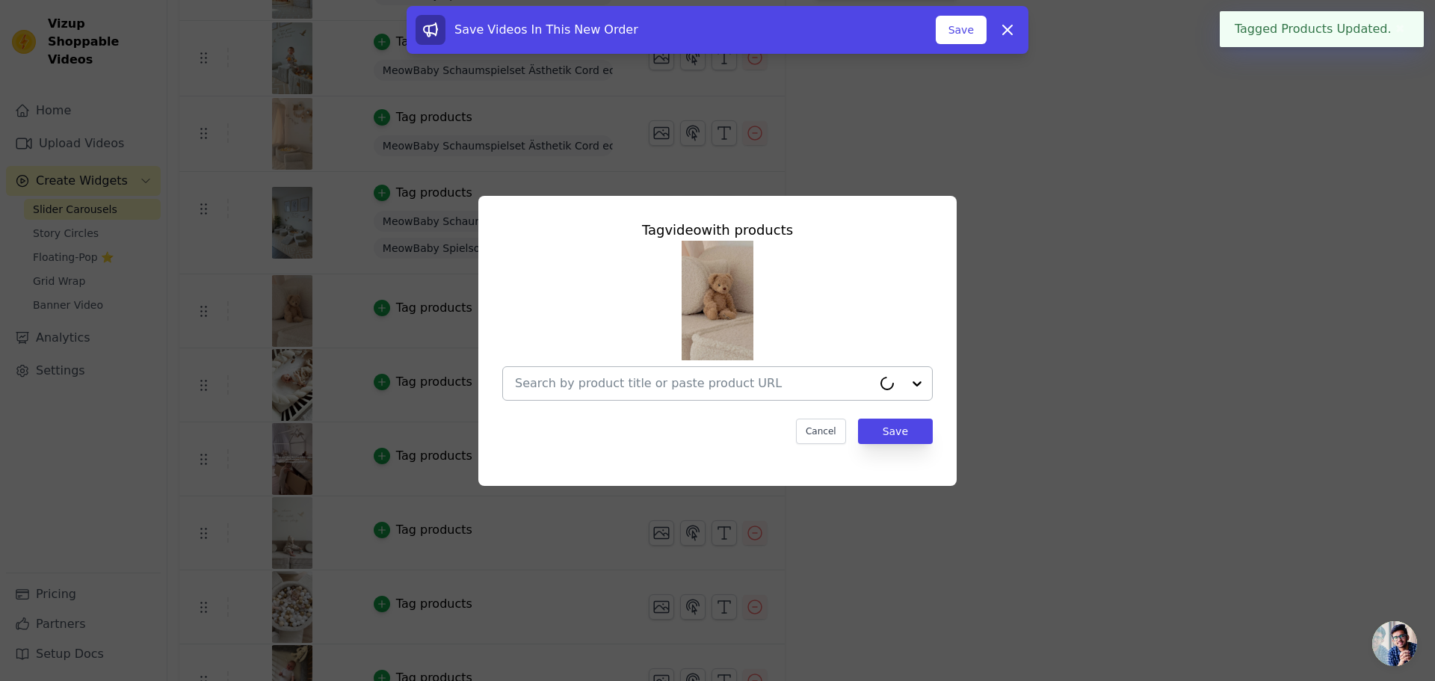
click at [641, 384] on input "text" at bounding box center [693, 384] width 357 height 18
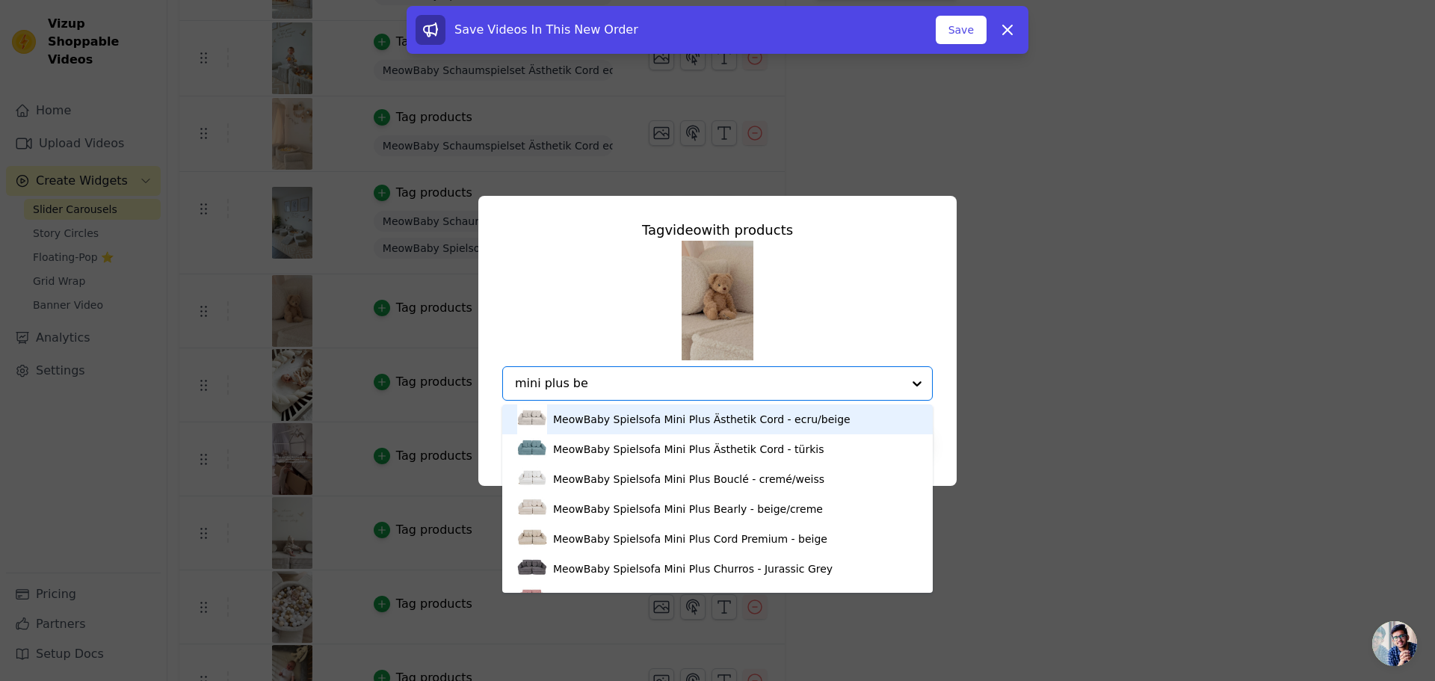
type input "mini plus bea"
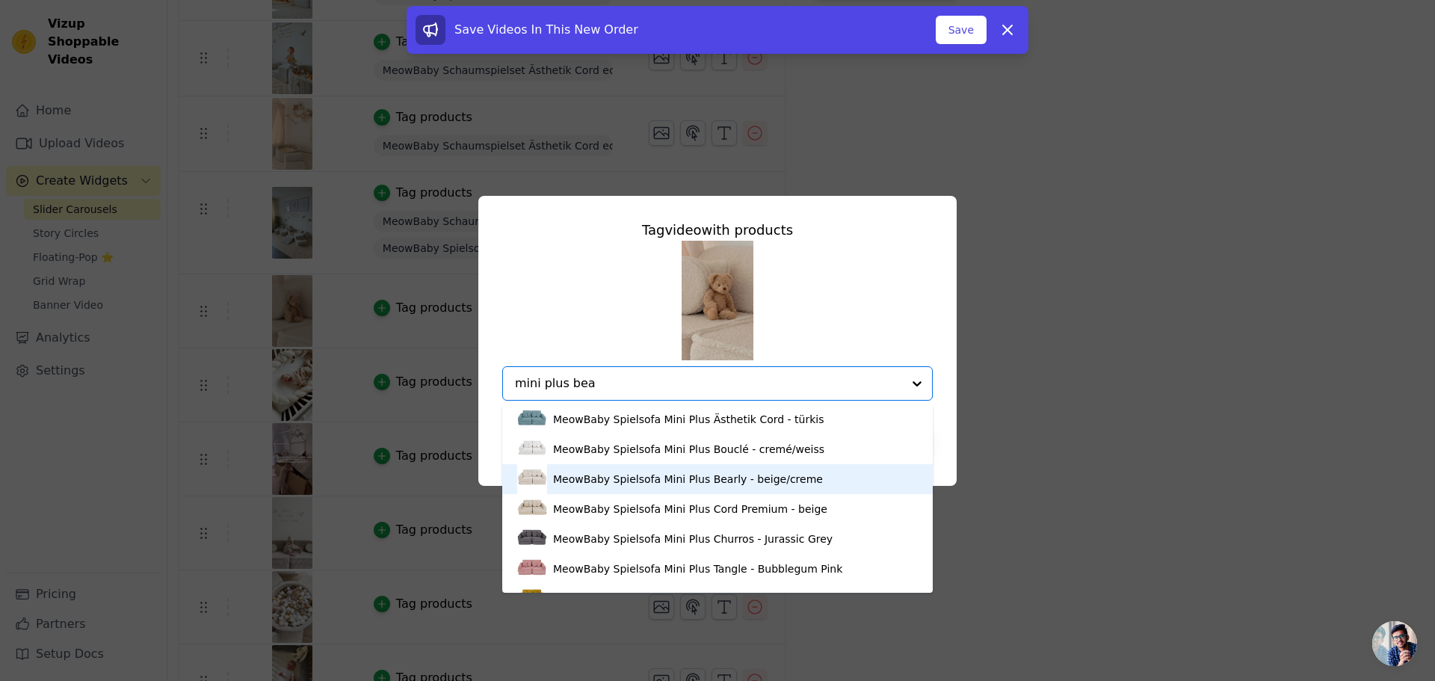
click at [621, 478] on div "MeowBaby Spielsofa Mini Plus Bearly - beige/creme" at bounding box center [688, 479] width 270 height 15
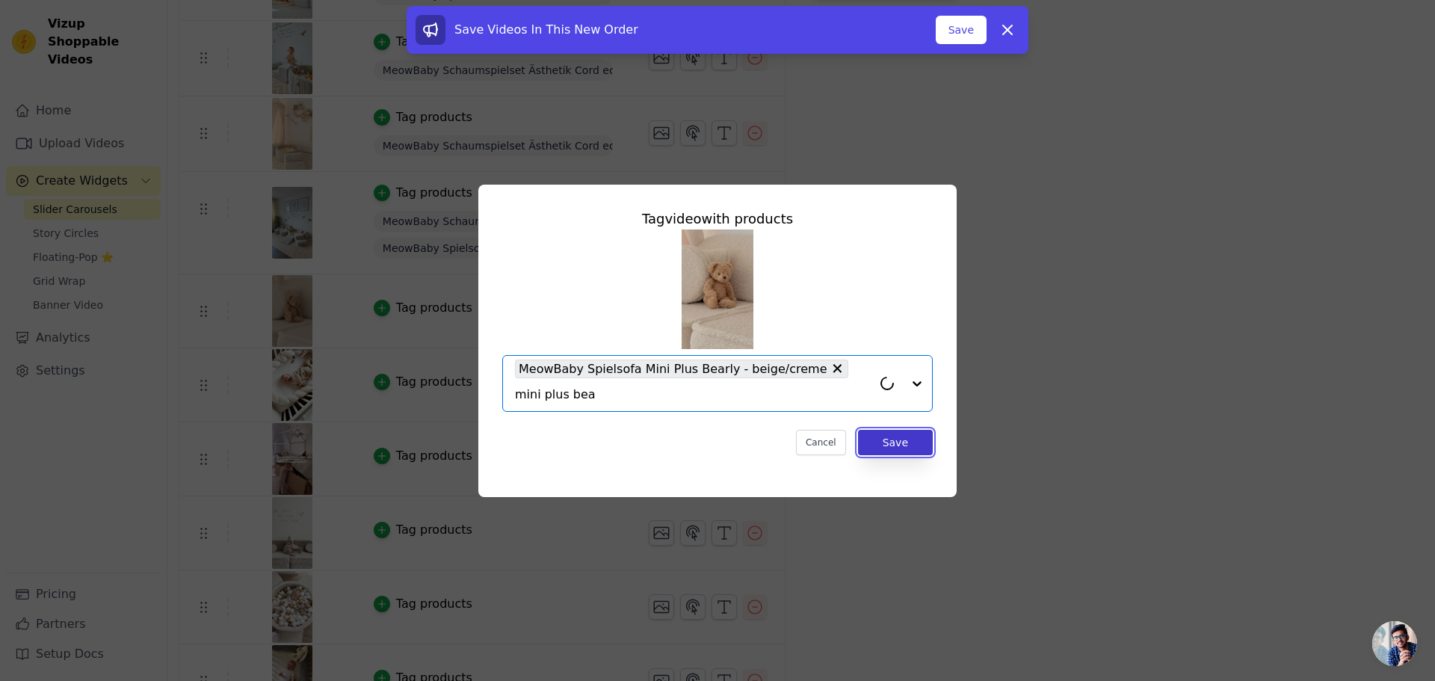
click at [915, 430] on button "Save" at bounding box center [895, 442] width 75 height 25
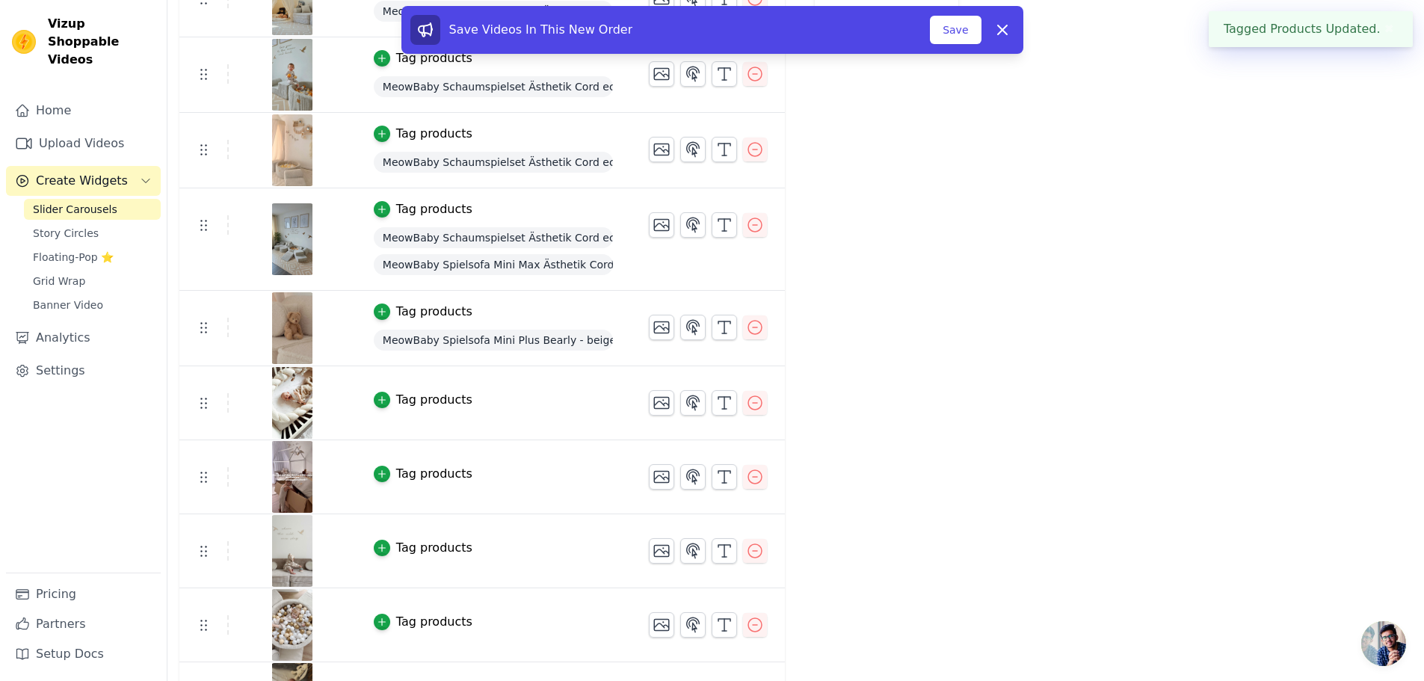
scroll to position [487, 0]
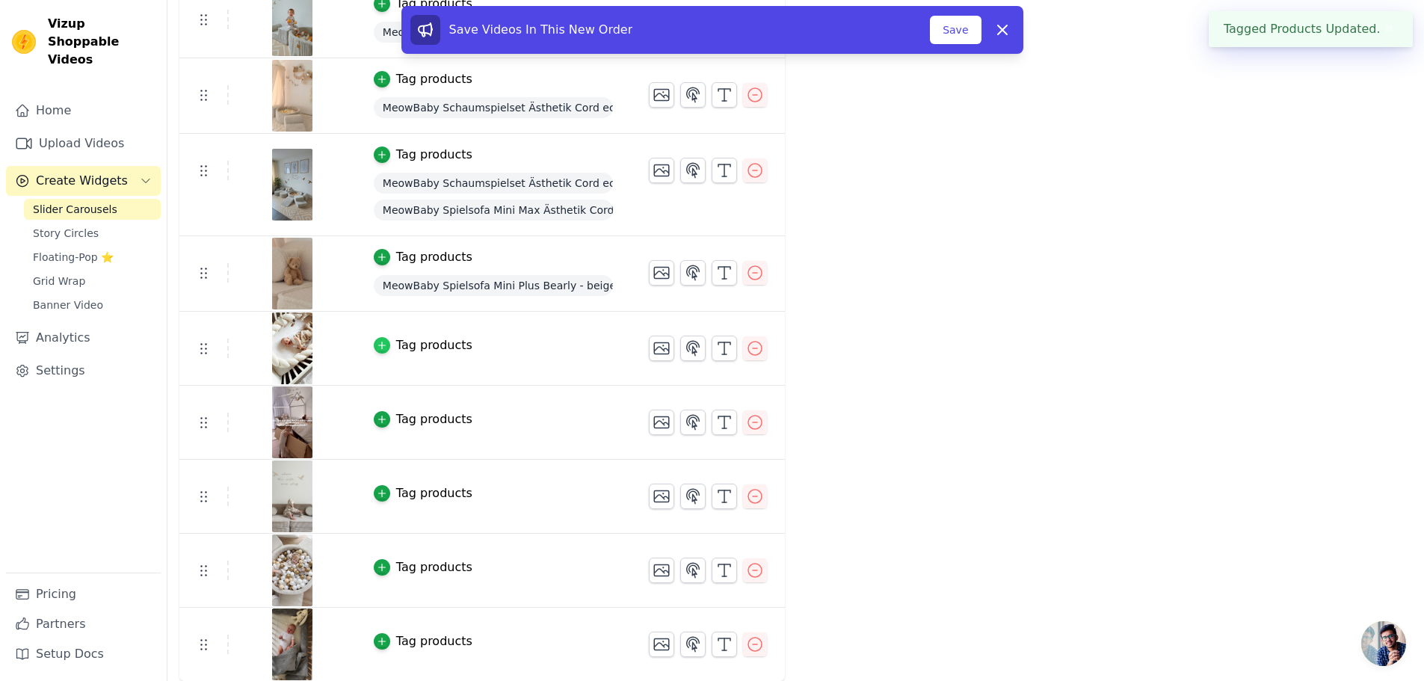
click at [377, 348] on icon "button" at bounding box center [382, 345] width 10 height 10
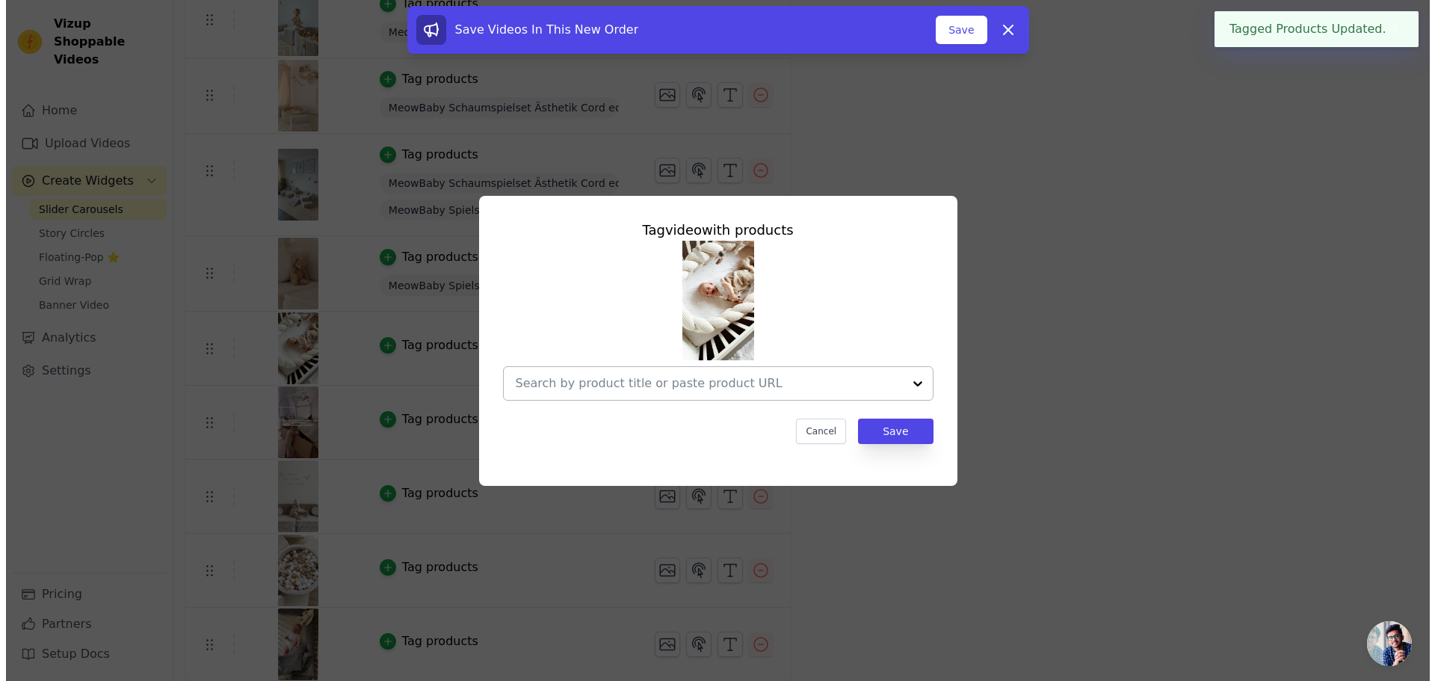
scroll to position [0, 0]
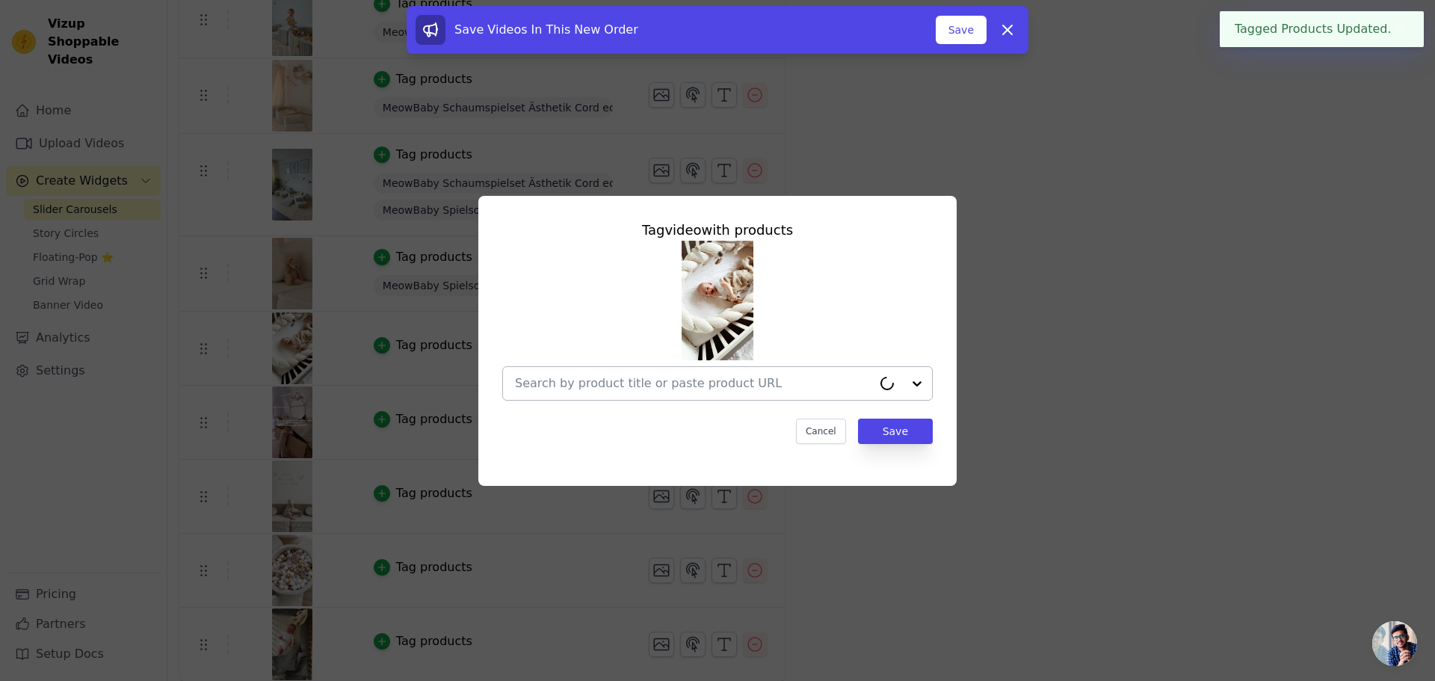
click at [616, 386] on input "text" at bounding box center [693, 384] width 357 height 18
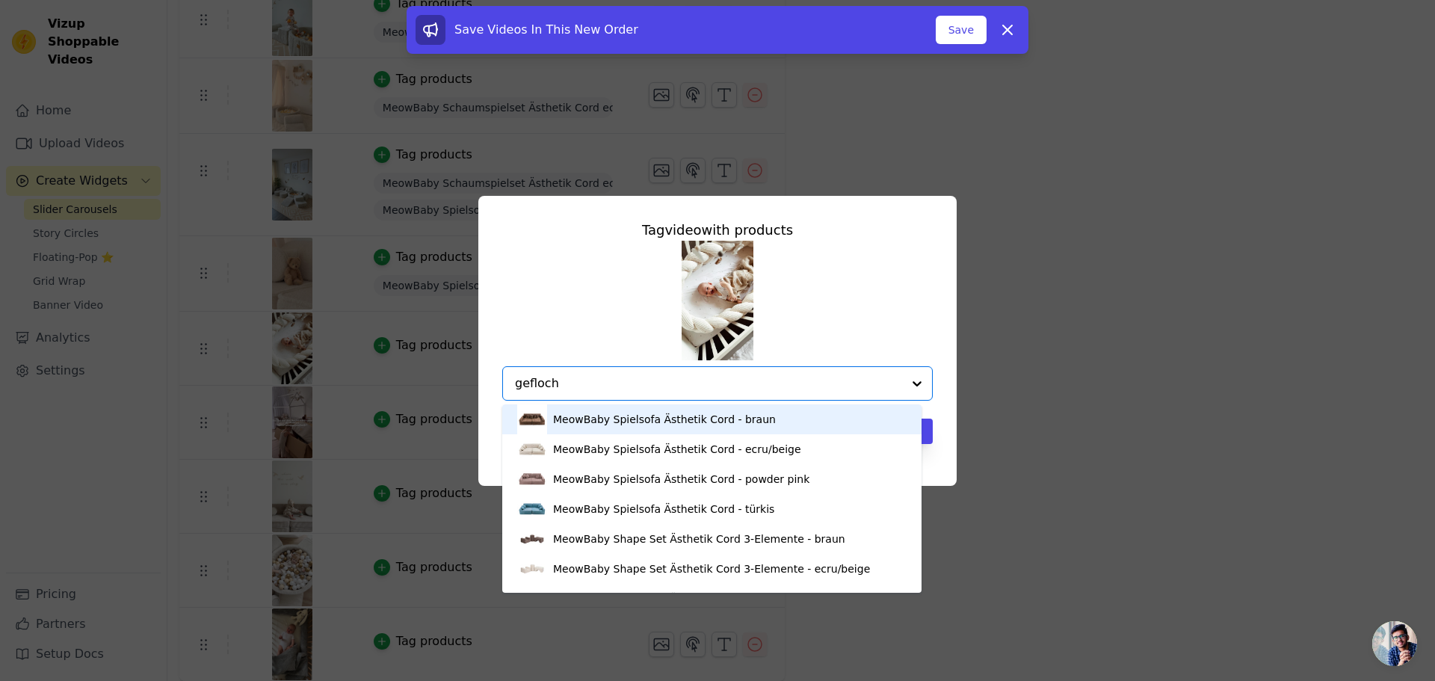
type input "geflocht"
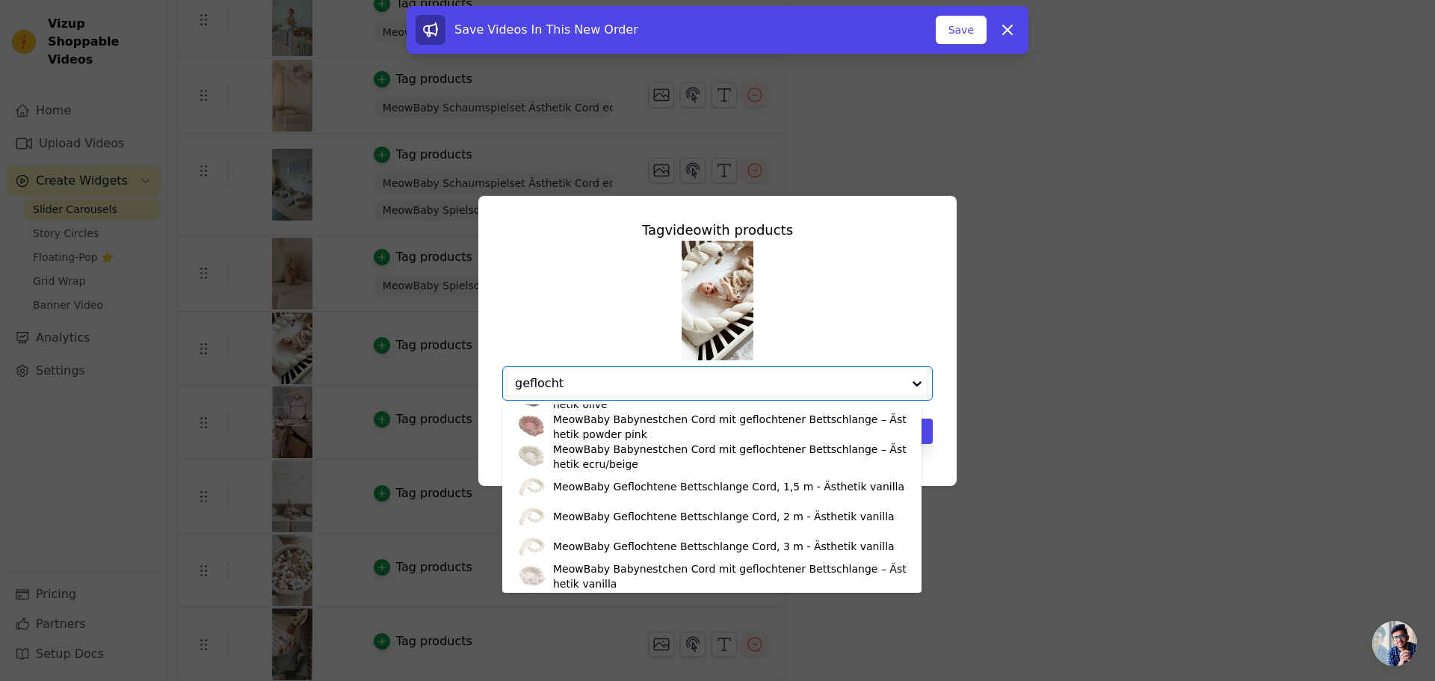
scroll to position [449, 0]
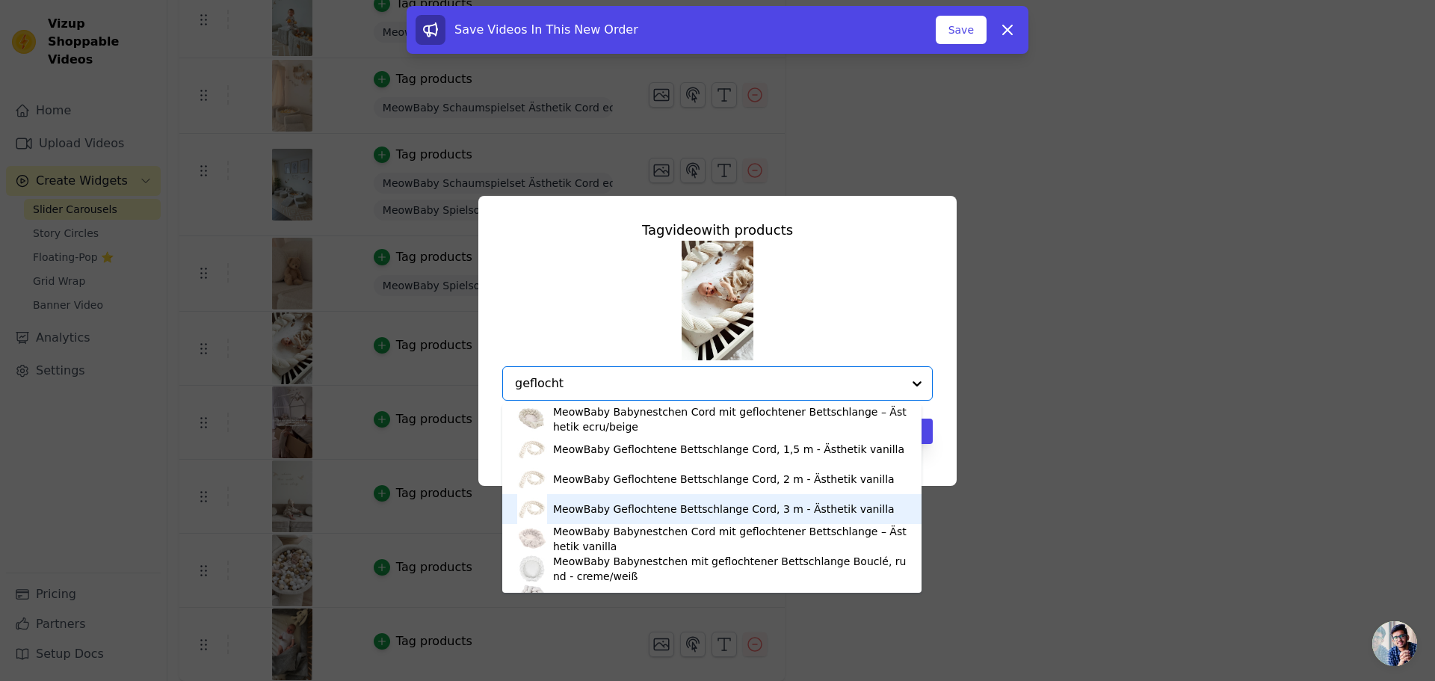
click at [691, 510] on div "MeowBaby Geflochtene Bettschlange Cord, 3 m - Ästhetik vanilla" at bounding box center [724, 509] width 342 height 15
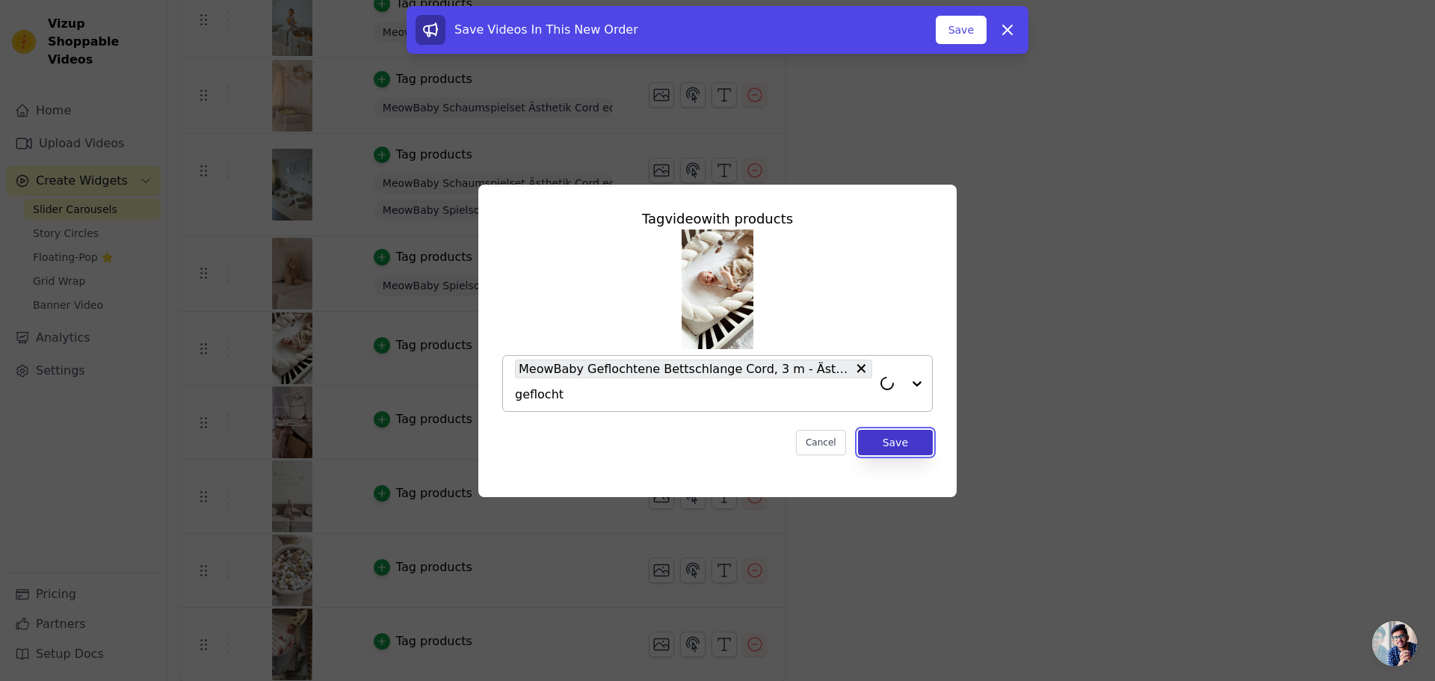
click at [904, 446] on button "Save" at bounding box center [895, 442] width 75 height 25
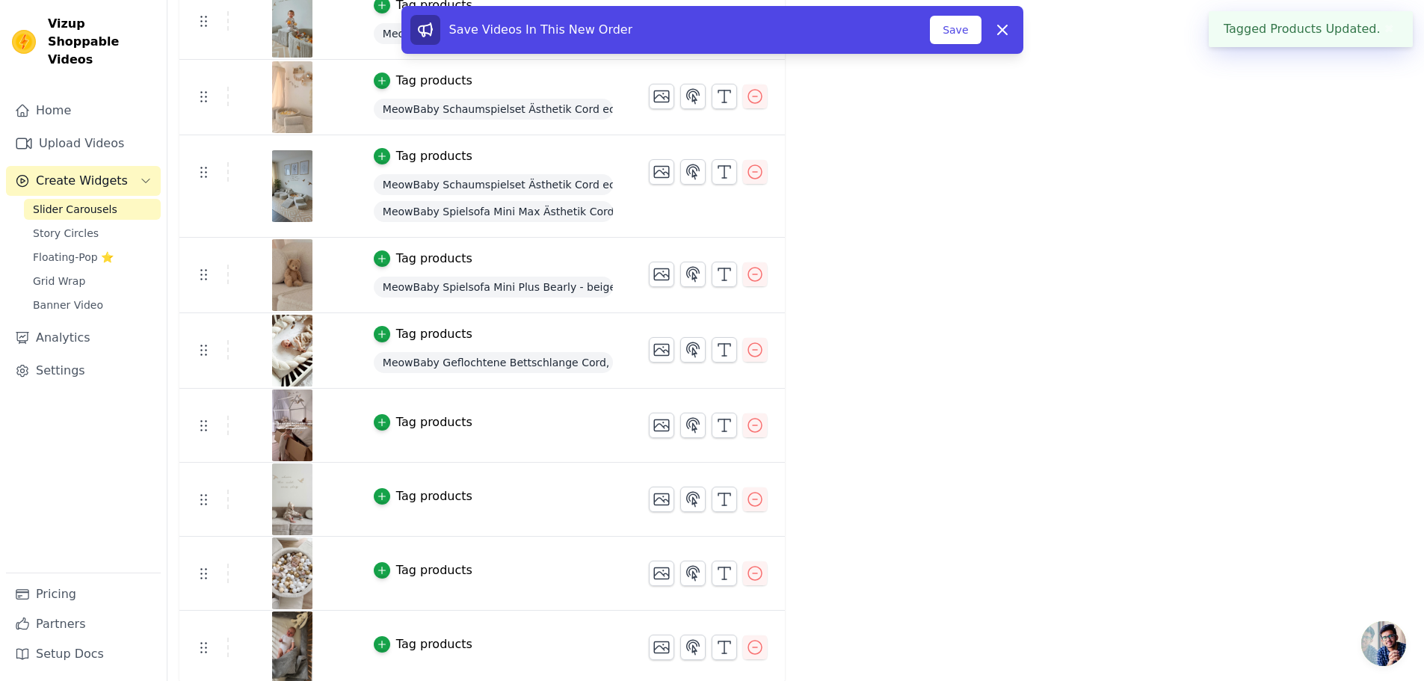
scroll to position [488, 0]
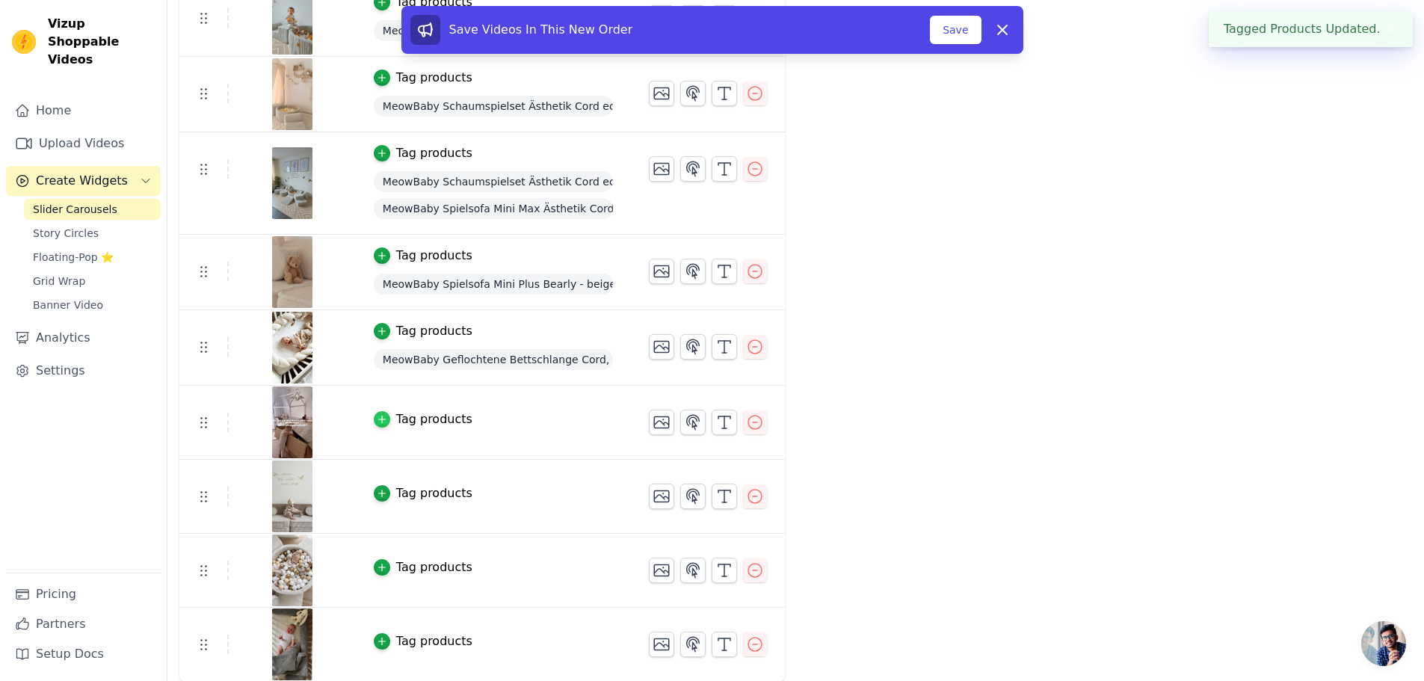
click at [378, 419] on icon "button" at bounding box center [381, 419] width 7 height 7
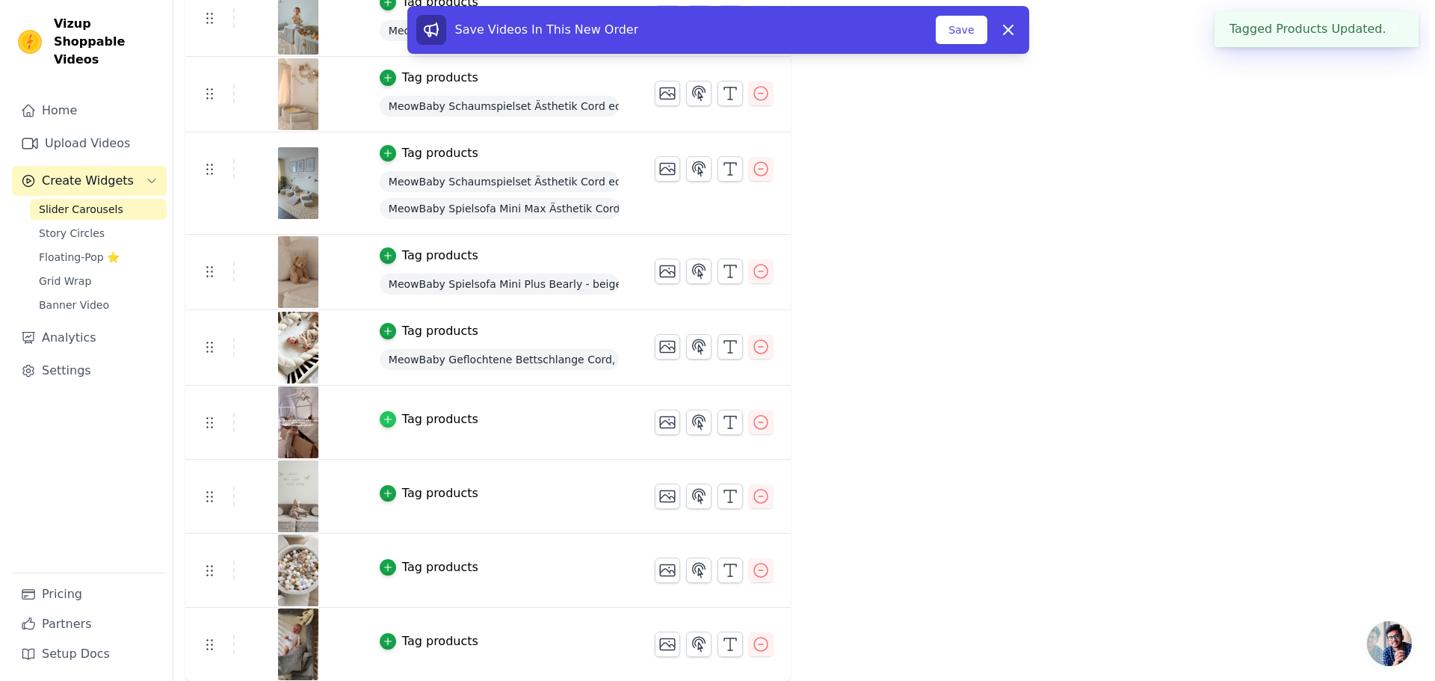
scroll to position [0, 0]
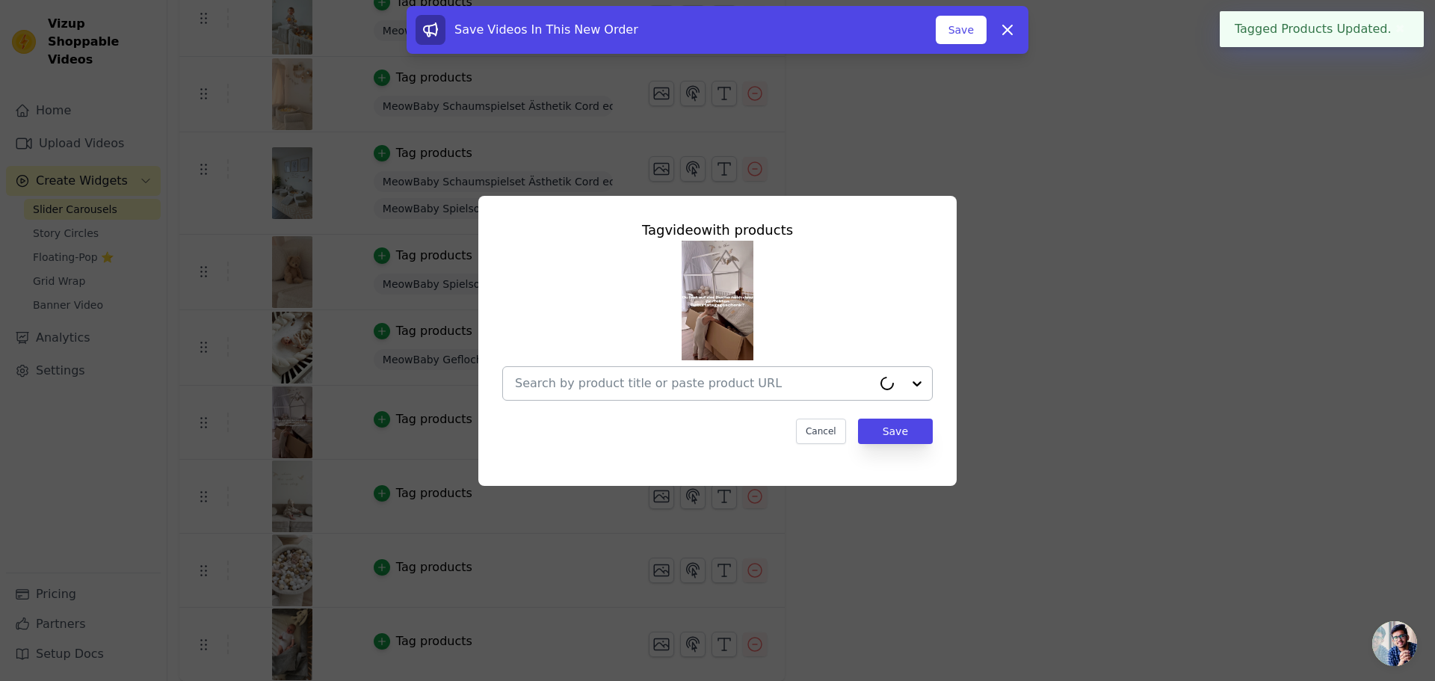
click at [579, 385] on input "text" at bounding box center [693, 384] width 357 height 18
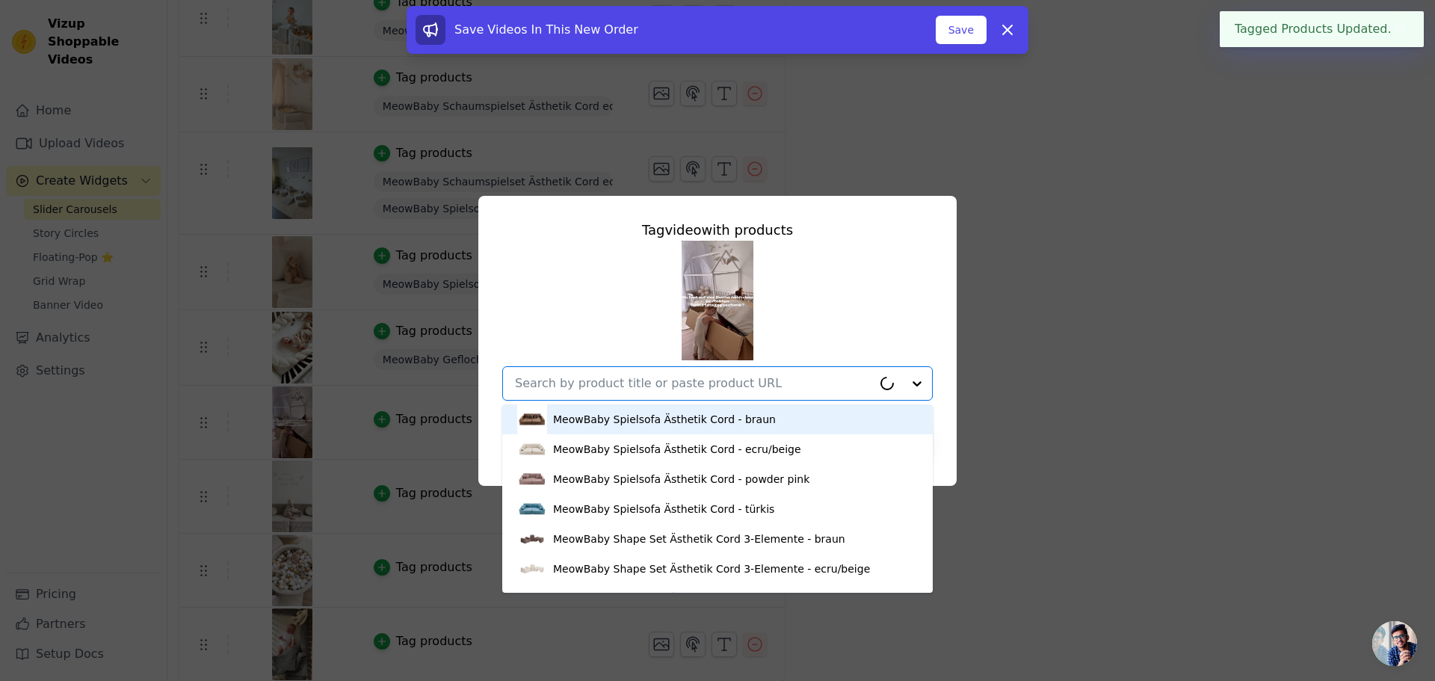
paste input "Schaumspielset 200 ecru"
type input "Schaumspielset 200 ecru"
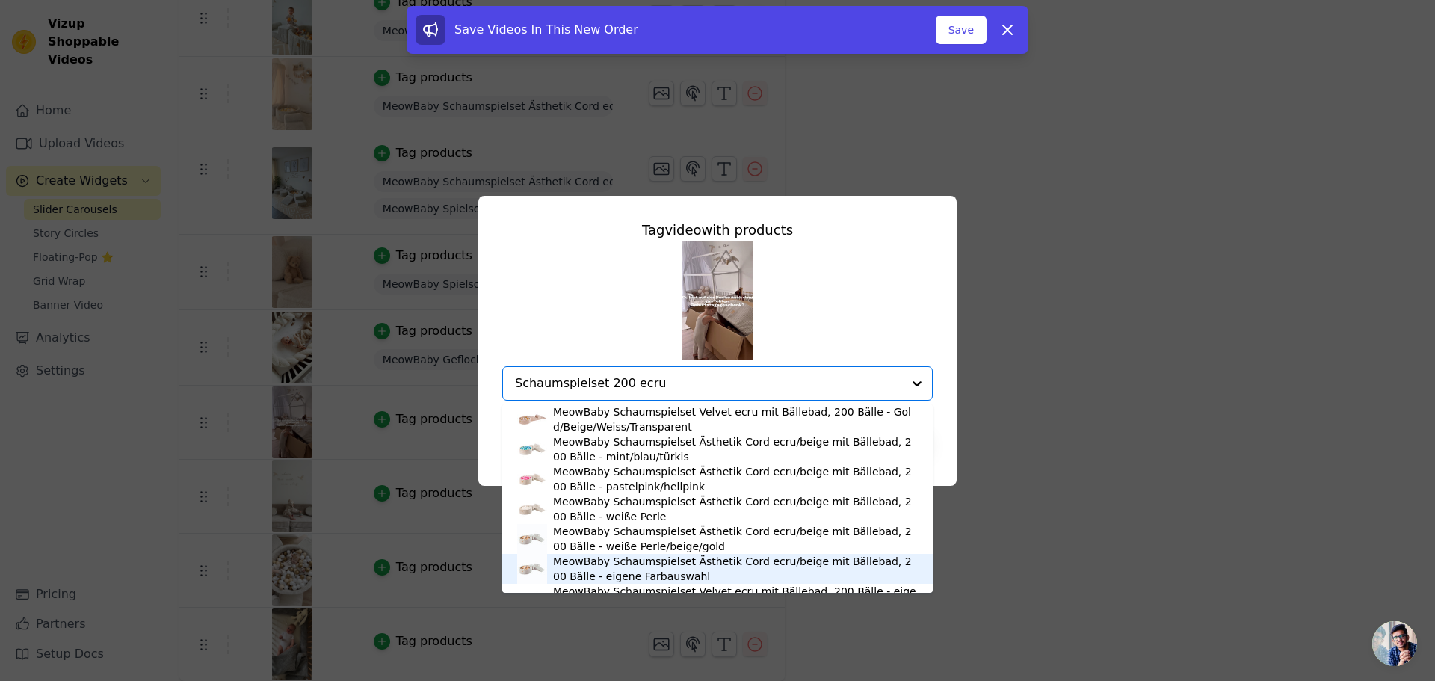
click at [653, 566] on div "MeowBaby Schaumspielset Ästhetik Cord ecru/beige mit Bällebad, 200 Bälle - eige…" at bounding box center [735, 569] width 365 height 30
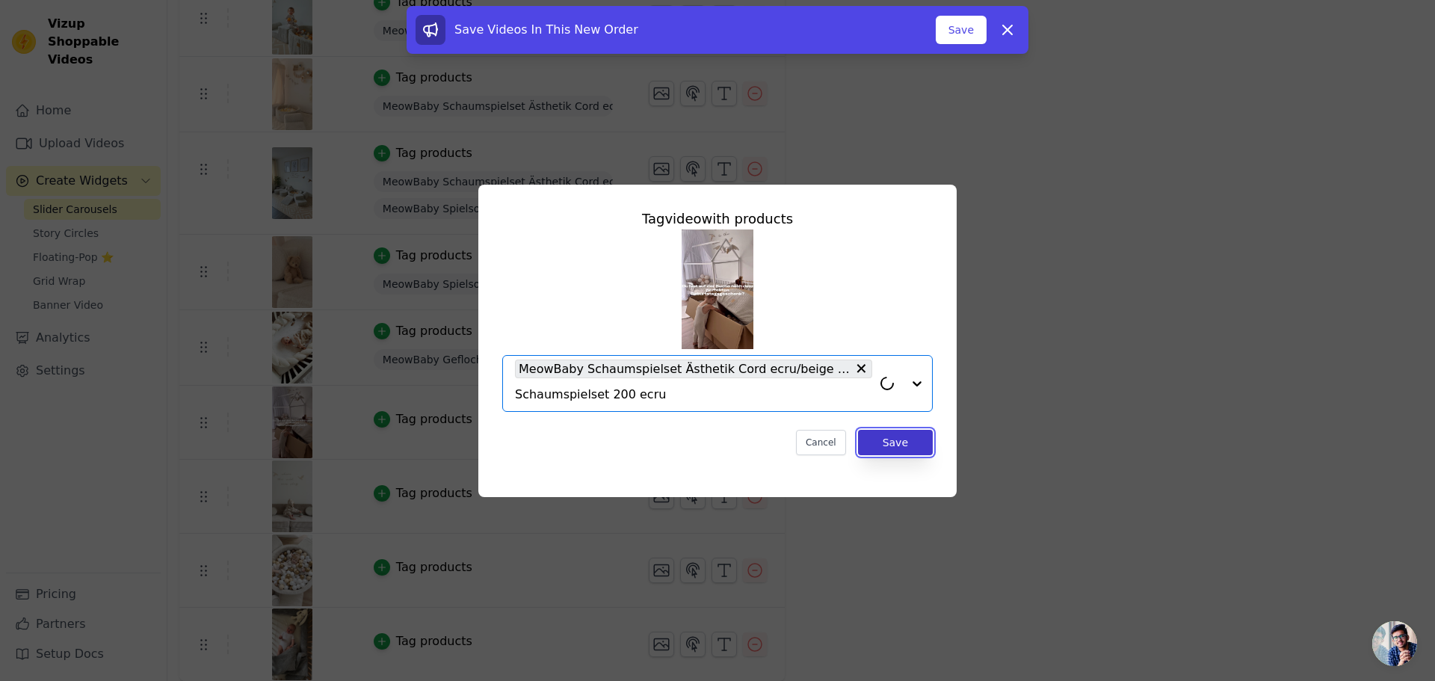
click at [898, 440] on button "Save" at bounding box center [895, 442] width 75 height 25
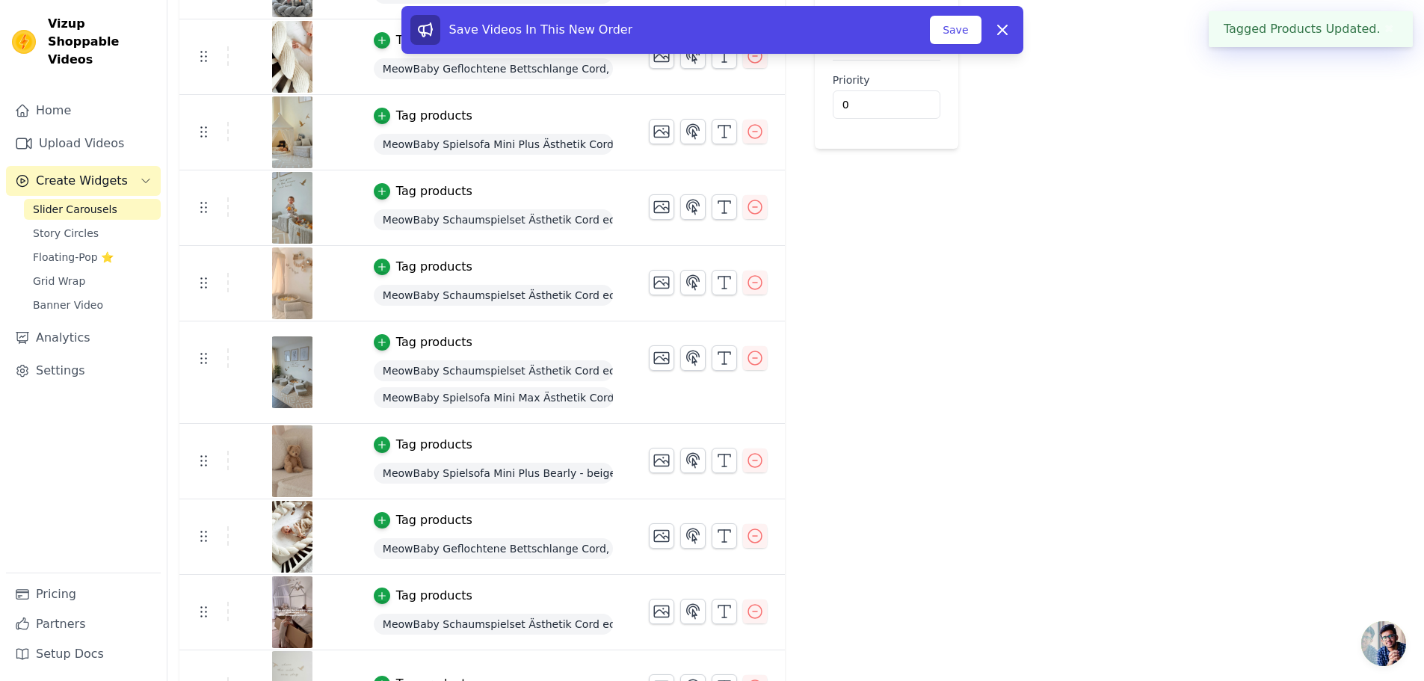
scroll to position [490, 0]
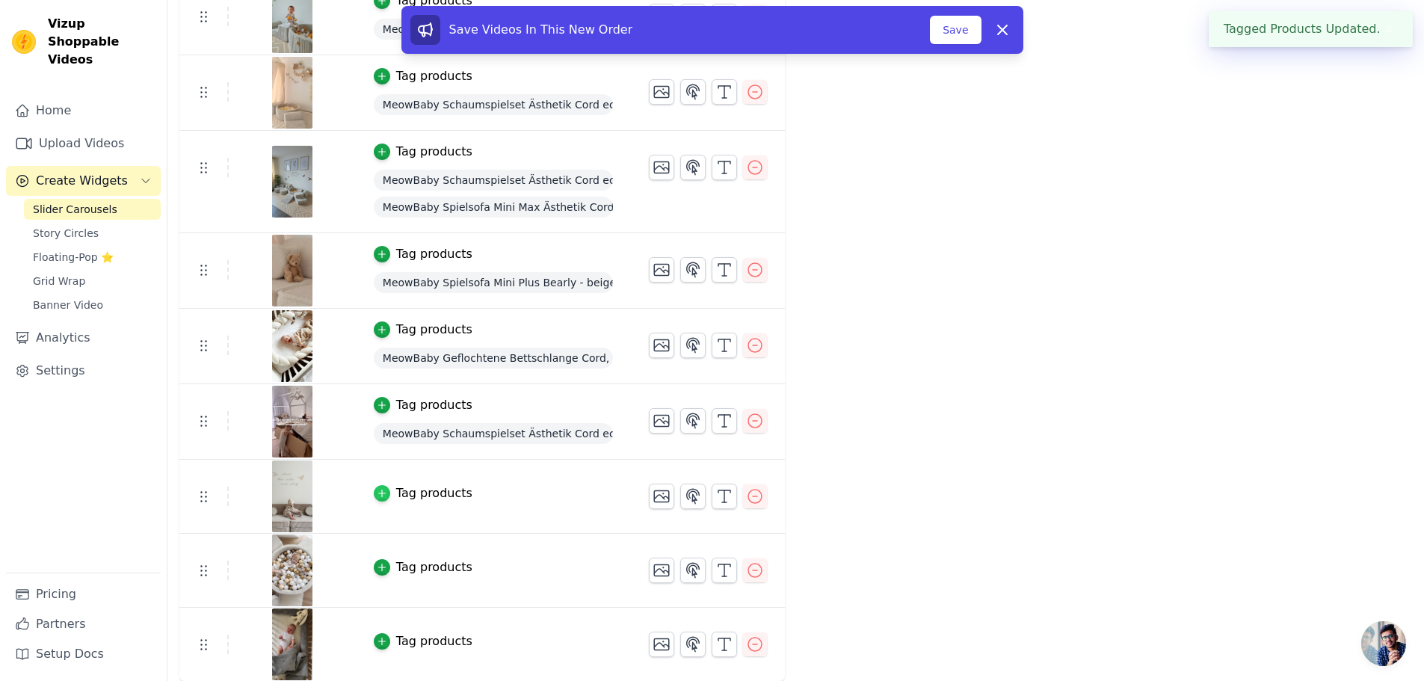
click at [377, 489] on icon "button" at bounding box center [382, 493] width 10 height 10
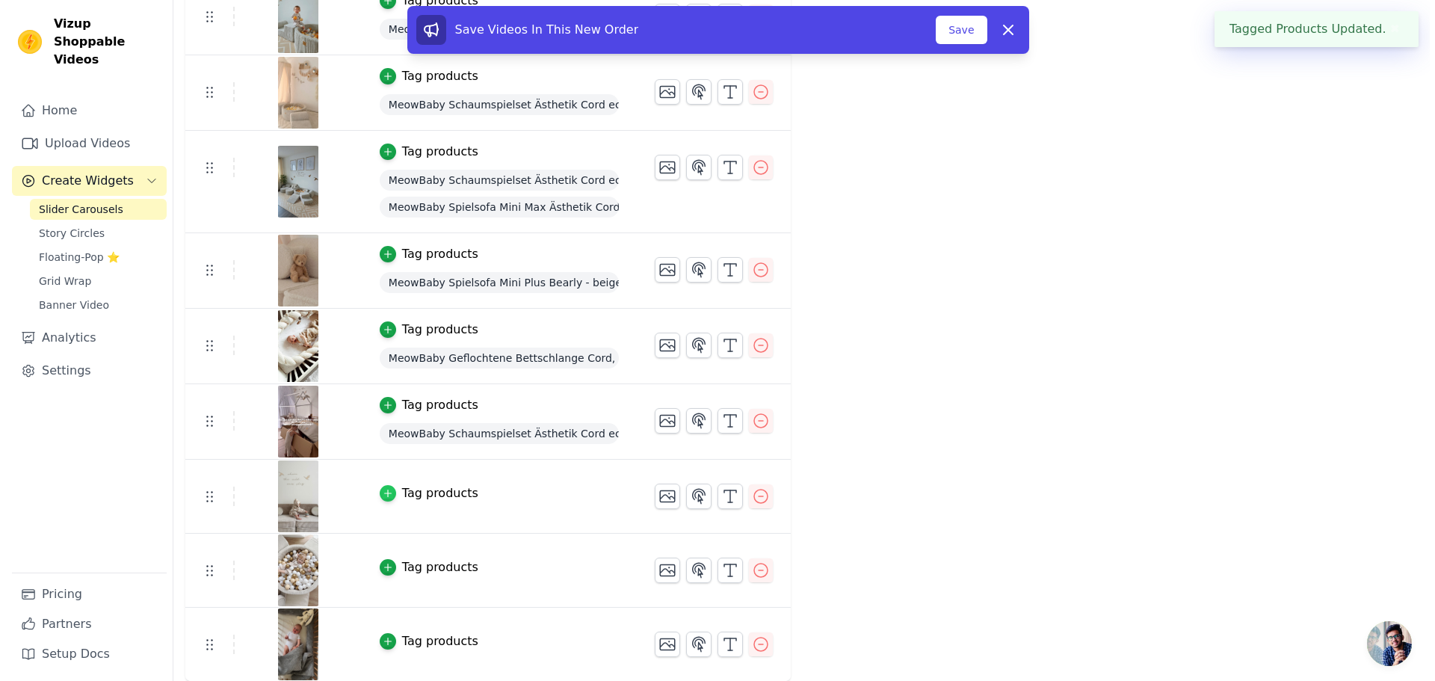
scroll to position [0, 0]
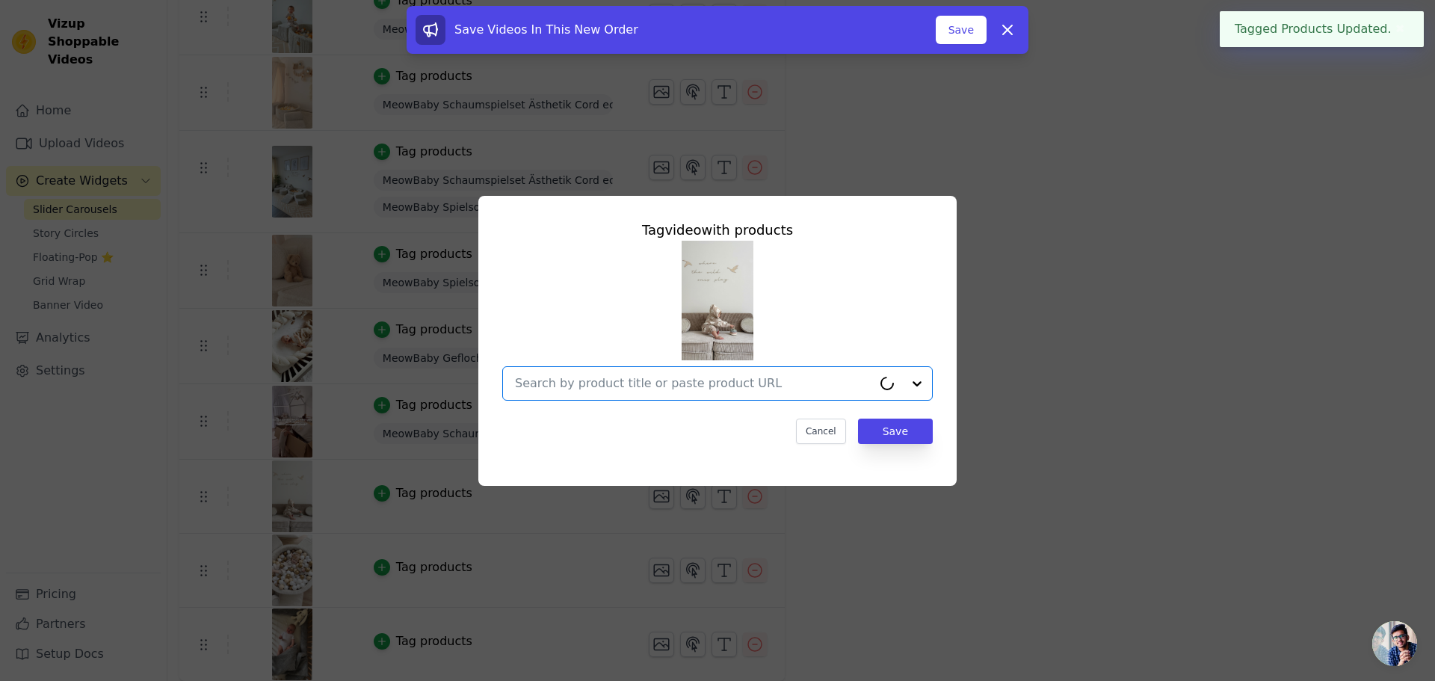
click at [614, 385] on input "text" at bounding box center [693, 384] width 357 height 18
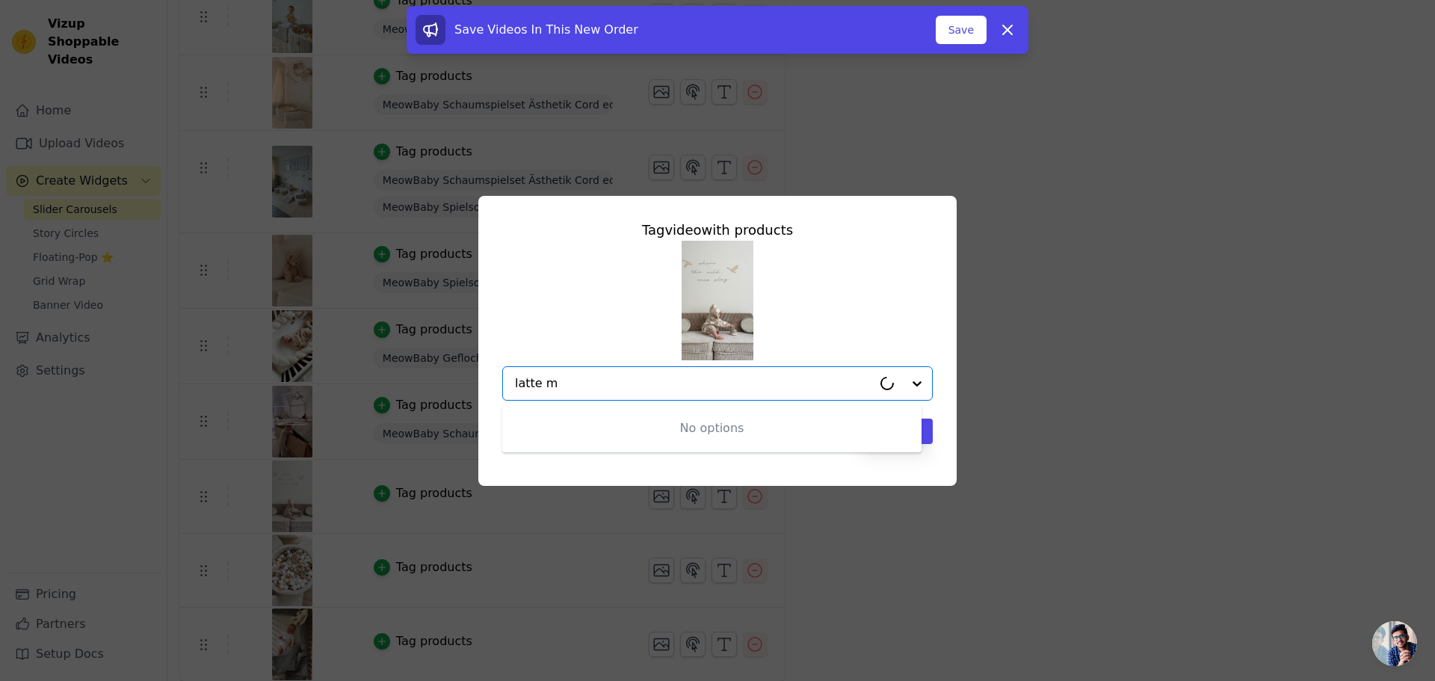
type input "latte ma"
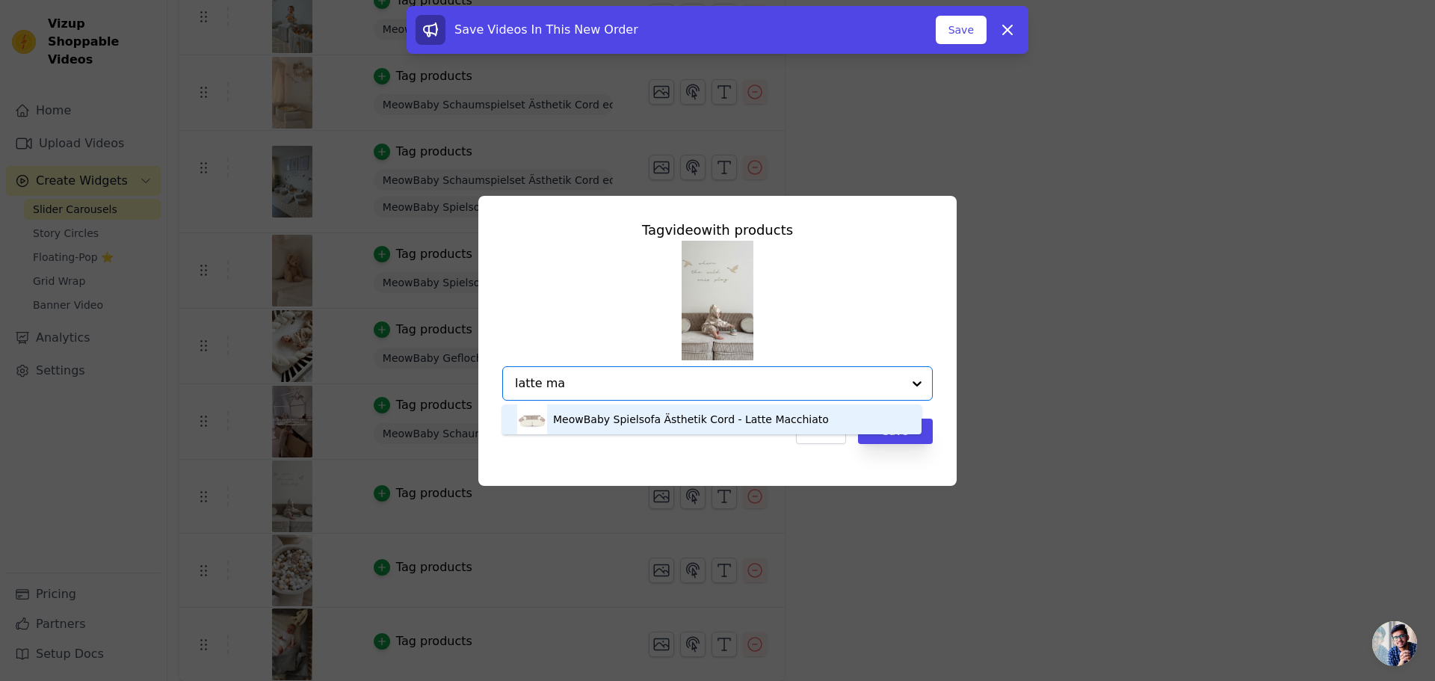
click at [642, 423] on div "MeowBaby Spielsofa Ästhetik Cord - Latte Macchiato" at bounding box center [691, 419] width 276 height 15
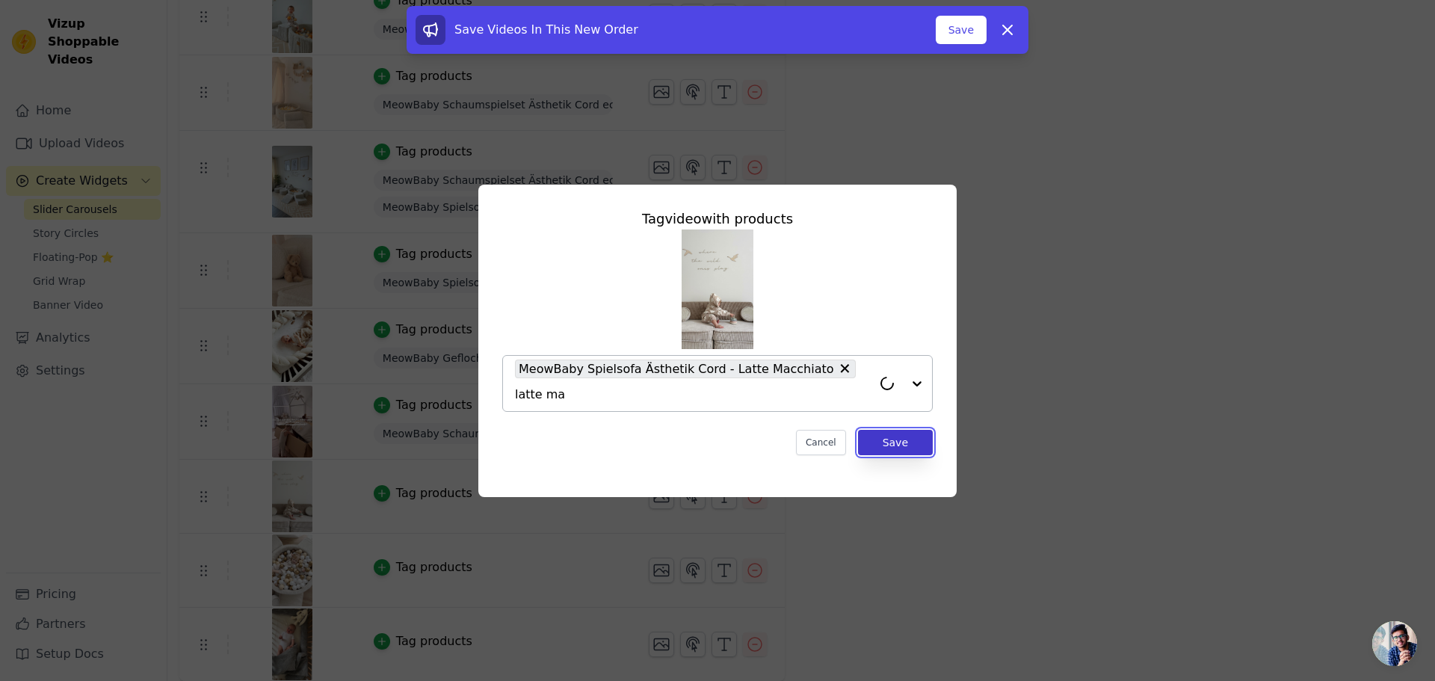
click at [899, 434] on button "Save" at bounding box center [895, 442] width 75 height 25
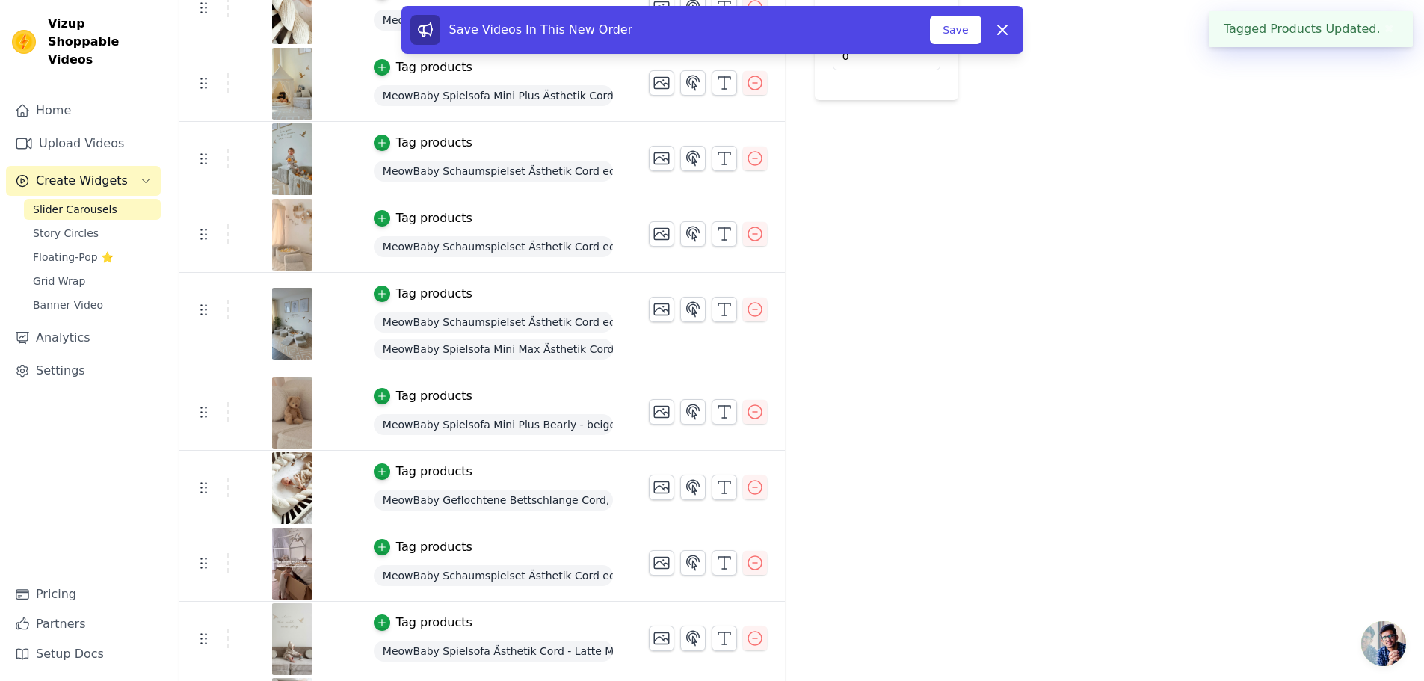
scroll to position [491, 0]
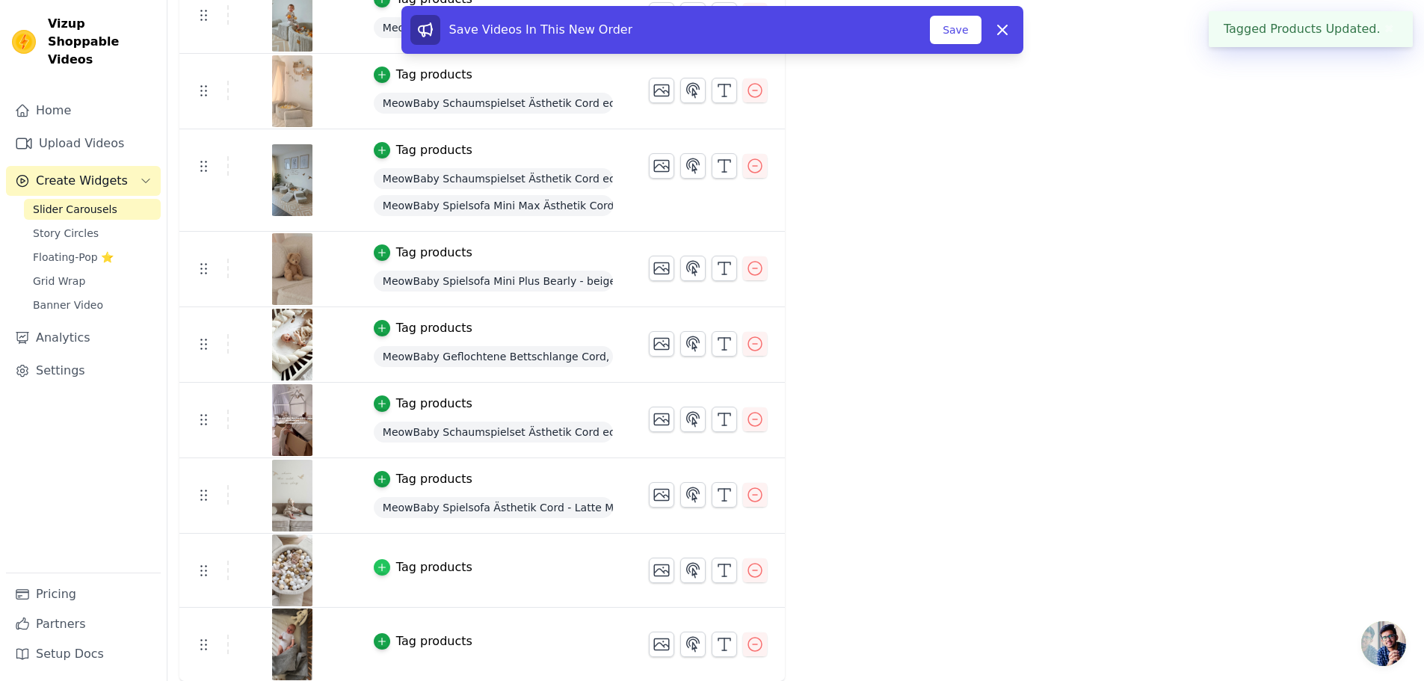
click at [377, 568] on icon "button" at bounding box center [382, 567] width 10 height 10
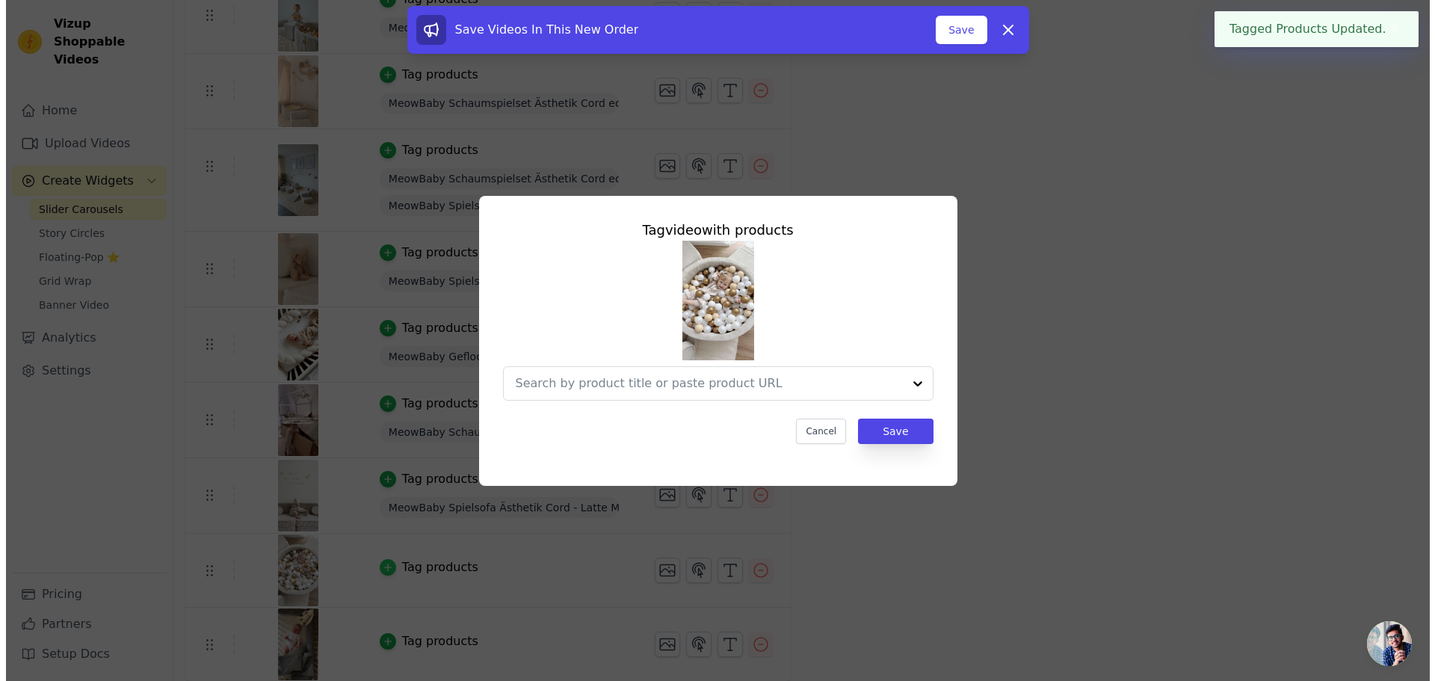
scroll to position [0, 0]
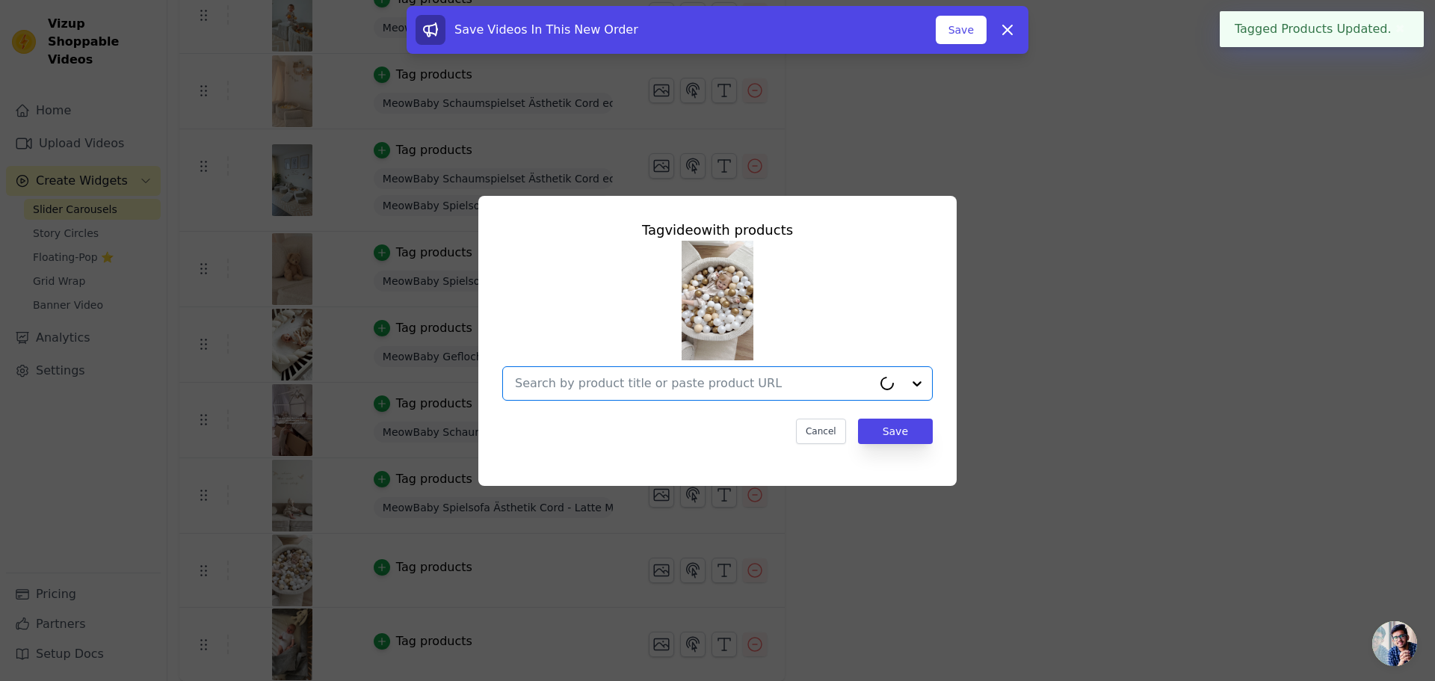
click at [634, 378] on input "text" at bounding box center [693, 384] width 357 height 18
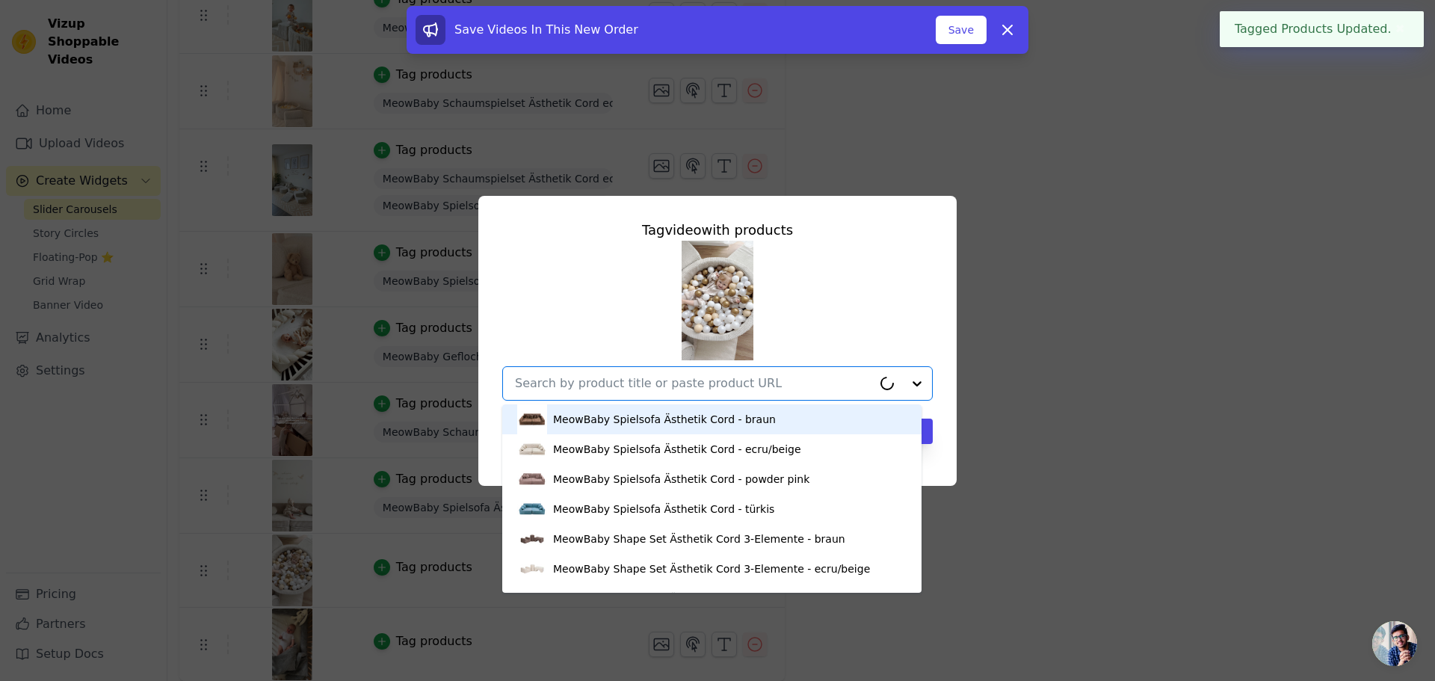
paste input "Schaumspielset 200 ecru"
type input "Schaumspielset 200 ecru"
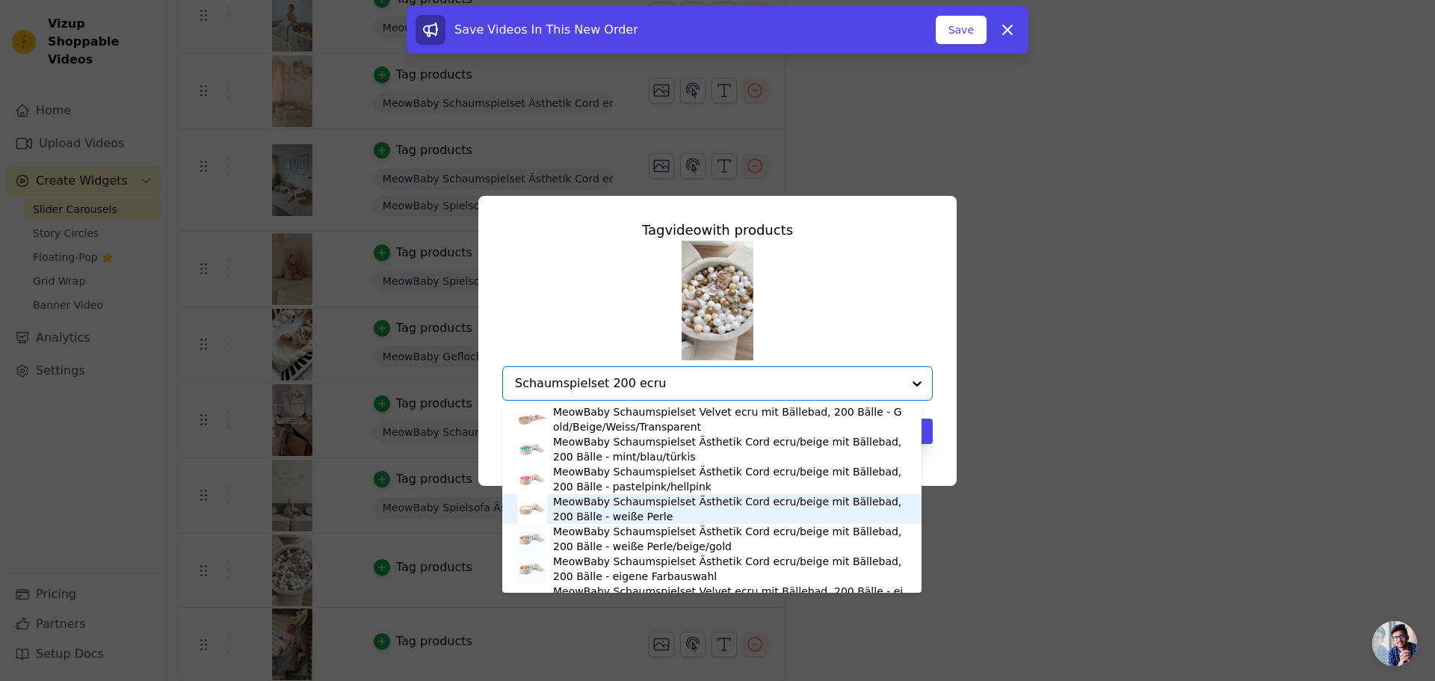
scroll to position [55, 0]
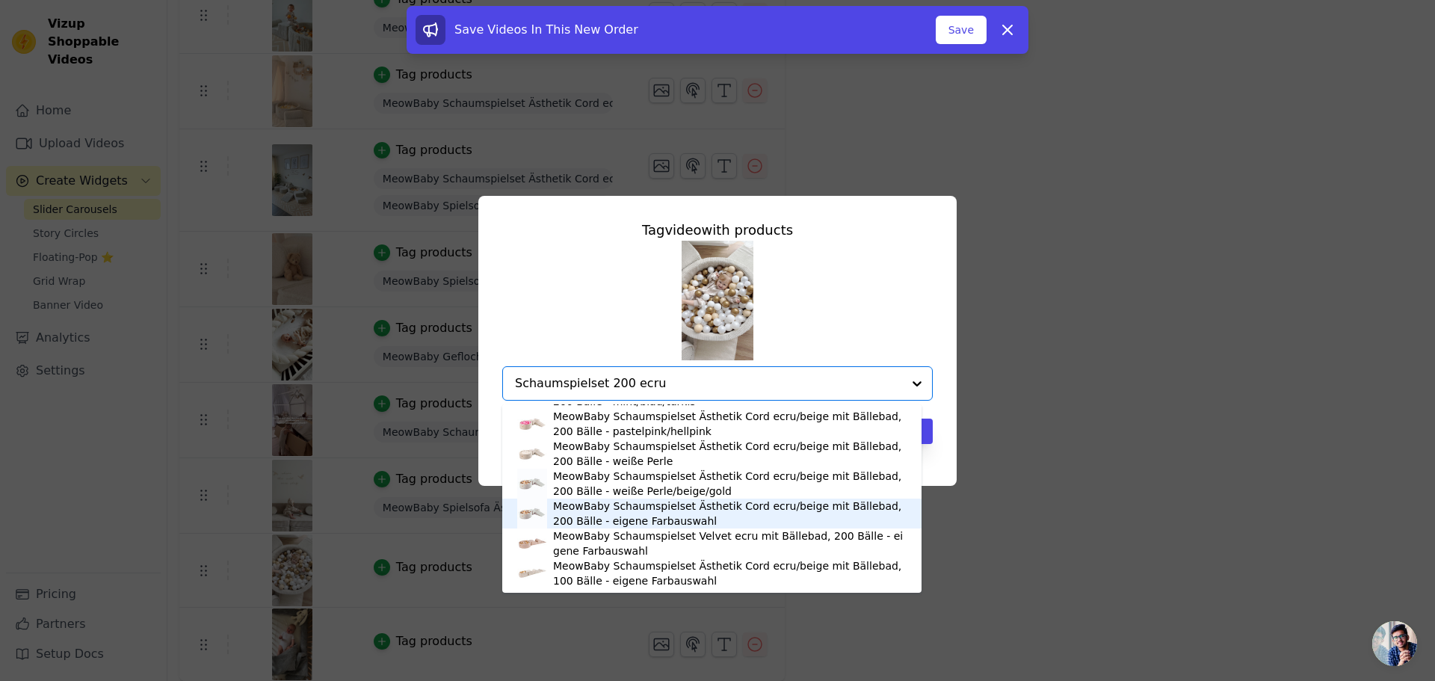
click at [658, 517] on div "MeowBaby Schaumspielset Ästhetik Cord ecru/beige mit Bällebad, 200 Bälle - eige…" at bounding box center [730, 514] width 354 height 30
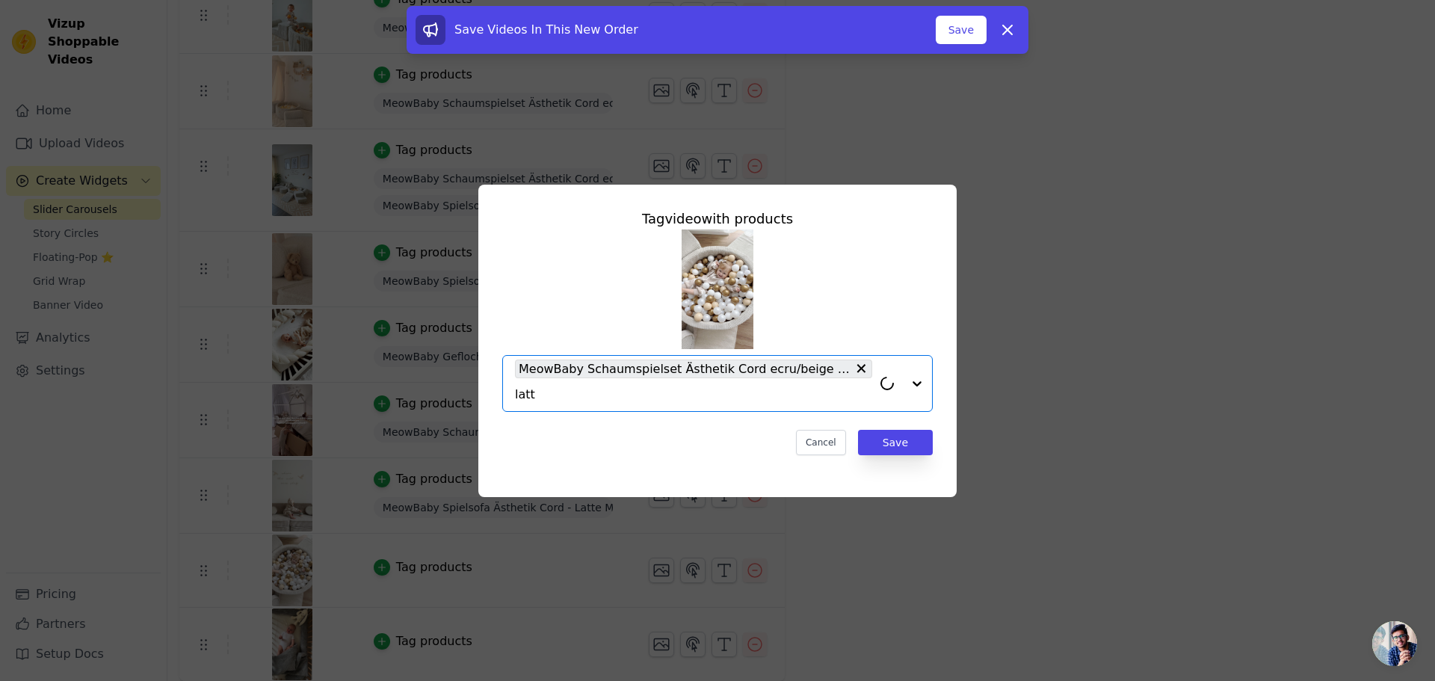
type input "latte"
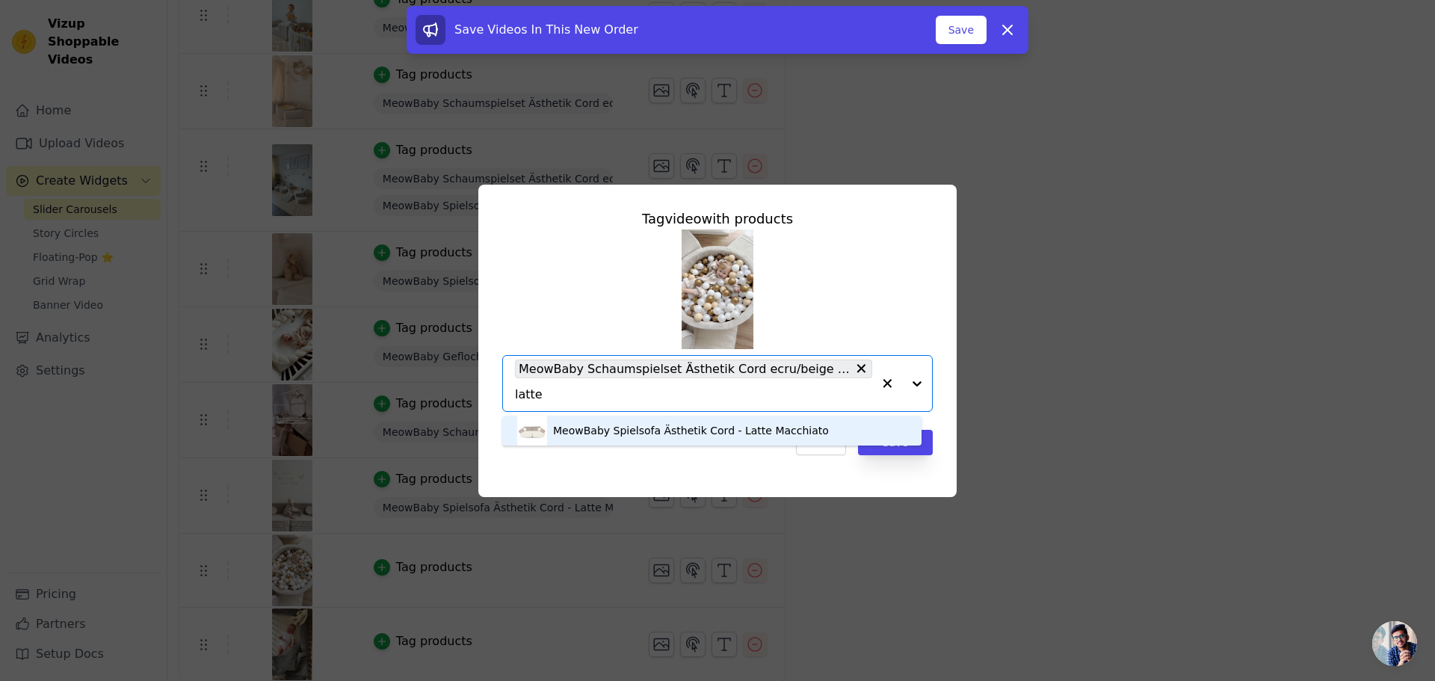
click at [638, 426] on div "MeowBaby Spielsofa Ästhetik Cord - Latte Macchiato" at bounding box center [691, 430] width 276 height 15
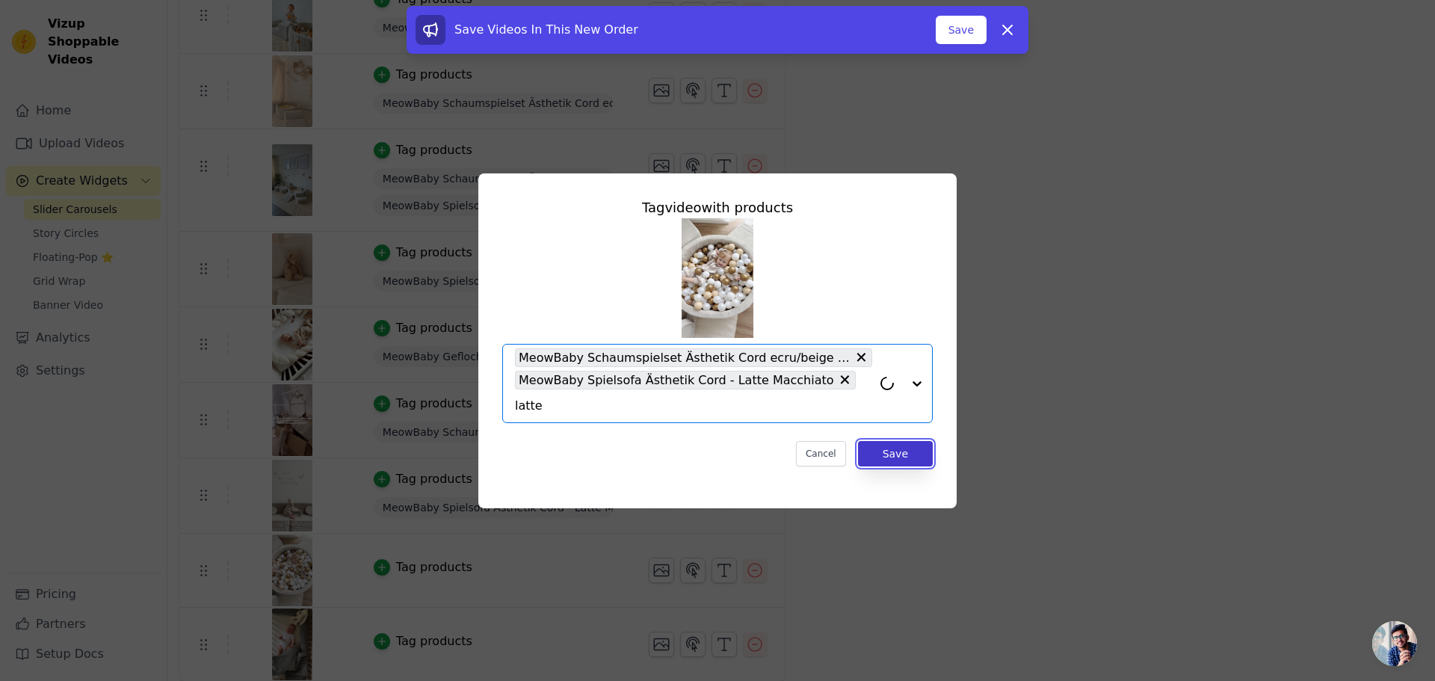
click at [916, 445] on button "Save" at bounding box center [895, 453] width 75 height 25
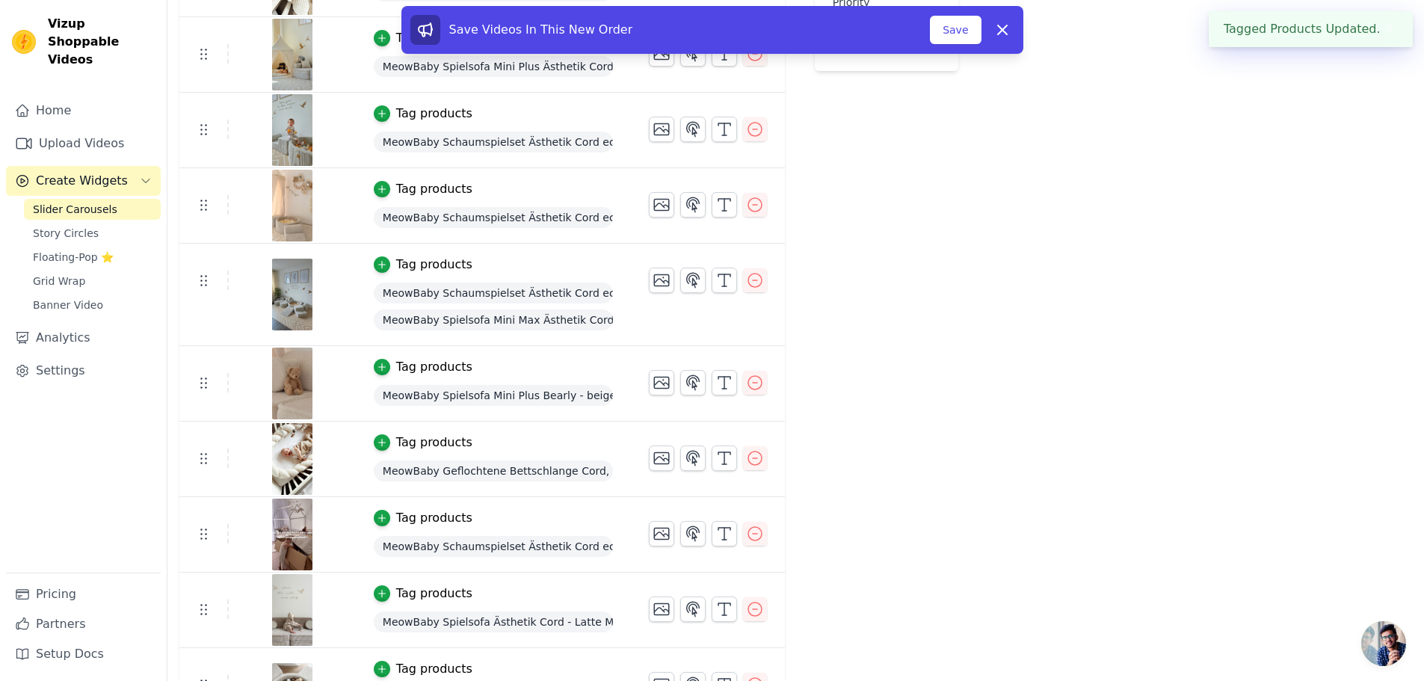
scroll to position [520, 0]
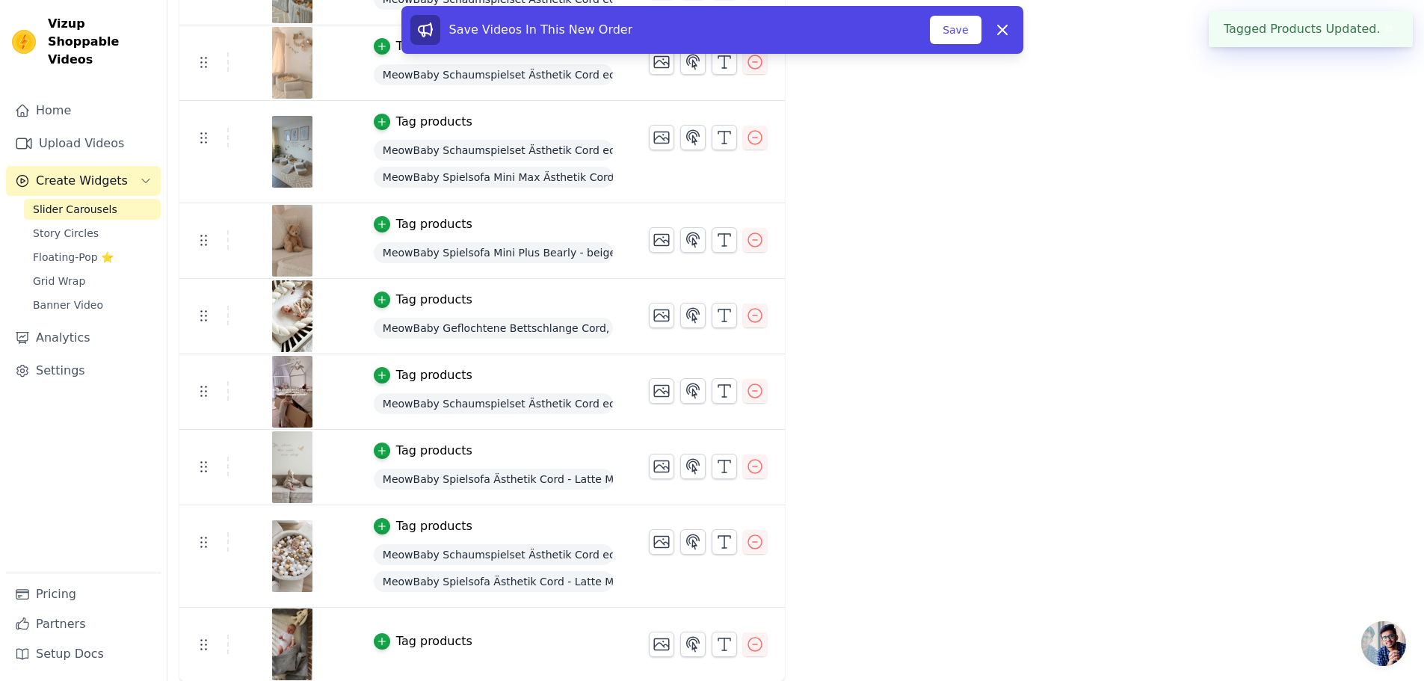
click at [410, 641] on div "Tag products" at bounding box center [434, 641] width 76 height 18
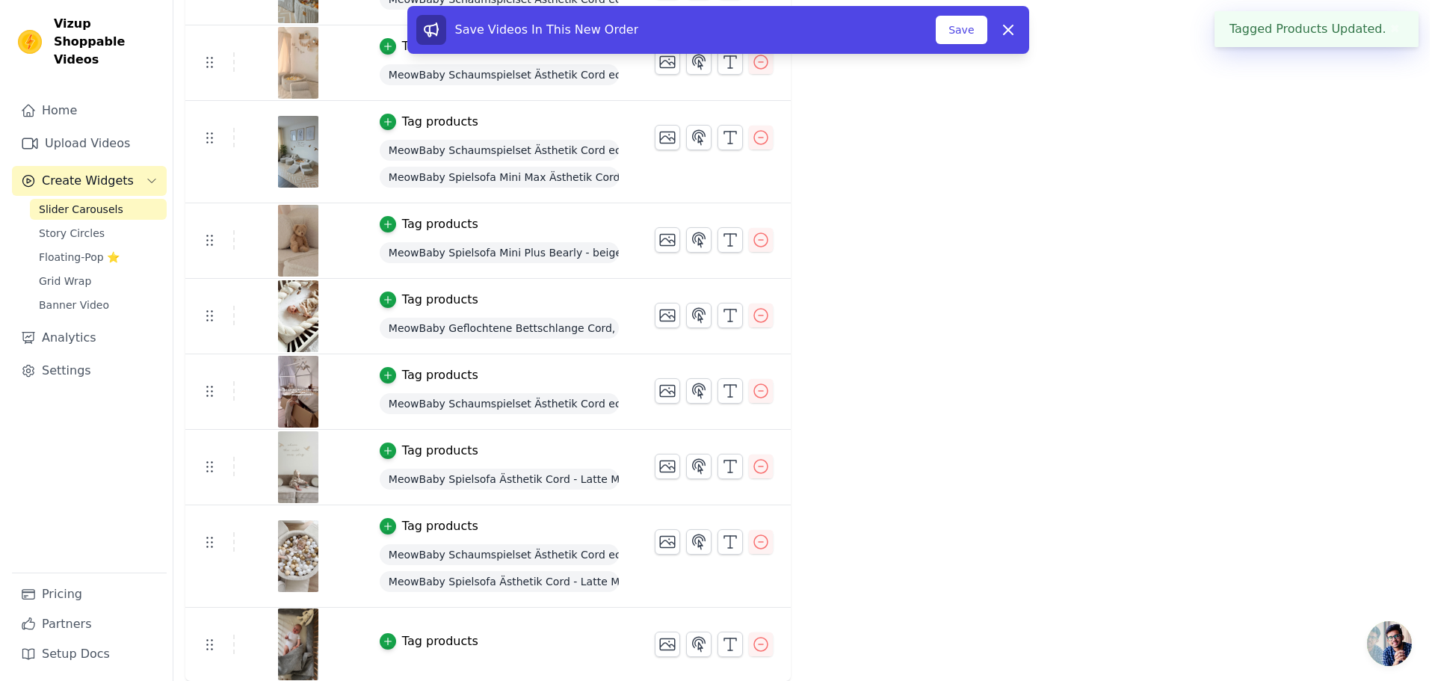
scroll to position [0, 0]
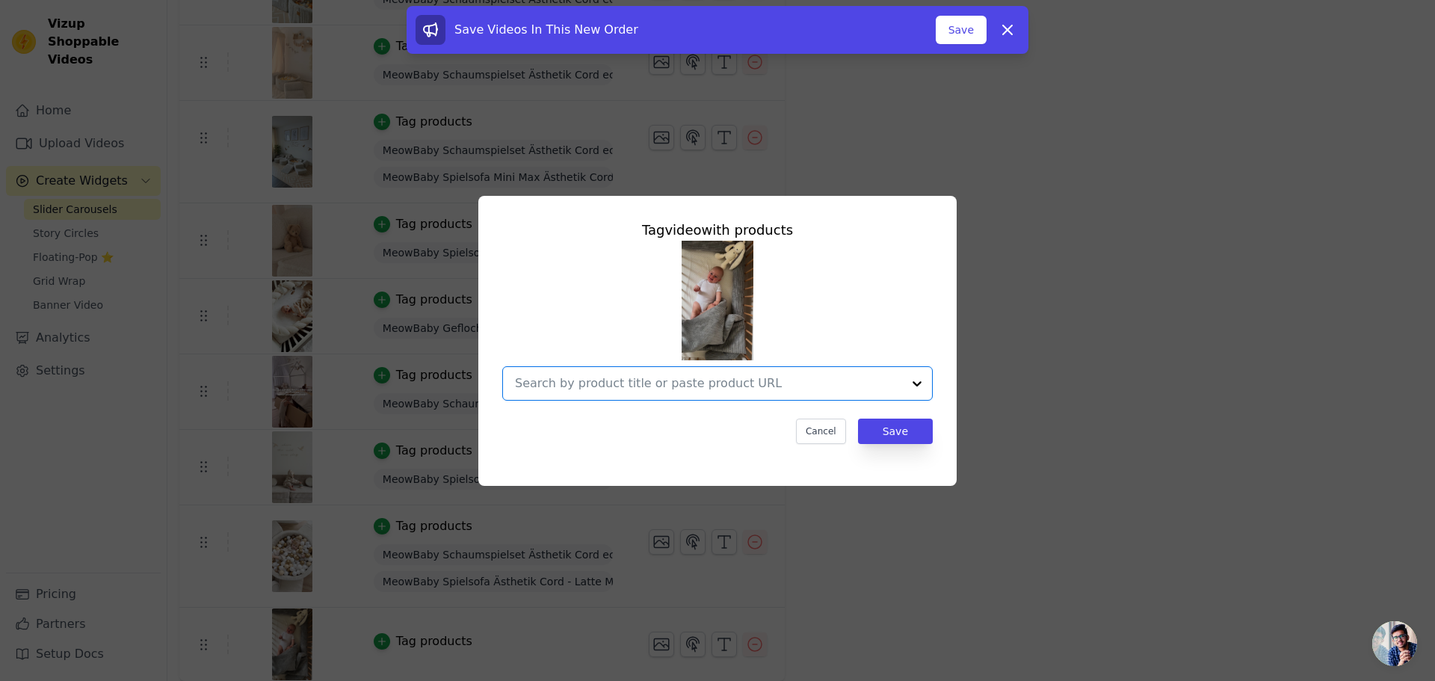
click at [684, 386] on input "text" at bounding box center [708, 384] width 387 height 18
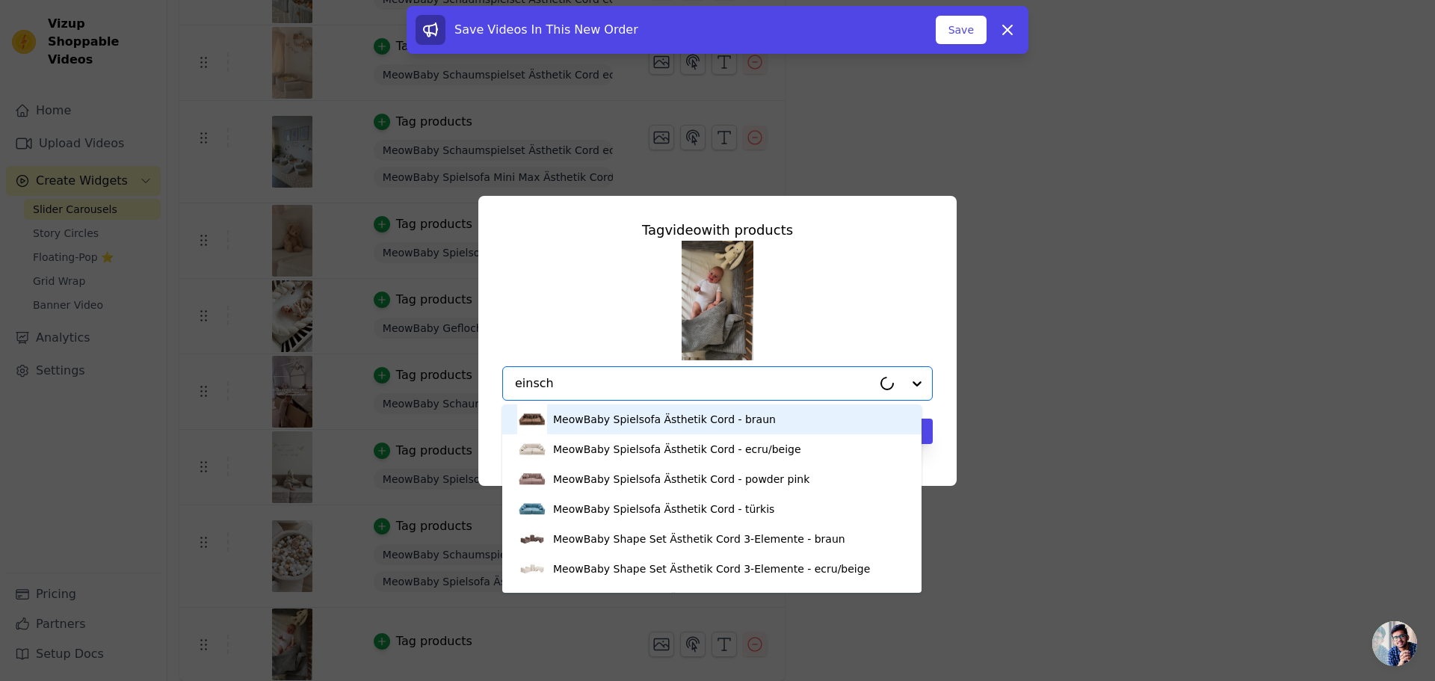
type input "einschl"
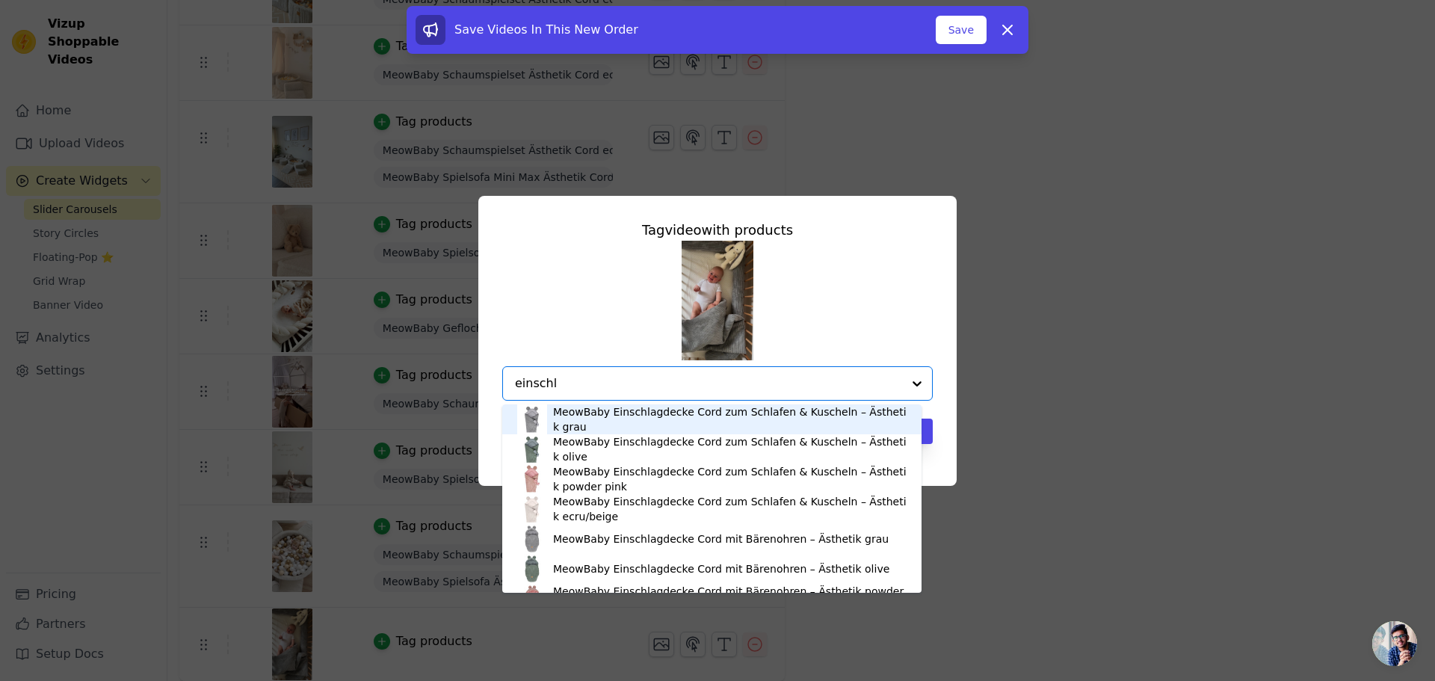
click at [608, 419] on div "MeowBaby Einschlagdecke Cord zum Schlafen & Kuscheln – Ästhetik grau" at bounding box center [730, 419] width 354 height 30
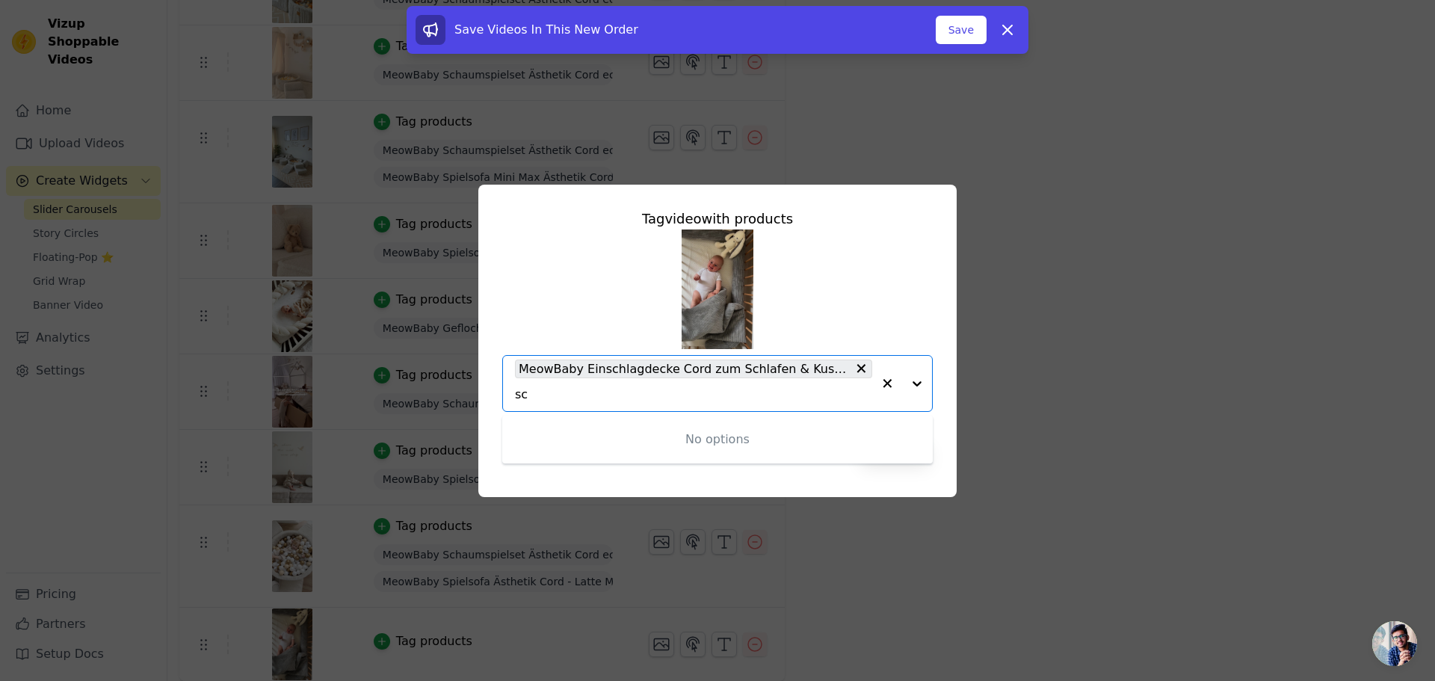
type input "s"
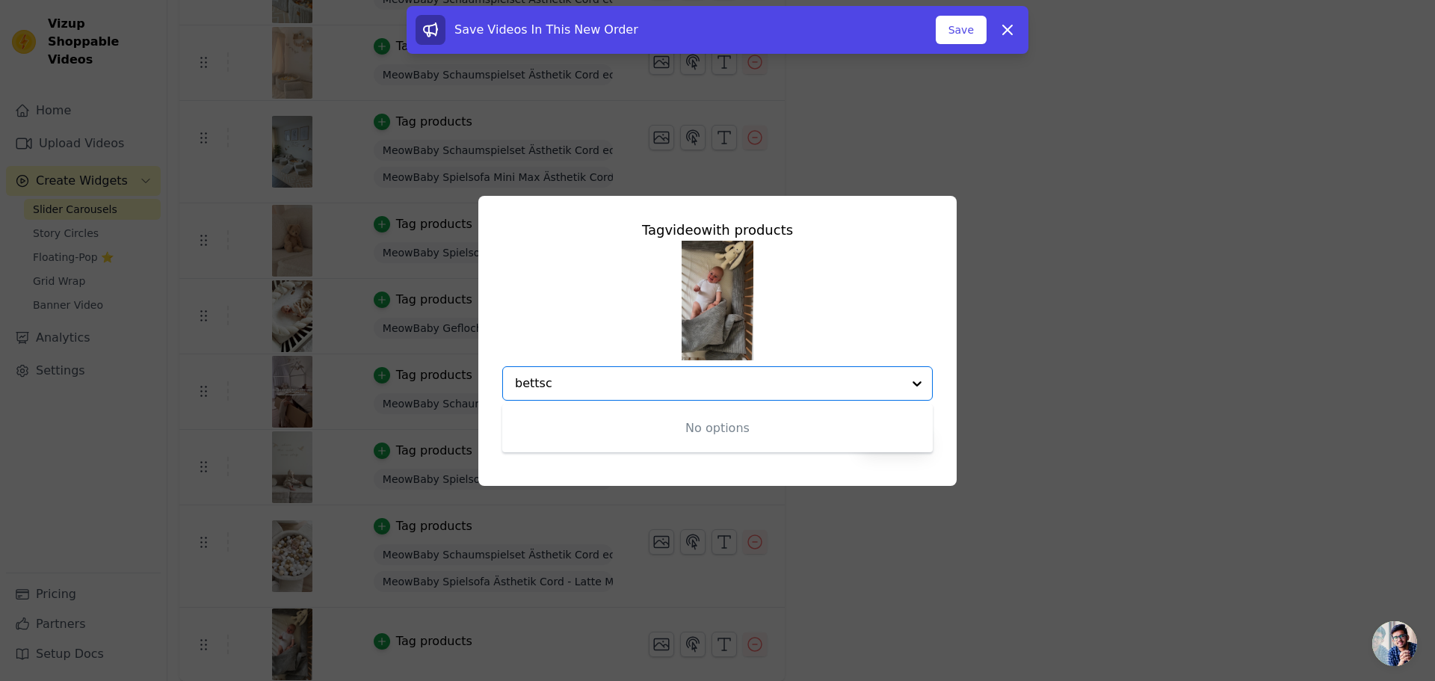
type input "bettsch"
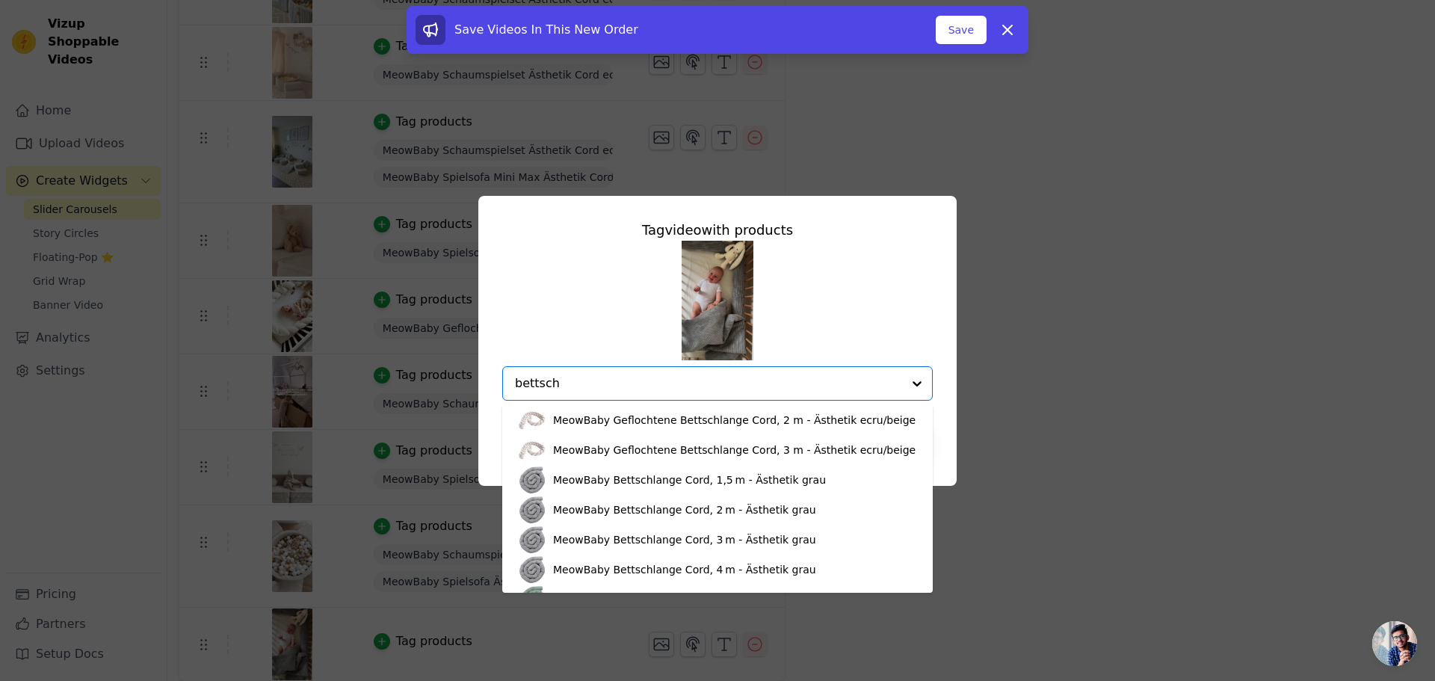
scroll to position [299, 0]
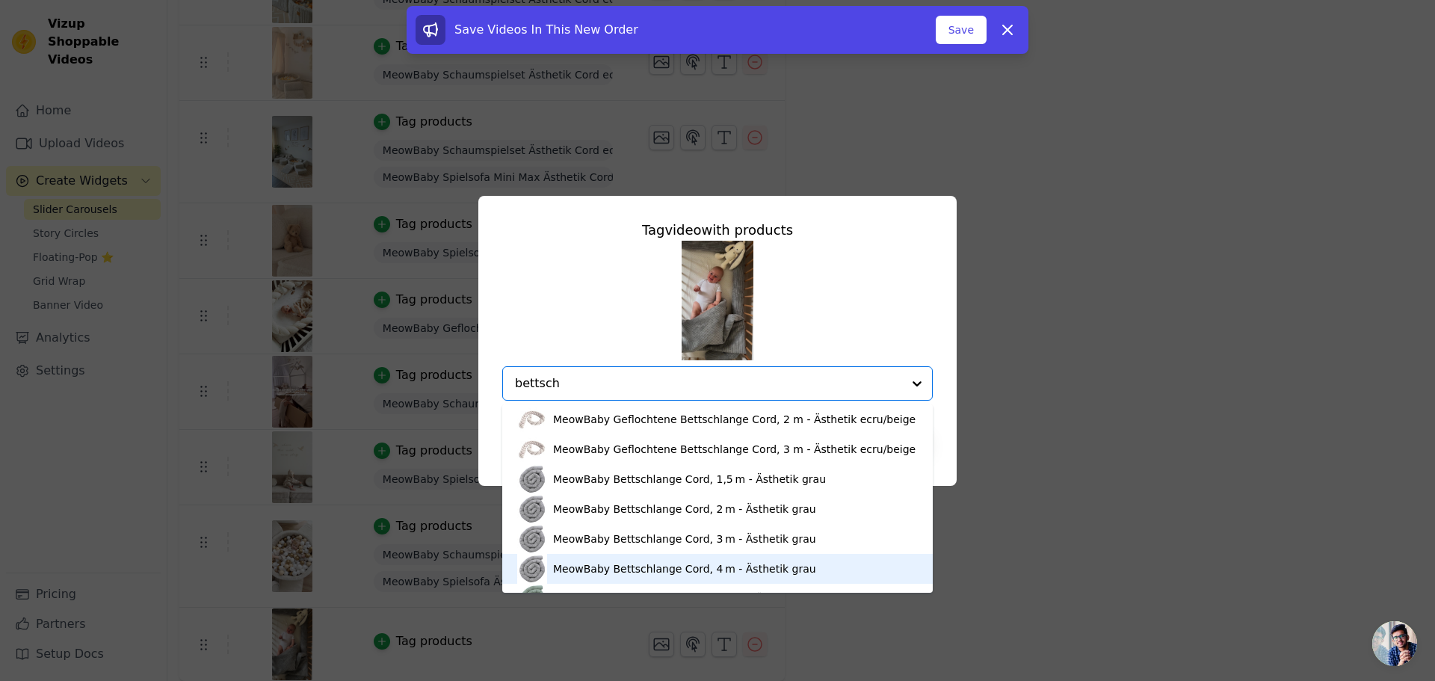
click at [644, 570] on div "MeowBaby Bettschlange Cord, 4 m - Ästhetik grau" at bounding box center [684, 568] width 263 height 15
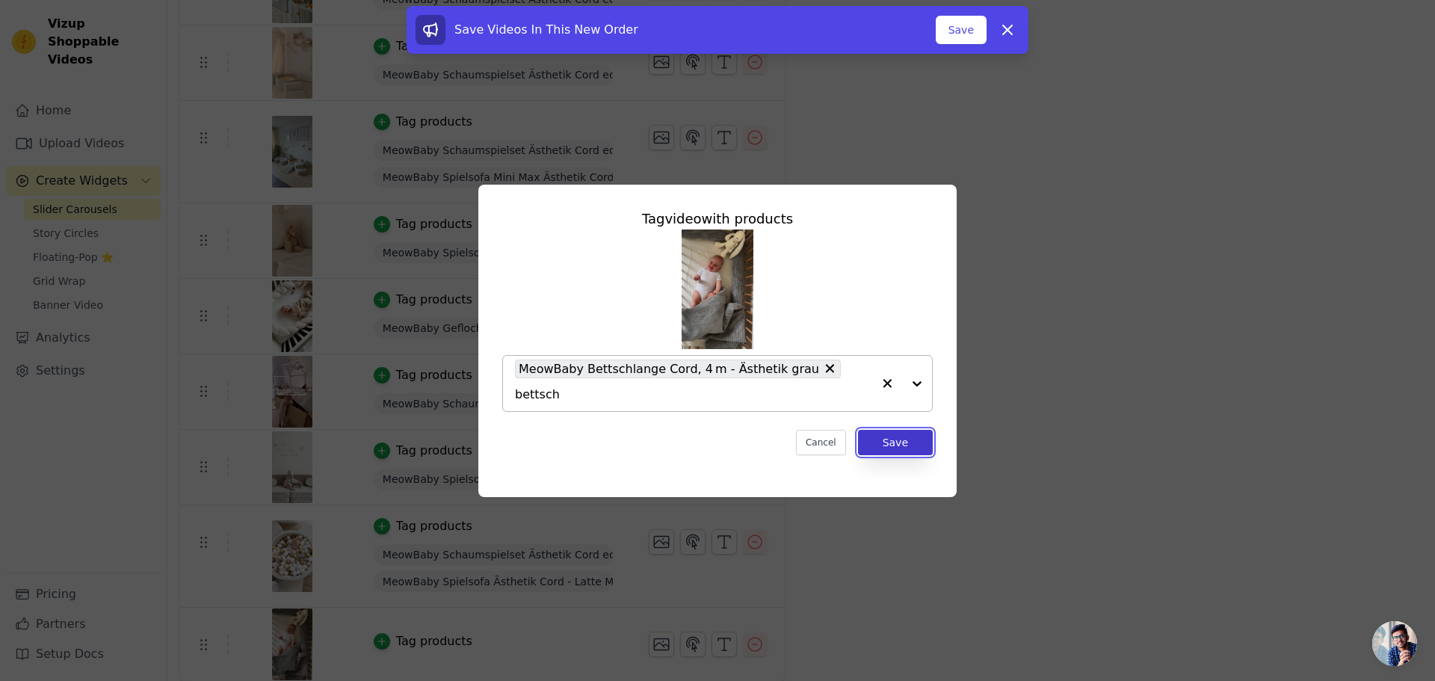
click at [892, 434] on button "Save" at bounding box center [895, 442] width 75 height 25
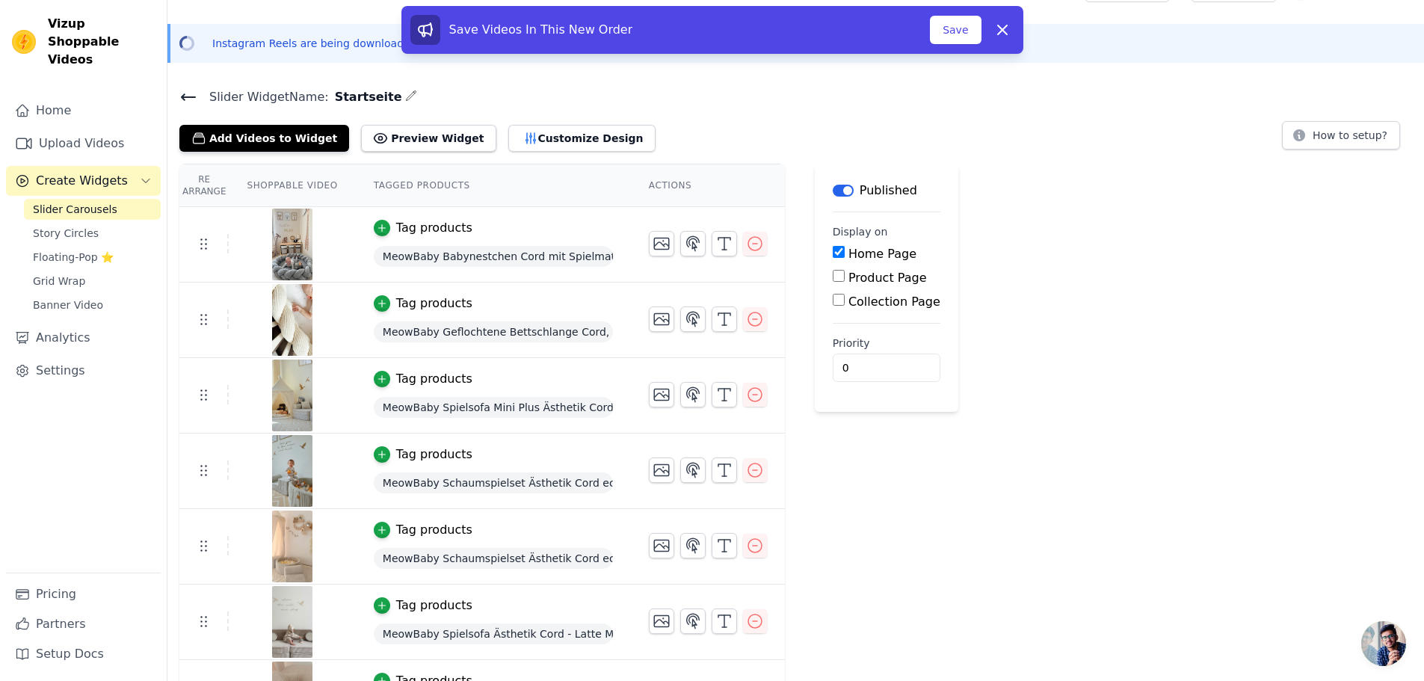
scroll to position [0, 0]
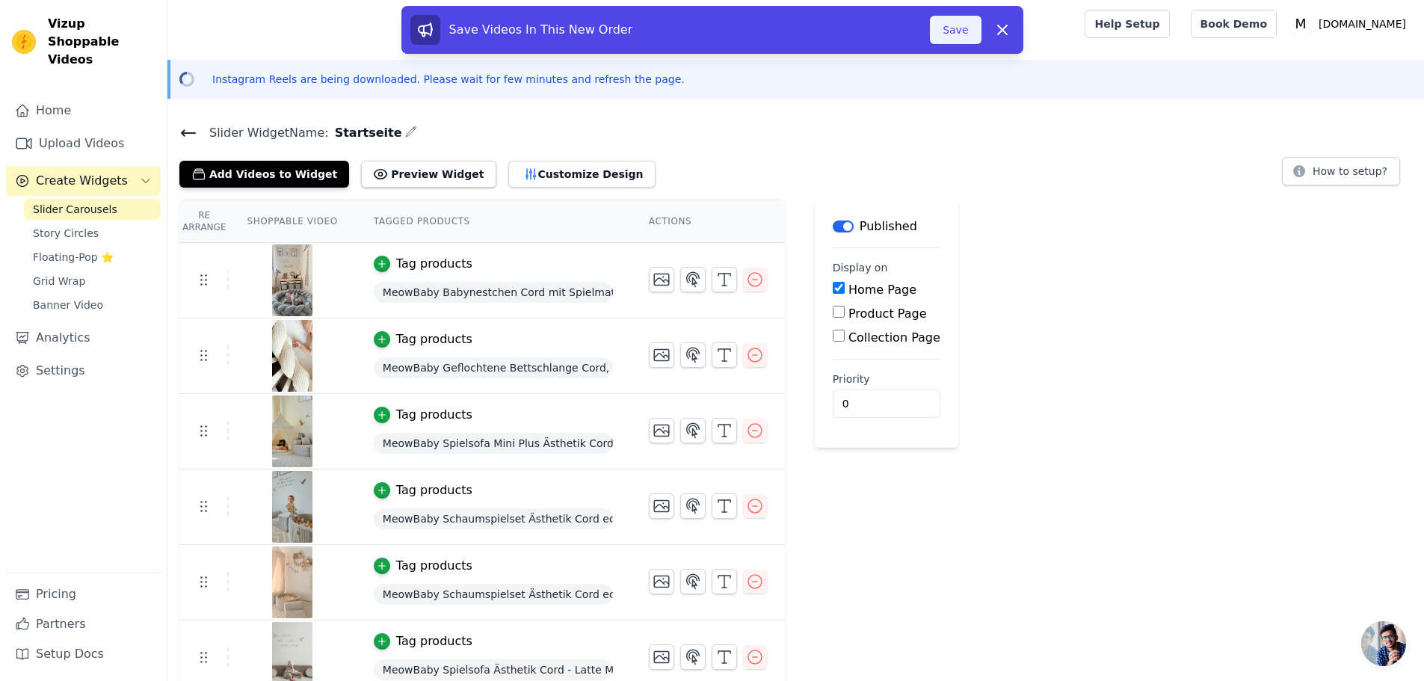
click at [962, 31] on button "Save" at bounding box center [955, 30] width 51 height 28
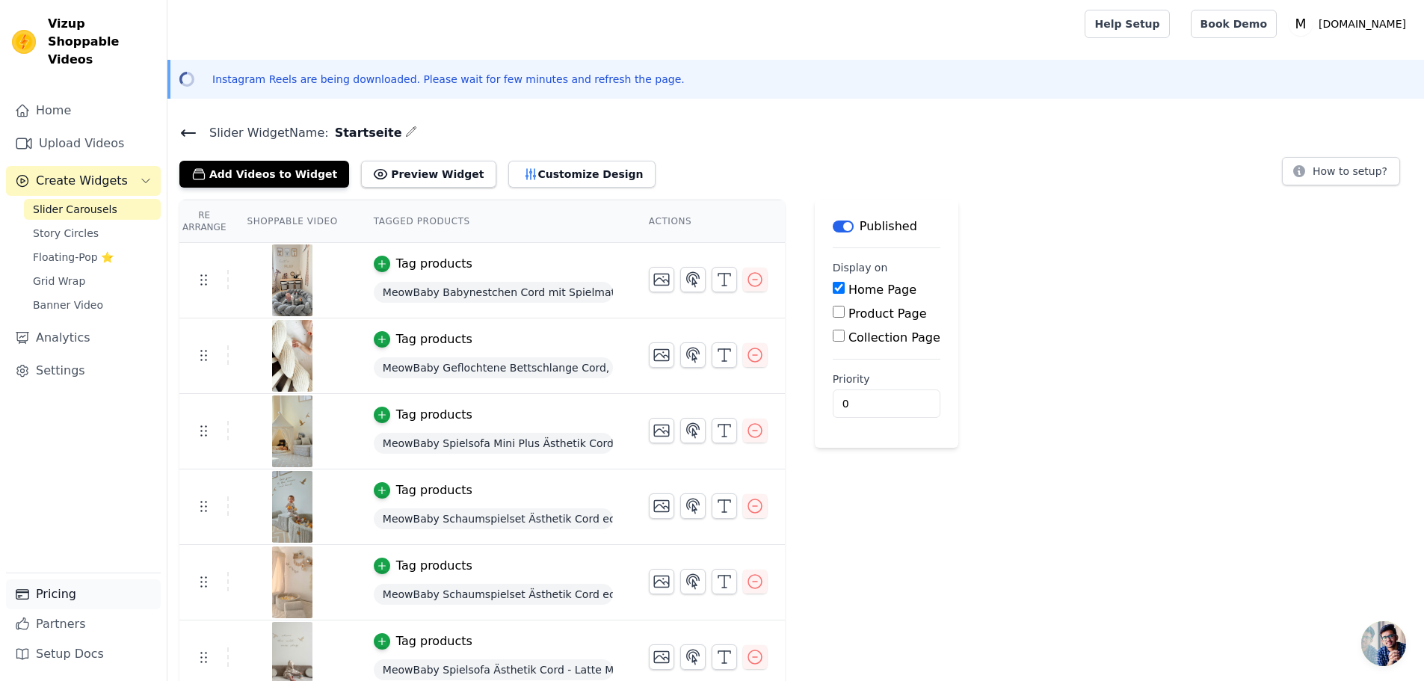
click at [56, 610] on link "Partners" at bounding box center [83, 624] width 155 height 30
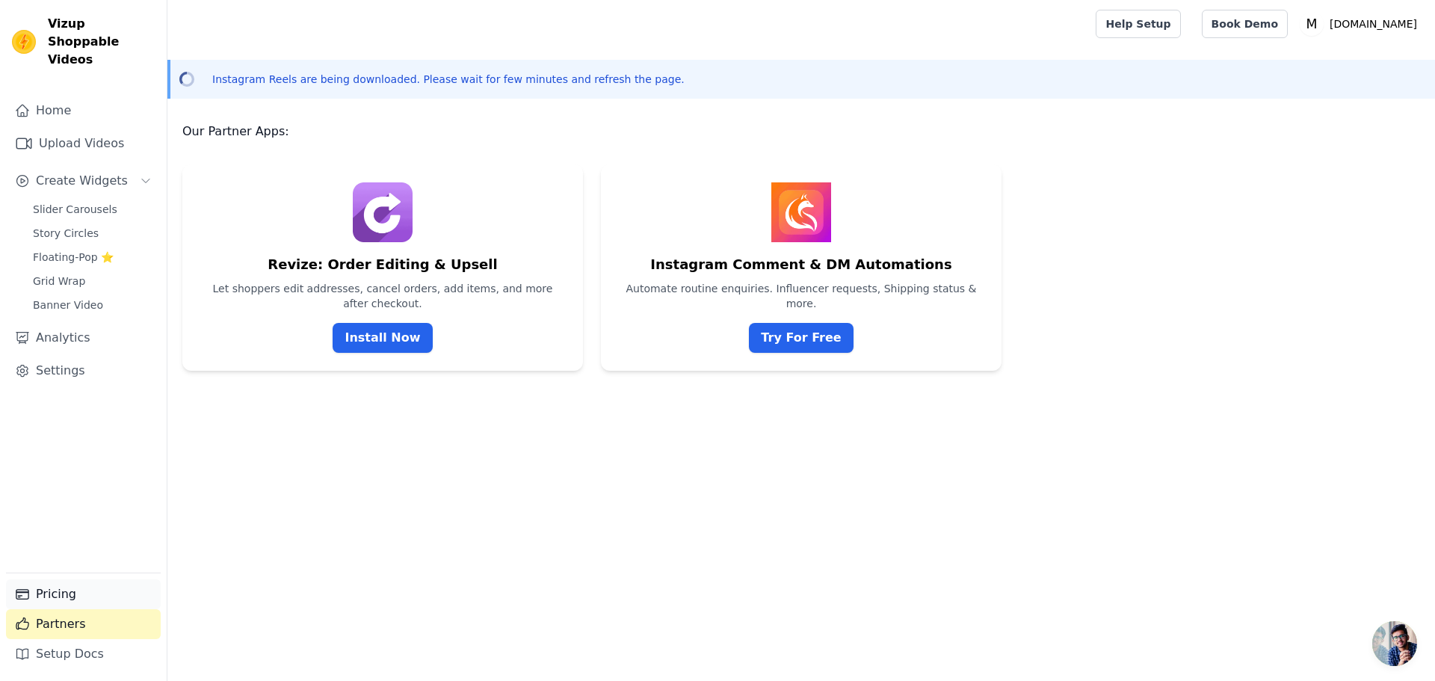
click at [57, 600] on link "Pricing" at bounding box center [83, 594] width 155 height 30
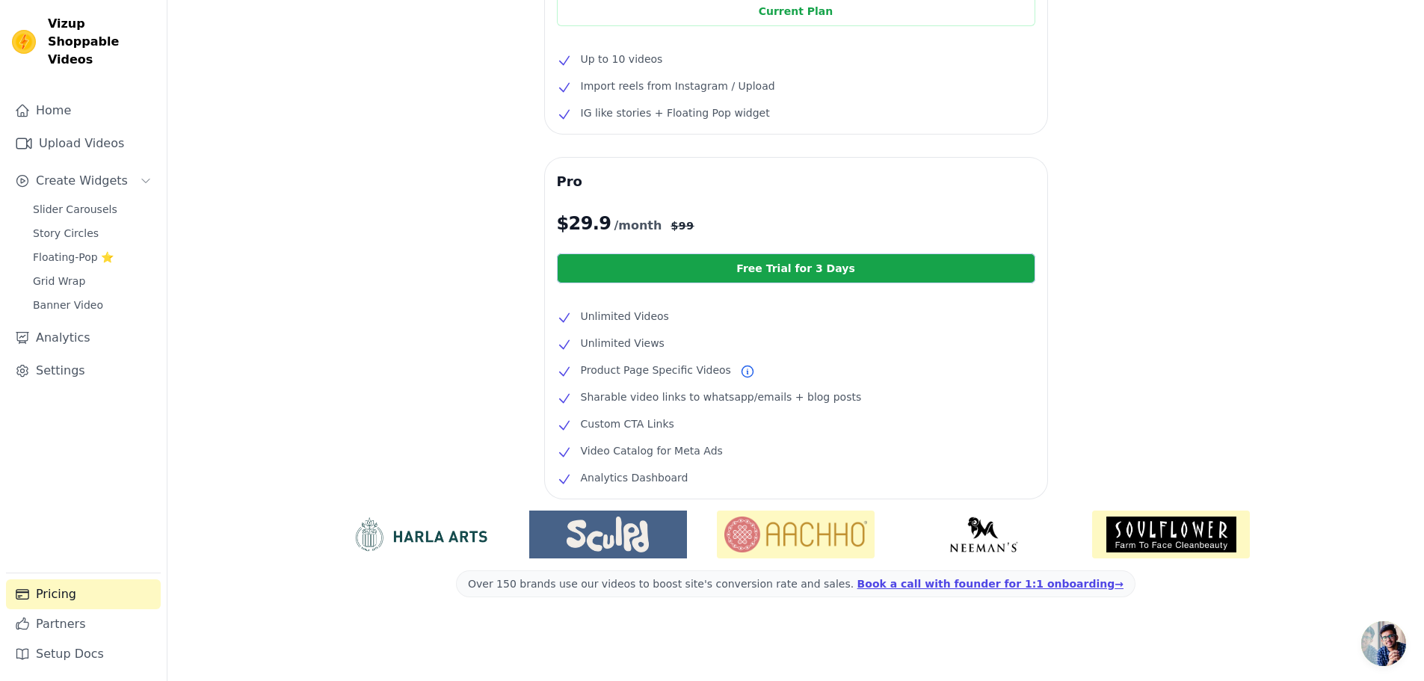
scroll to position [235, 0]
click at [798, 274] on link "Free Trial for 3 Days" at bounding box center [796, 268] width 478 height 30
click at [756, 270] on link "Free Trial for 3 Days" at bounding box center [796, 268] width 478 height 30
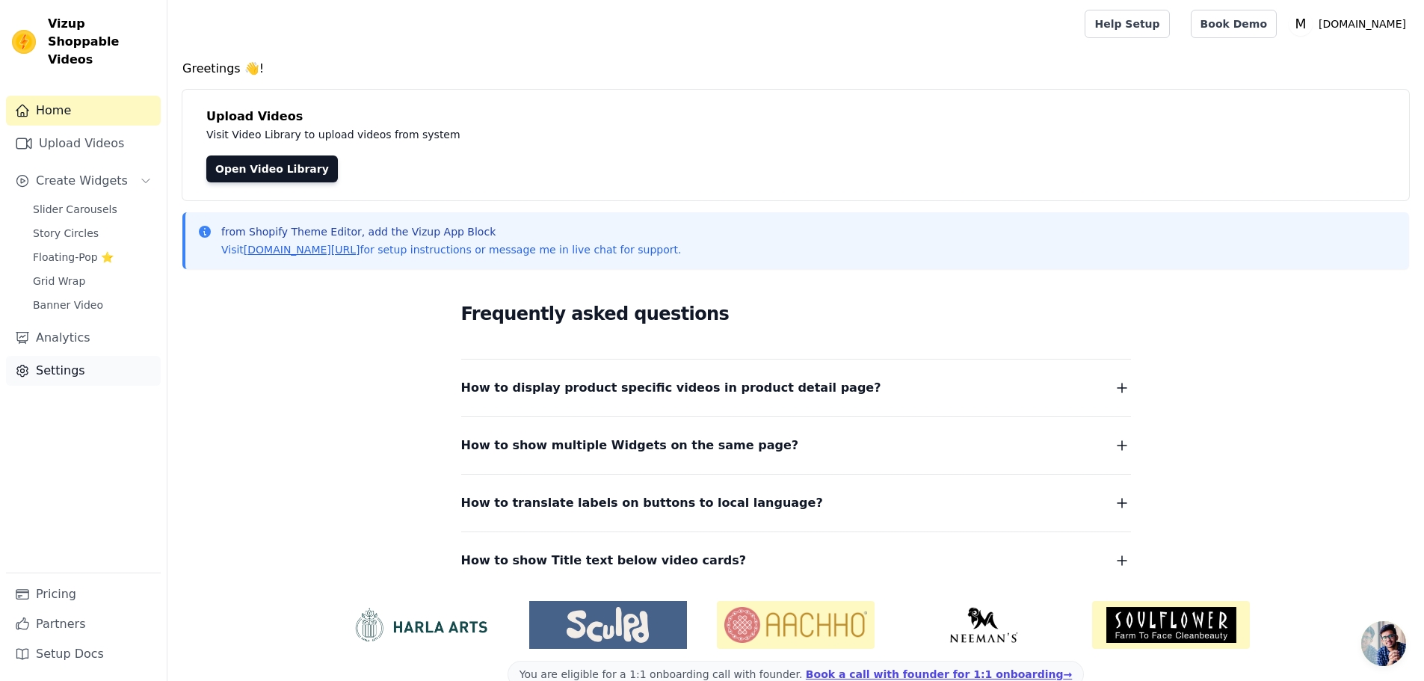
click at [62, 361] on link "Settings" at bounding box center [83, 371] width 155 height 30
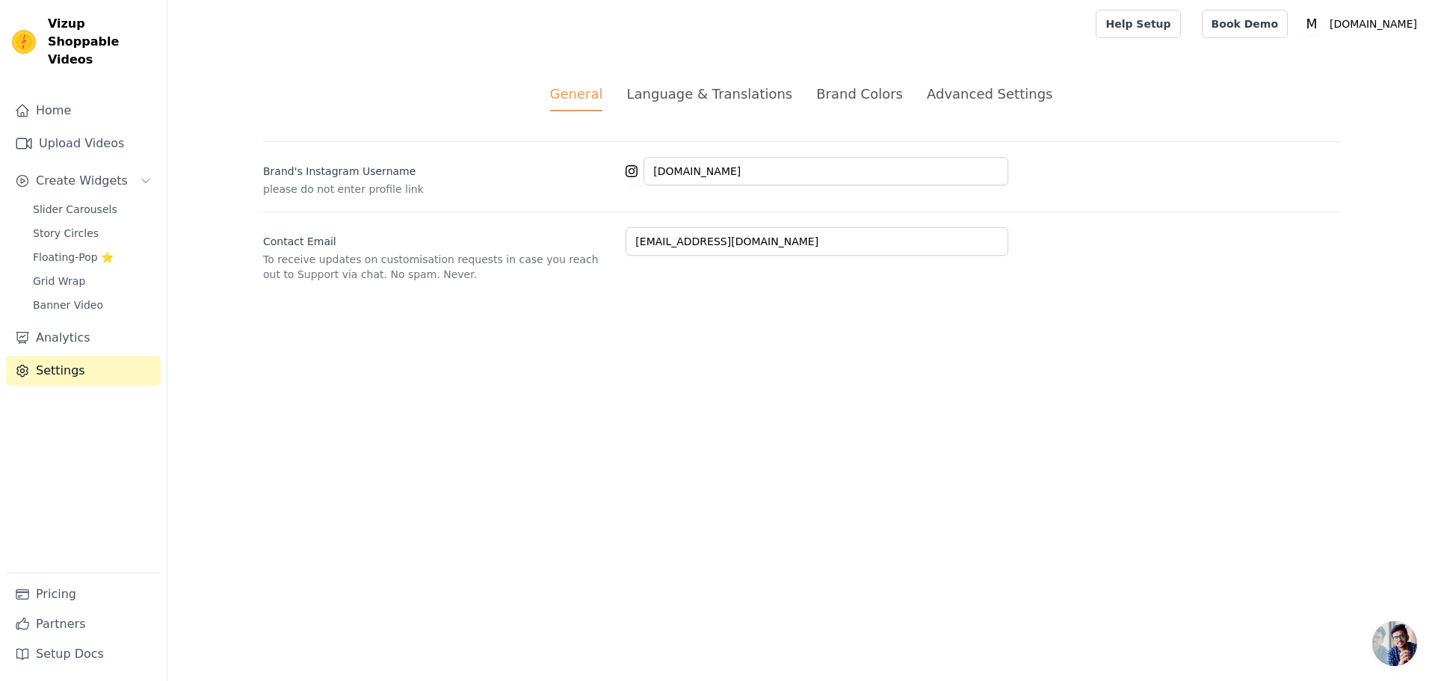
click at [702, 87] on div "Language & Translations" at bounding box center [709, 94] width 166 height 20
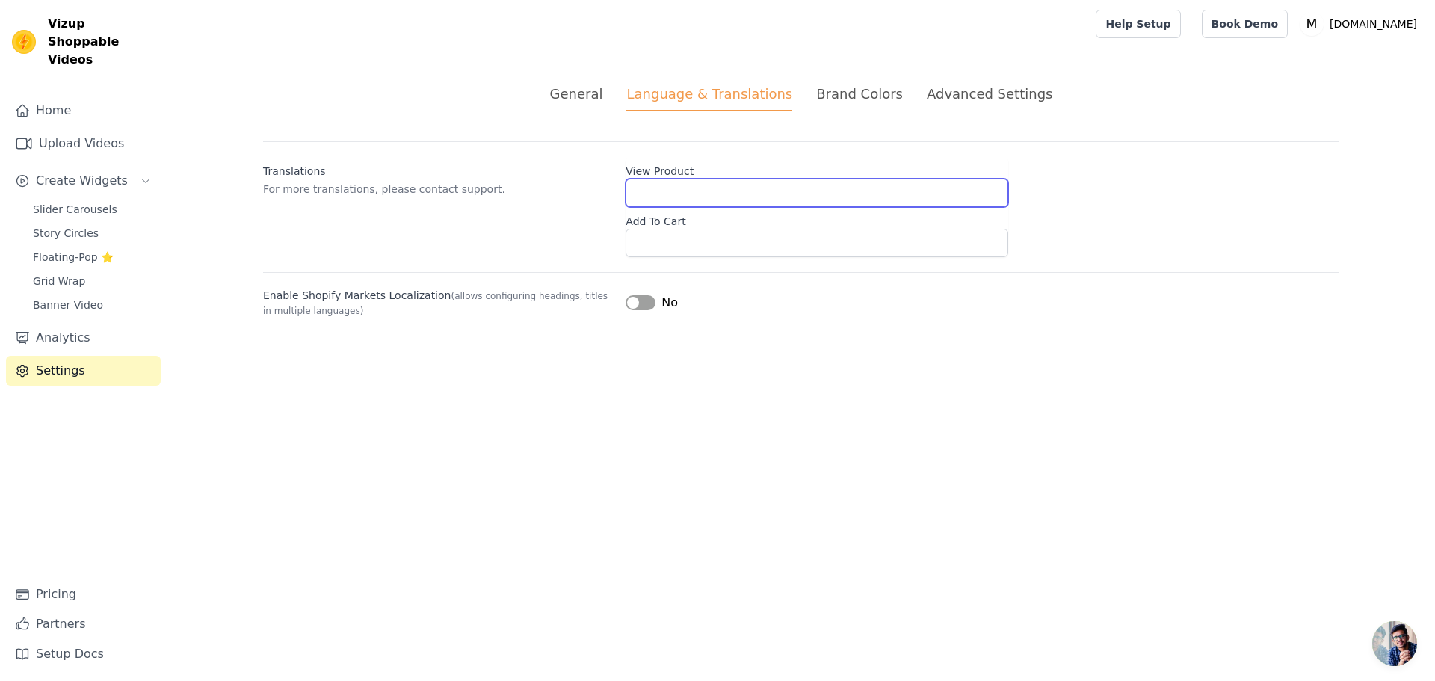
click at [663, 195] on input "View Product" at bounding box center [817, 193] width 383 height 28
type input "Produkt anschauen"
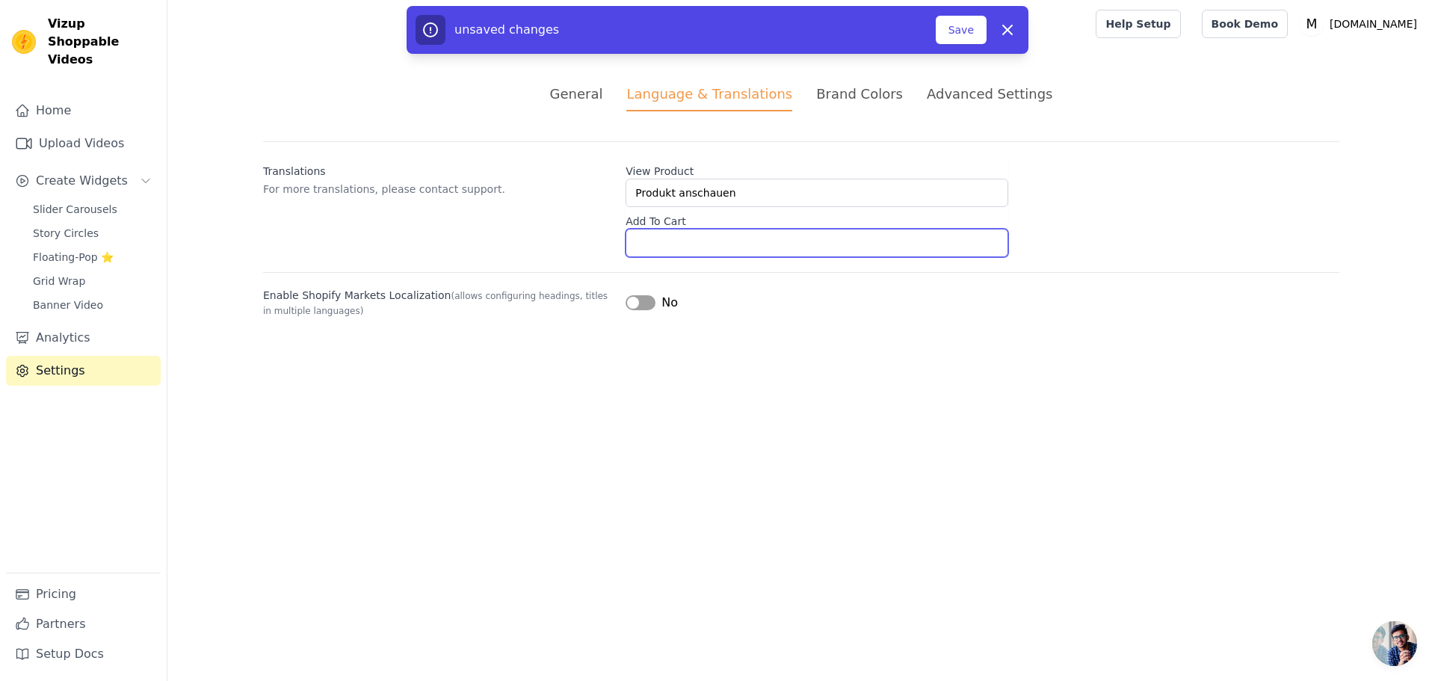
click at [704, 253] on input "Add To Cart" at bounding box center [817, 243] width 383 height 28
type input "In den Warenkorb"
click at [695, 354] on html "Vizup Shoppable Videos Home Upload Videos Create Widgets Slider Carousels Story…" at bounding box center [717, 177] width 1435 height 354
click at [836, 106] on li "Brand Colors" at bounding box center [859, 98] width 87 height 28
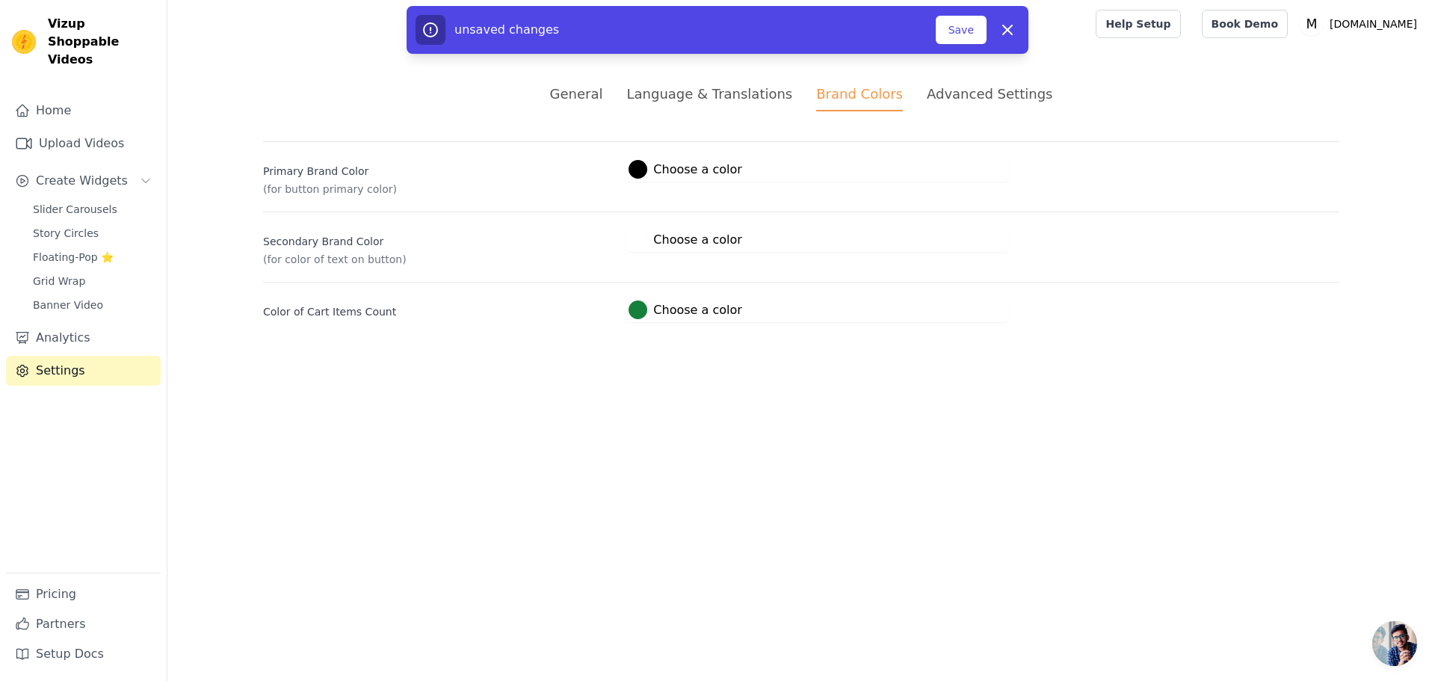
click at [955, 99] on div "Advanced Settings" at bounding box center [990, 94] width 126 height 20
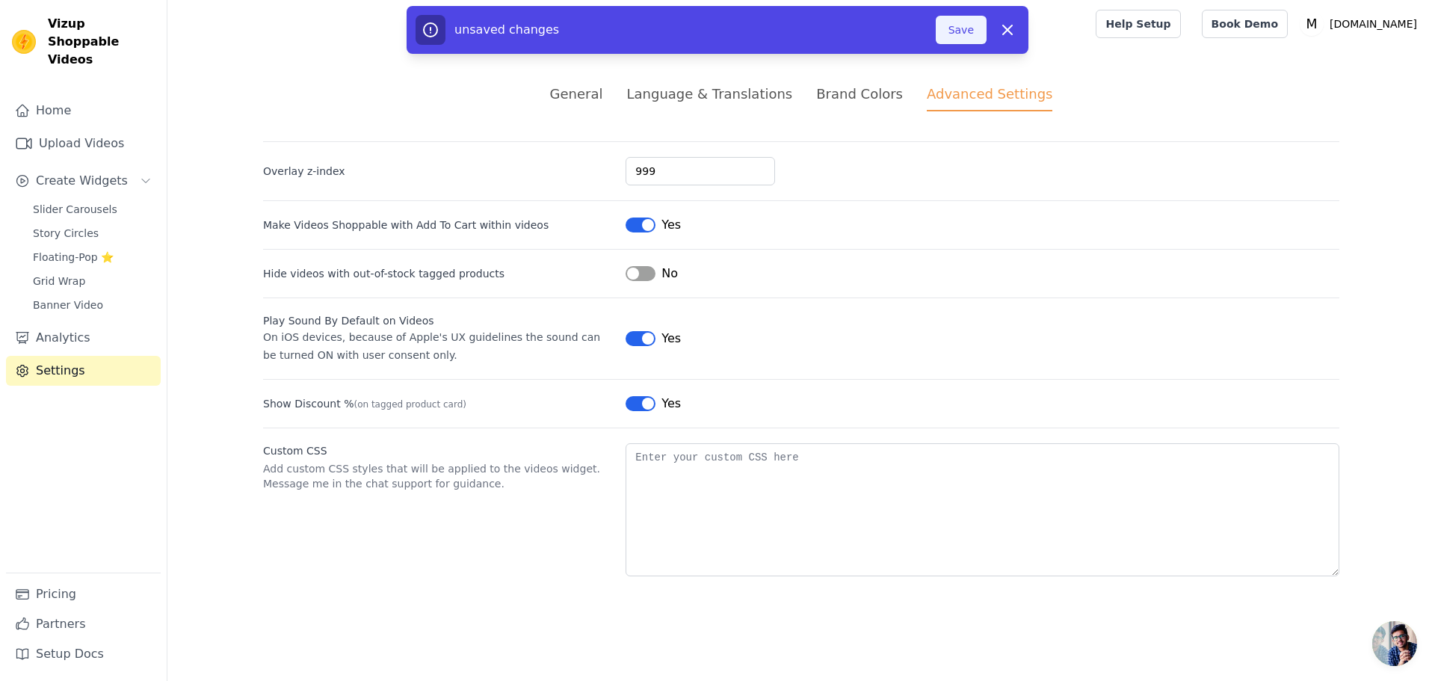
click at [964, 31] on button "Save" at bounding box center [961, 30] width 51 height 28
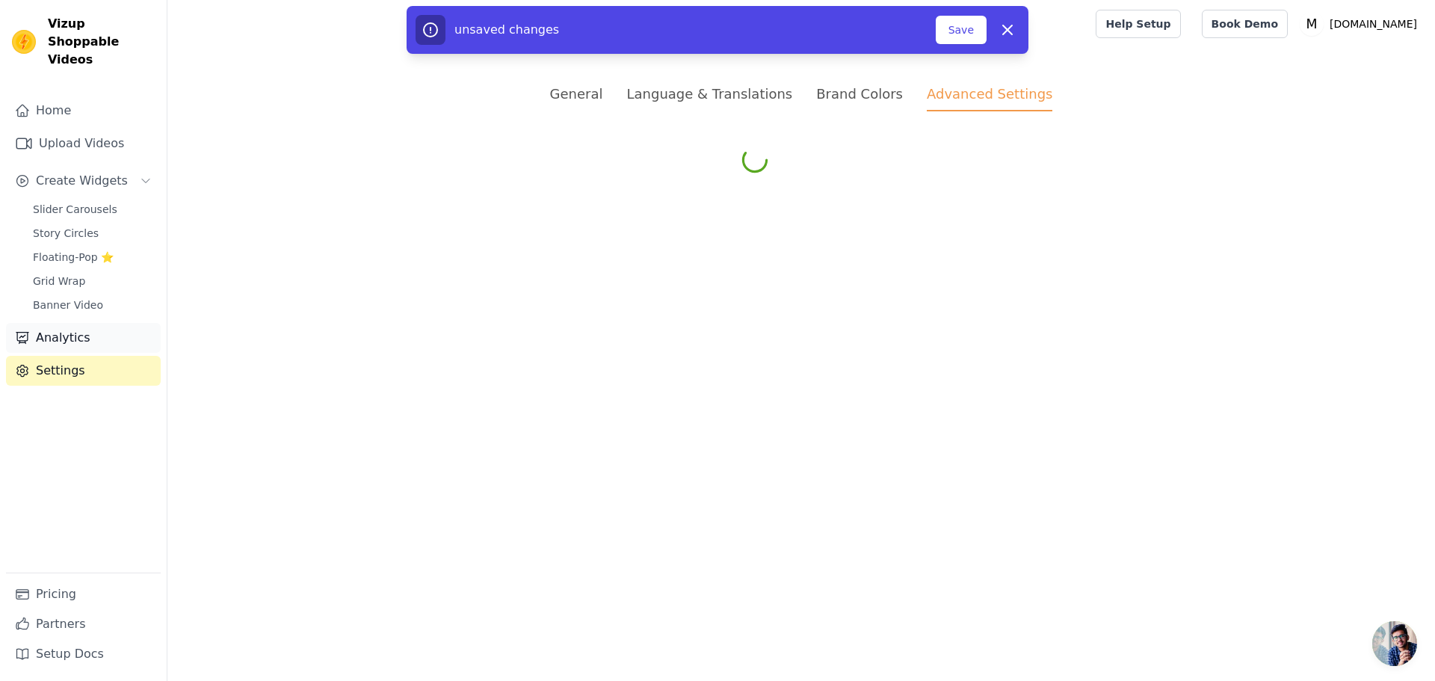
click at [88, 323] on link "Analytics" at bounding box center [83, 338] width 155 height 30
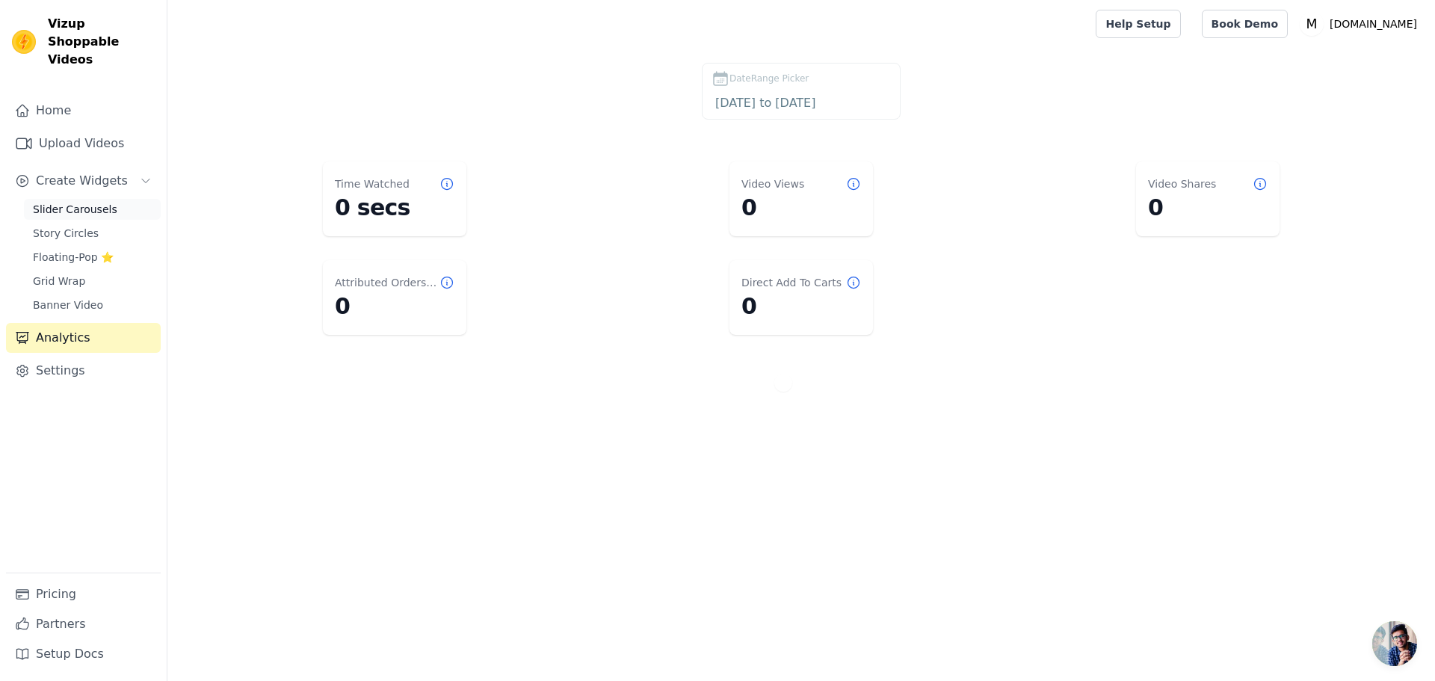
click at [74, 202] on span "Slider Carousels" at bounding box center [75, 209] width 84 height 15
